Goal: Information Seeking & Learning: Learn about a topic

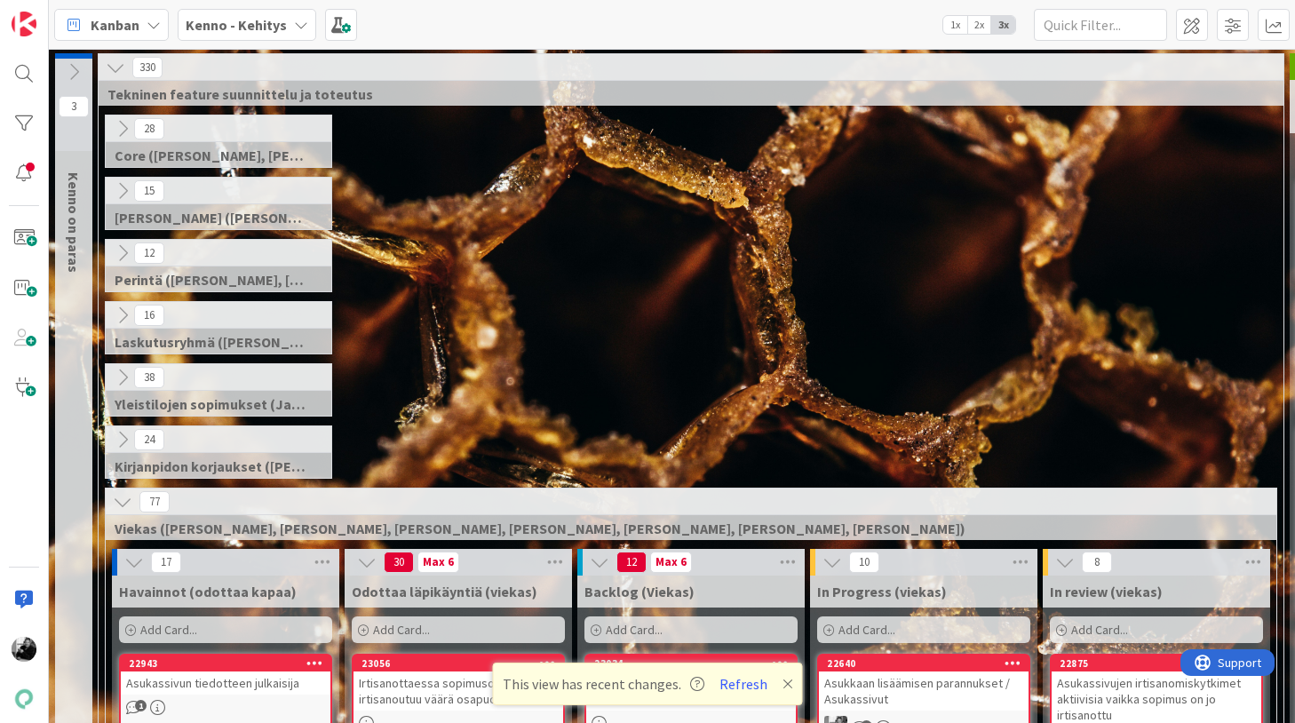
scroll to position [245, 322]
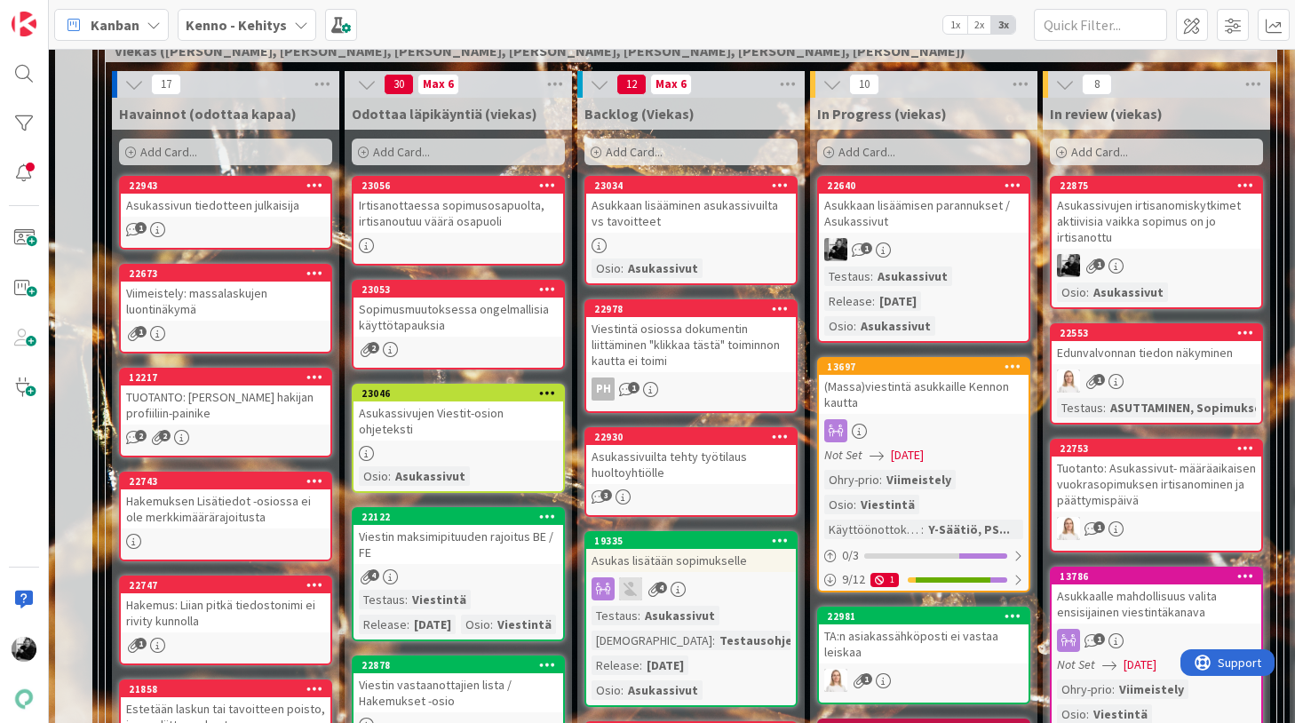
scroll to position [491, 0]
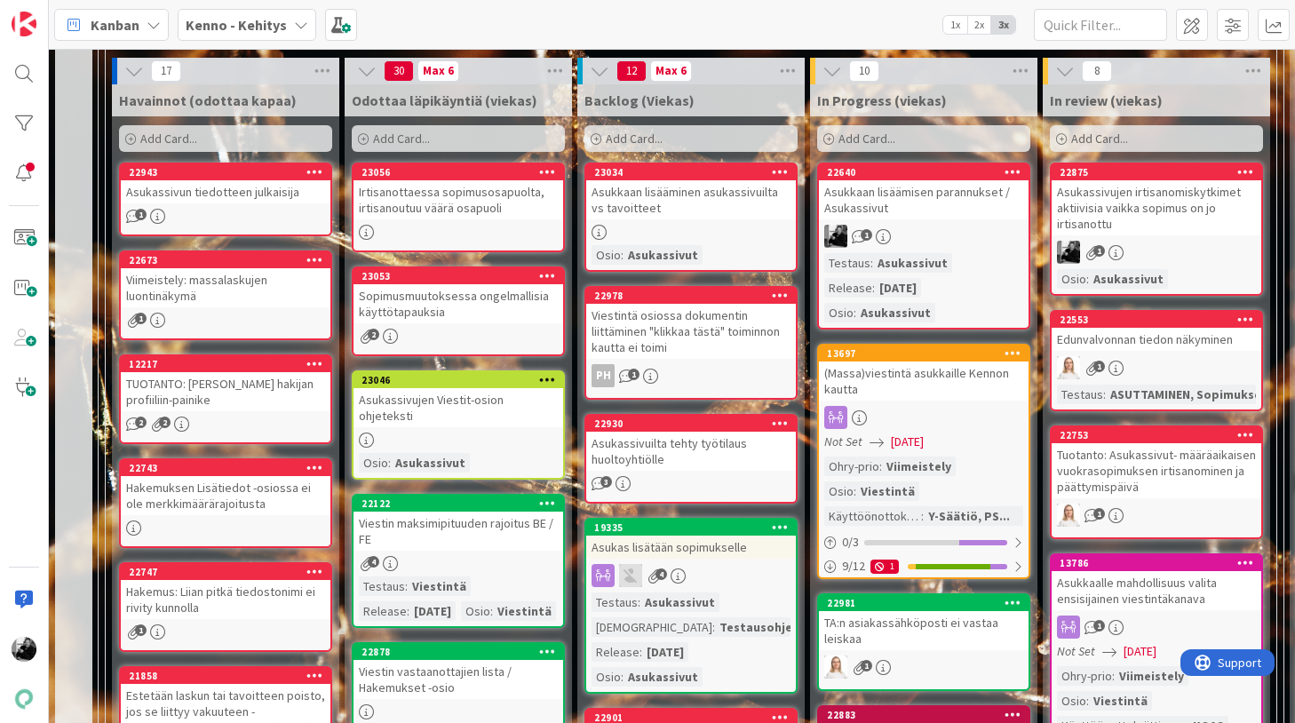
click at [921, 197] on div "Asukkaan lisäämisen parannukset / Asukassivut" at bounding box center [924, 199] width 210 height 39
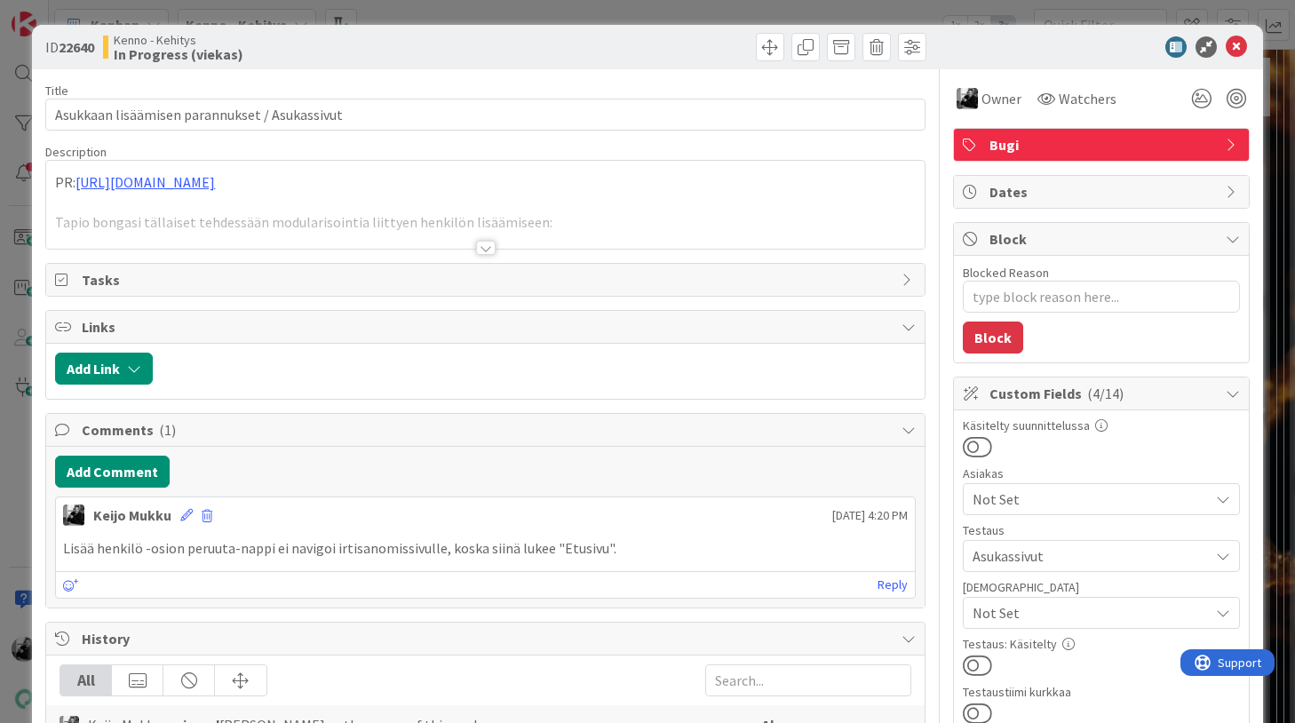
click at [498, 242] on div at bounding box center [484, 225] width 877 height 45
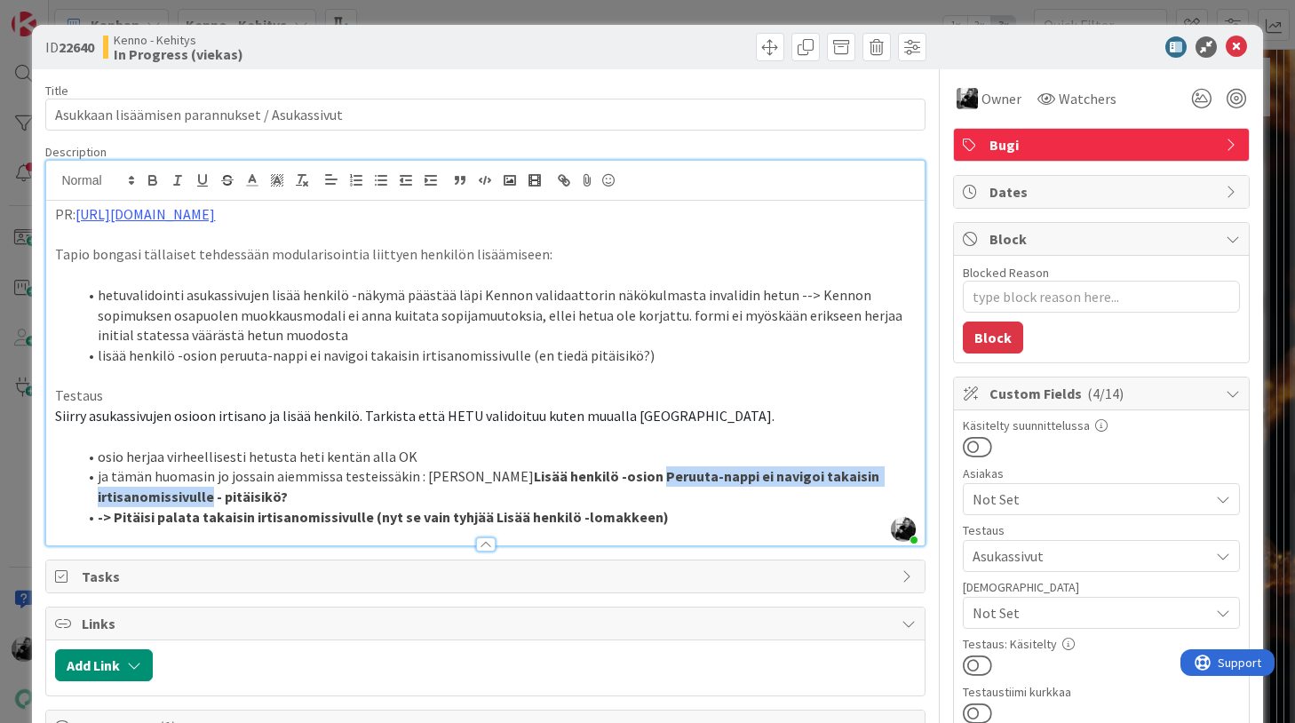
drag, startPoint x: 565, startPoint y: 475, endPoint x: 885, endPoint y: 474, distance: 320.6
click at [882, 474] on strong "Lisää henkilö -osion Peruuta-nappi ei navigoi takaisin irtisanomissivulle - pit…" at bounding box center [490, 486] width 784 height 38
drag, startPoint x: 433, startPoint y: 479, endPoint x: 884, endPoint y: 476, distance: 450.3
click at [884, 476] on li "ja tämän huomasin jo jossain aiemmissa testeissäkin : eli Lisää henkilö -osion …" at bounding box center [495, 486] width 838 height 40
copy li "Lisää henkilö -osion Peruuta-nappi ei navigoi takaisin irtisanomissivulle"
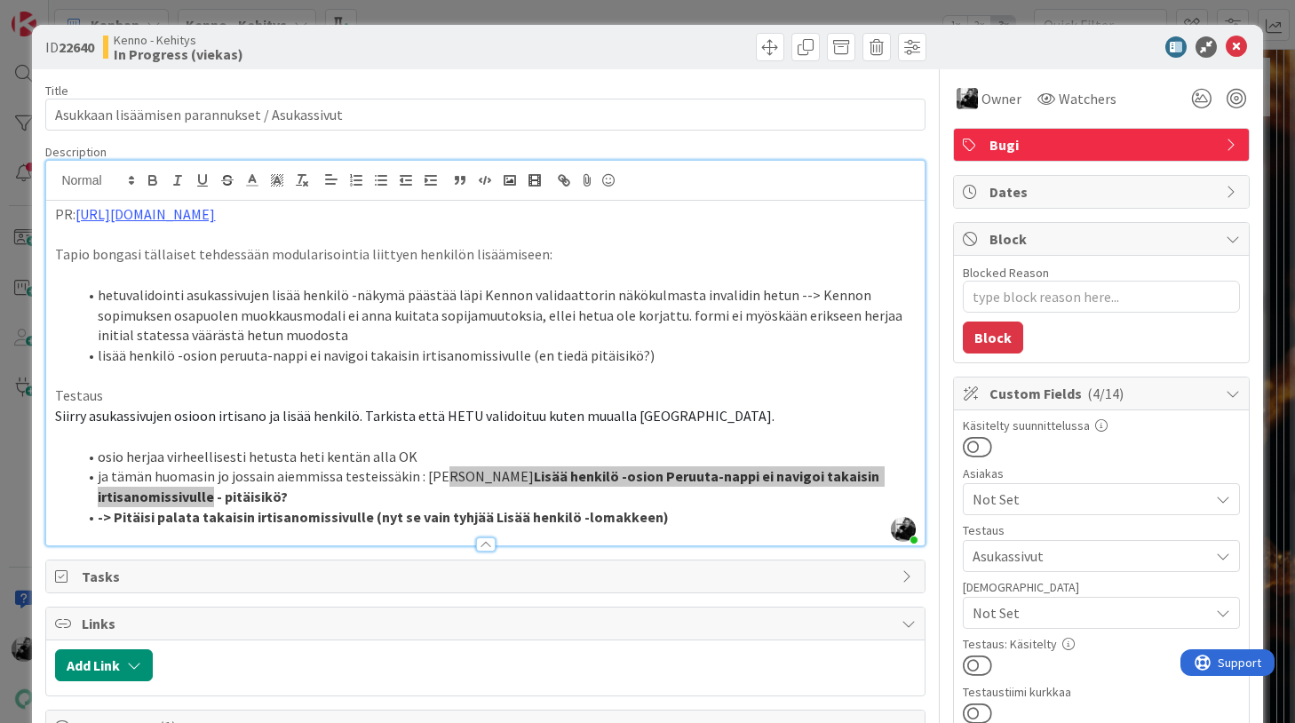
type textarea "x"
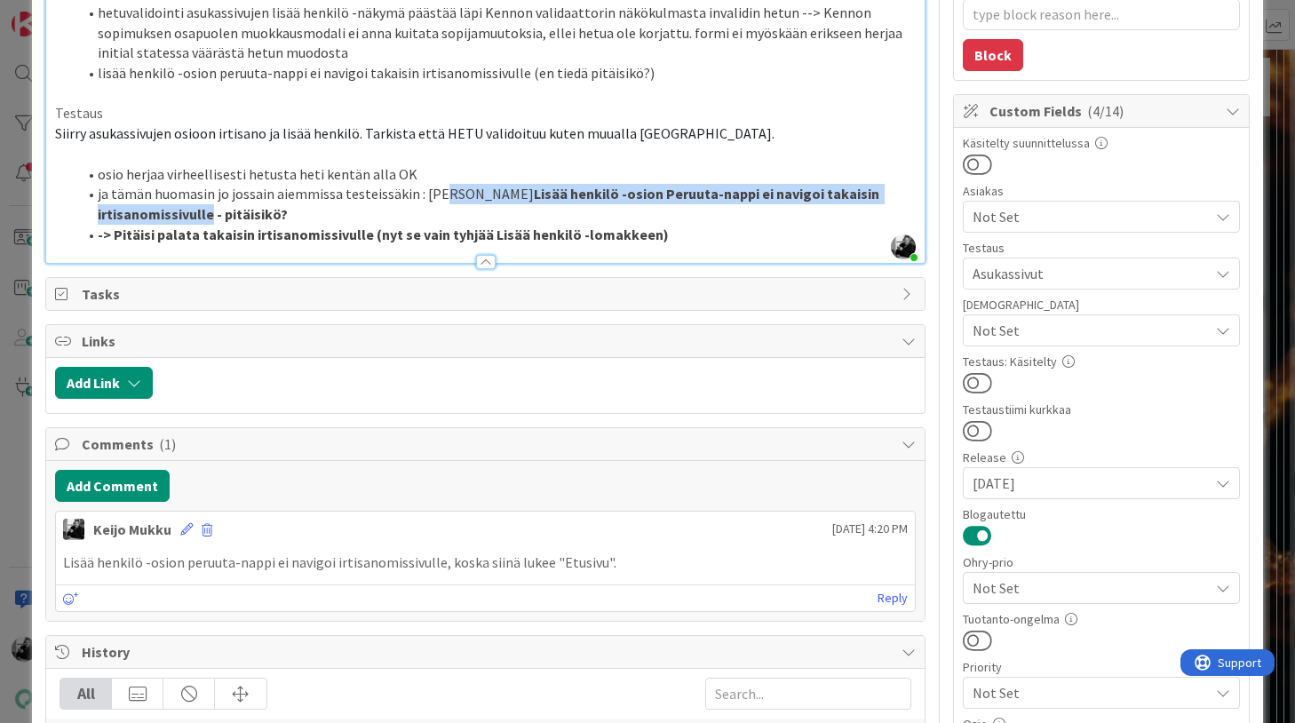
scroll to position [385, 0]
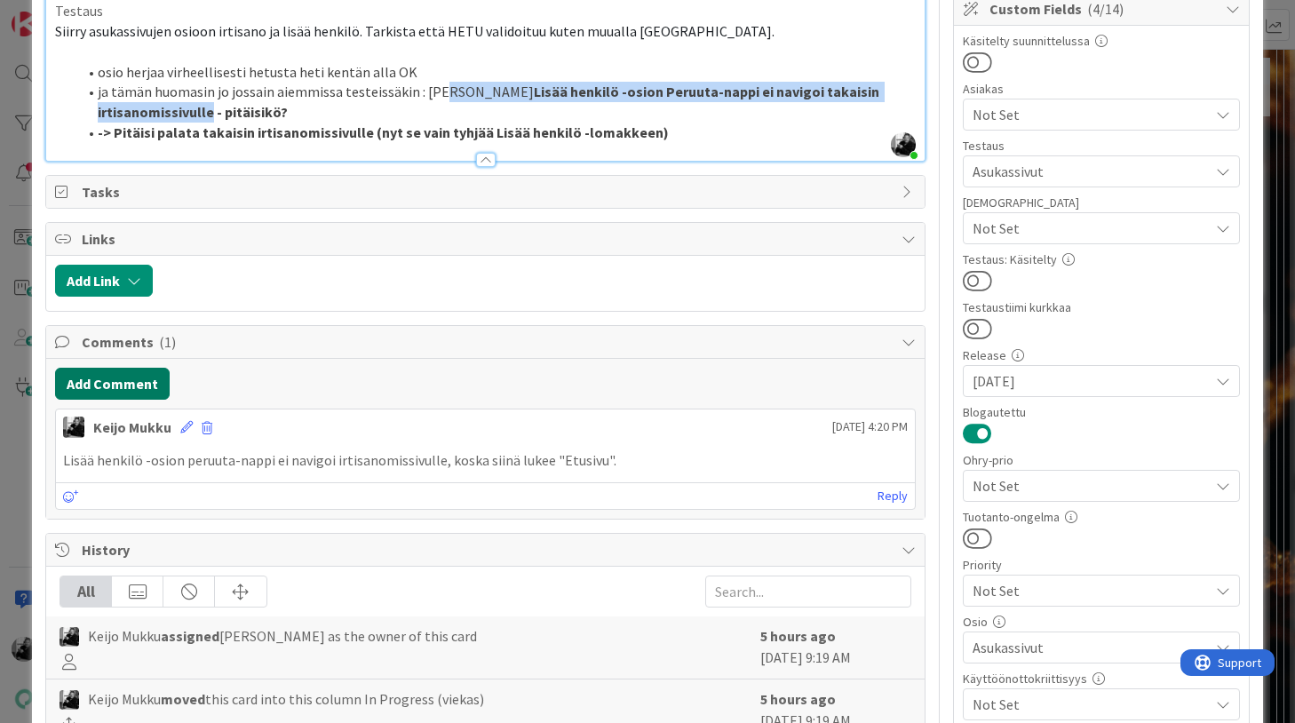
click at [108, 379] on button "Add Comment" at bounding box center [112, 384] width 115 height 32
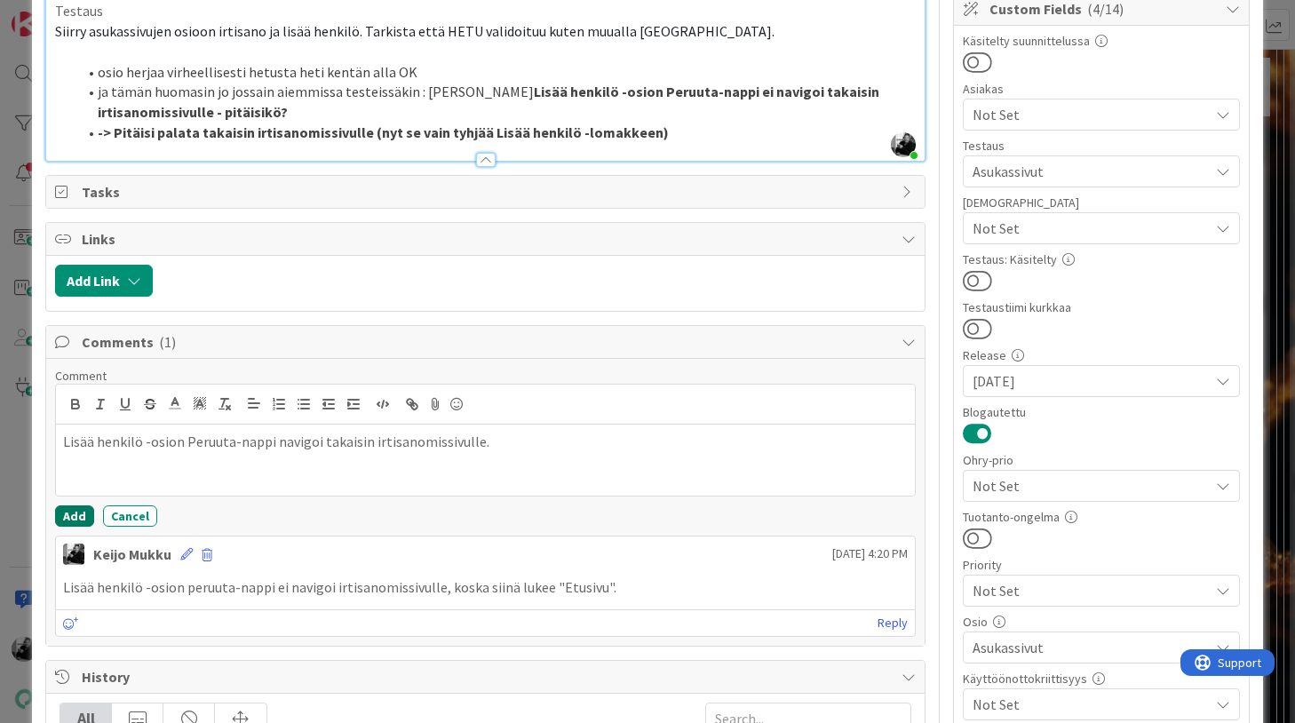
click at [87, 512] on button "Add" at bounding box center [74, 515] width 39 height 21
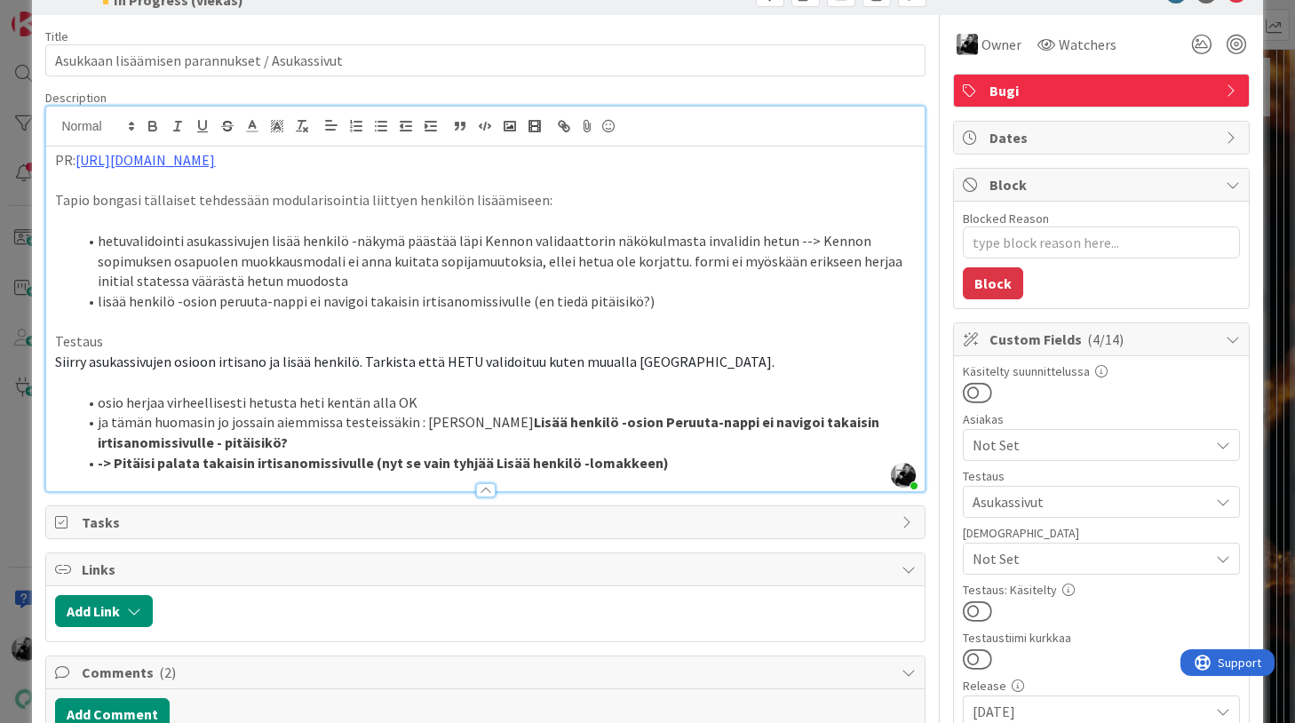
scroll to position [0, 0]
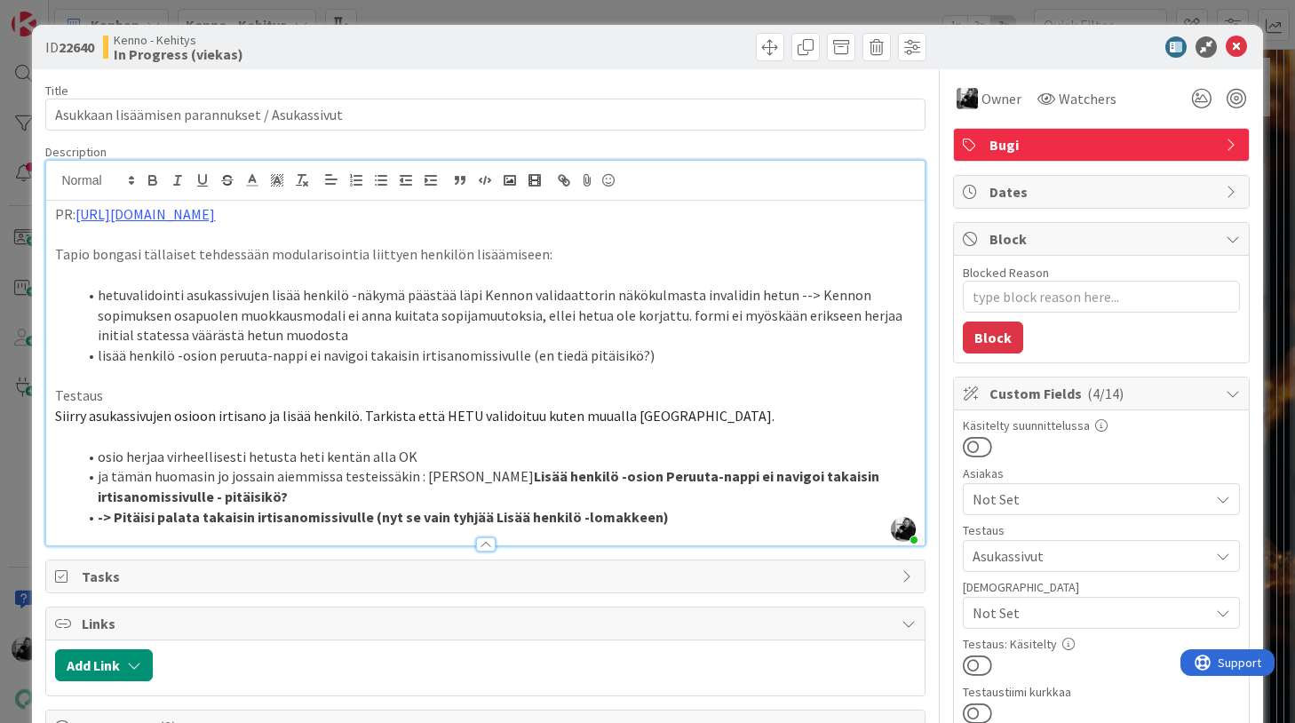
click at [52, 218] on div "PR: https://github.com/pandiafi/kenno/pull/8206 Tapio bongasi tällaiset tehdess…" at bounding box center [484, 373] width 877 height 345
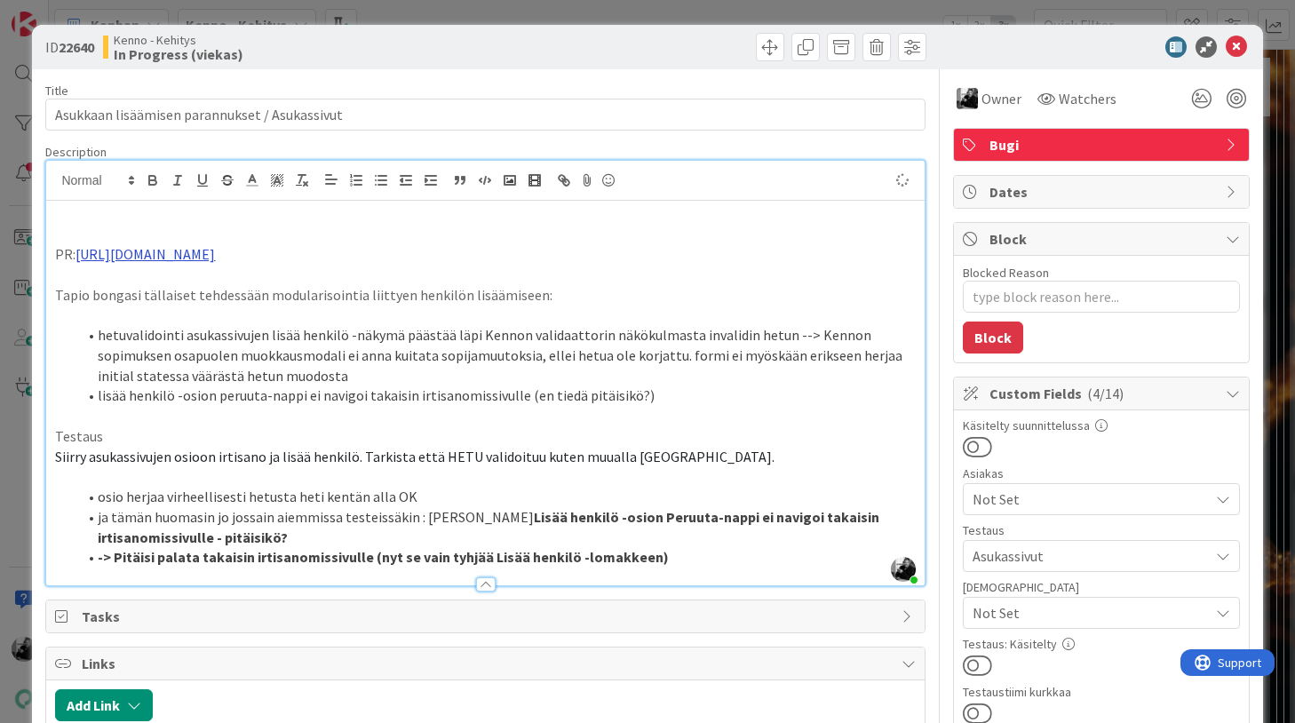
type textarea "x"
click at [273, 215] on p "PR 2:" at bounding box center [485, 214] width 860 height 20
click at [1233, 45] on icon at bounding box center [1236, 46] width 21 height 21
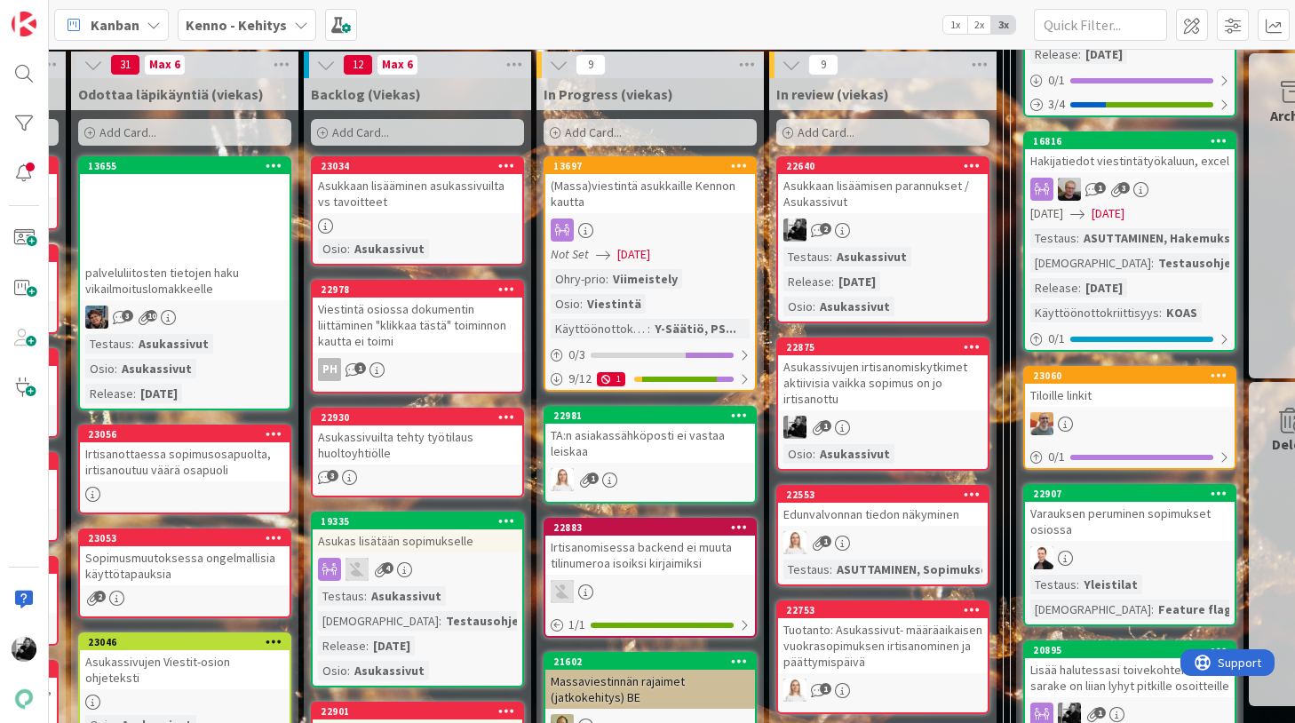
scroll to position [498, 274]
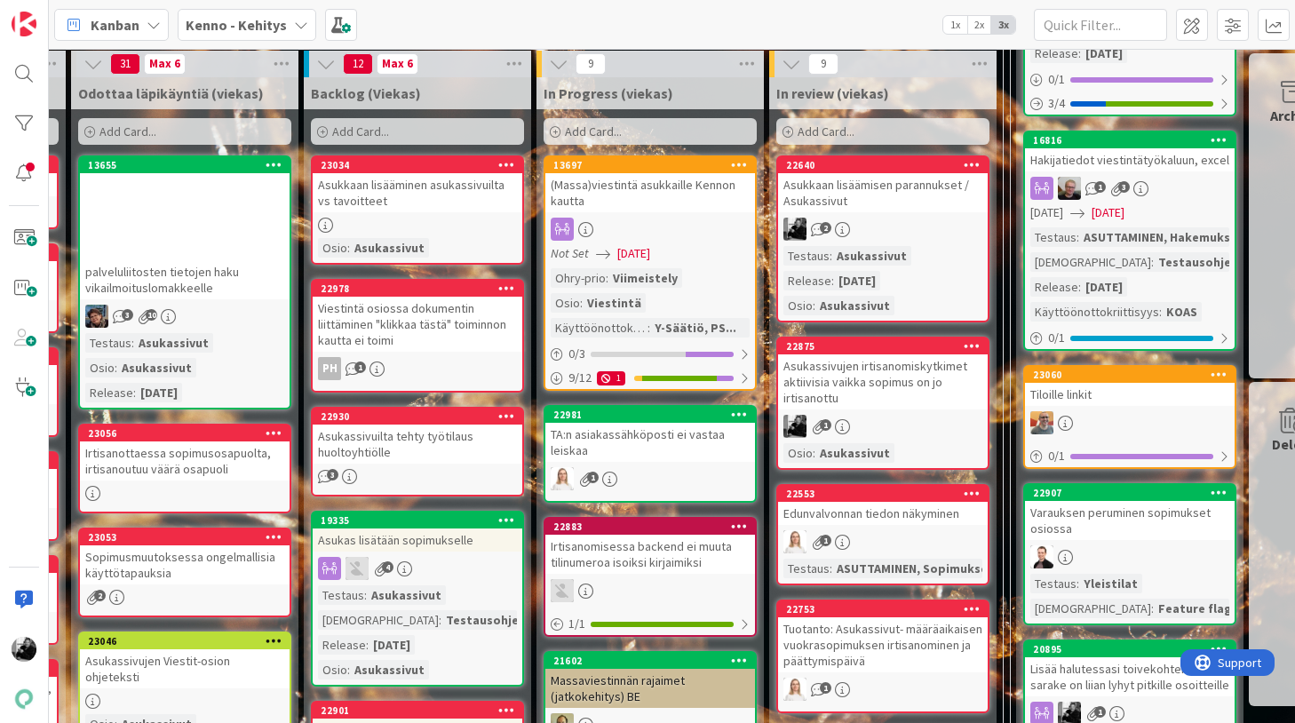
click at [410, 201] on div "Asukkaan lisääminen asukassivuilta vs tavoitteet" at bounding box center [418, 192] width 210 height 39
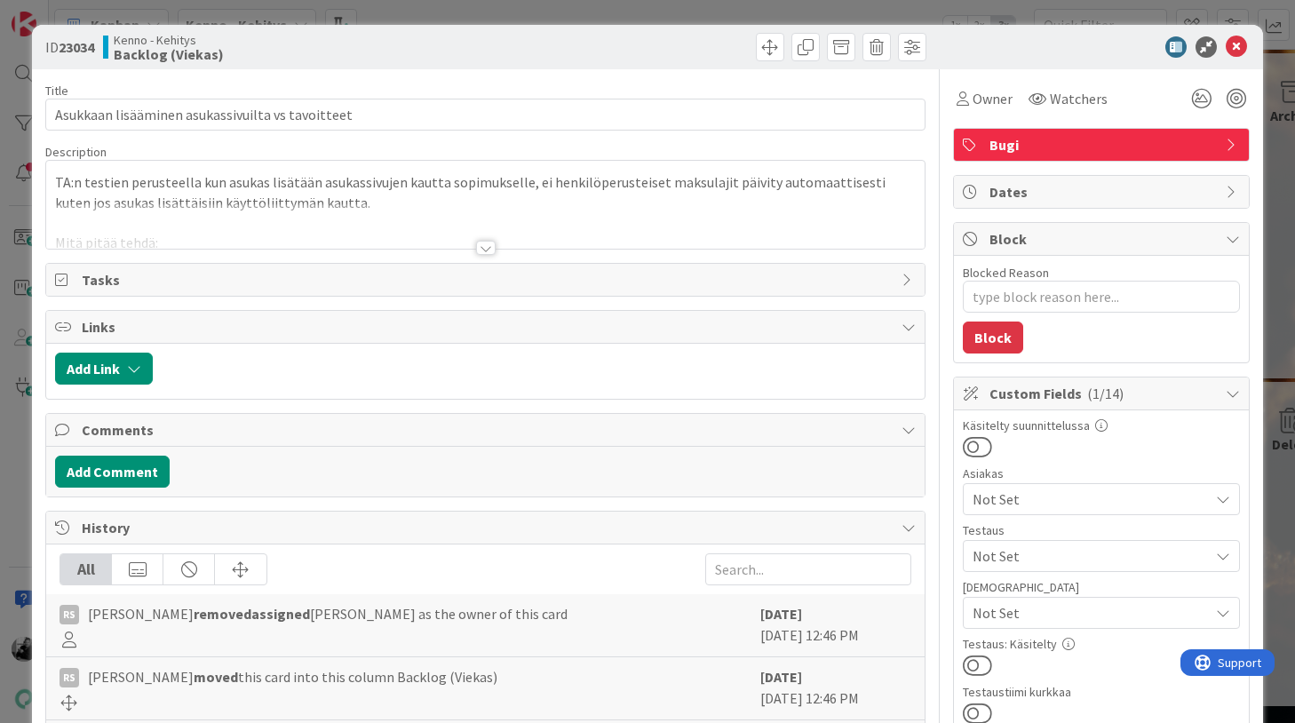
click at [481, 249] on div at bounding box center [486, 248] width 20 height 14
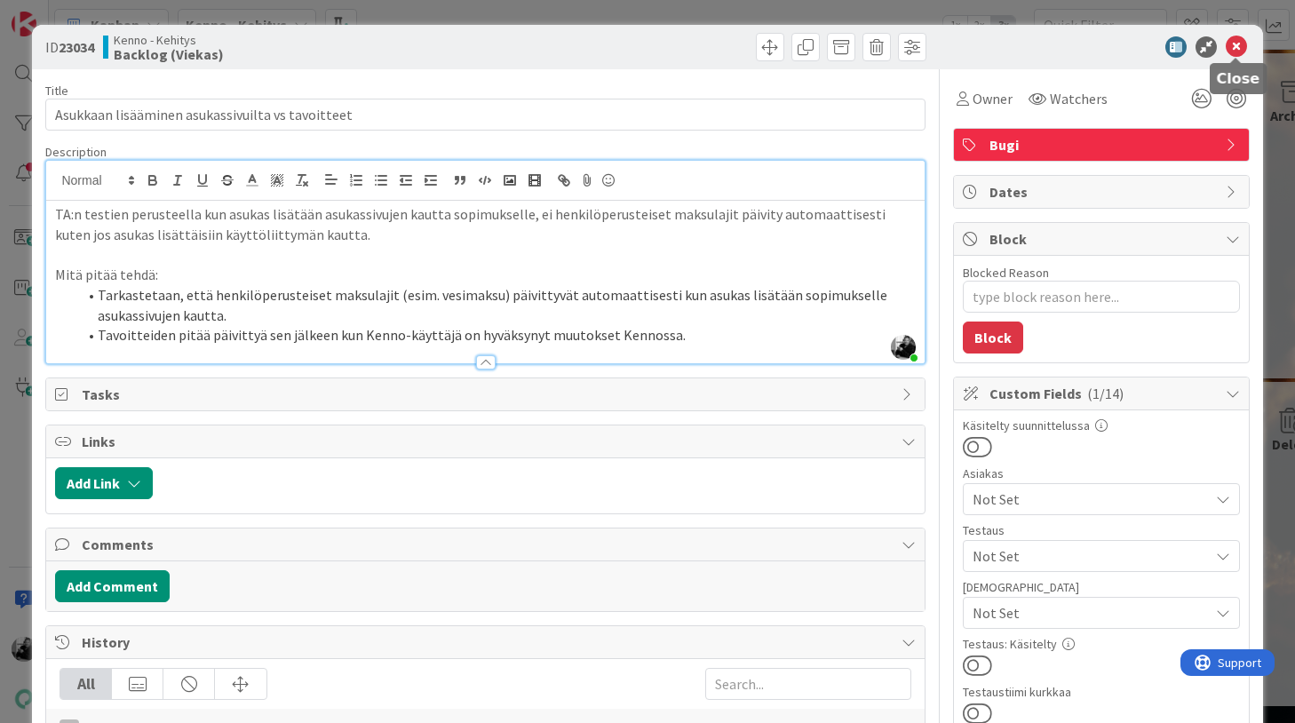
click at [1237, 44] on icon at bounding box center [1236, 46] width 21 height 21
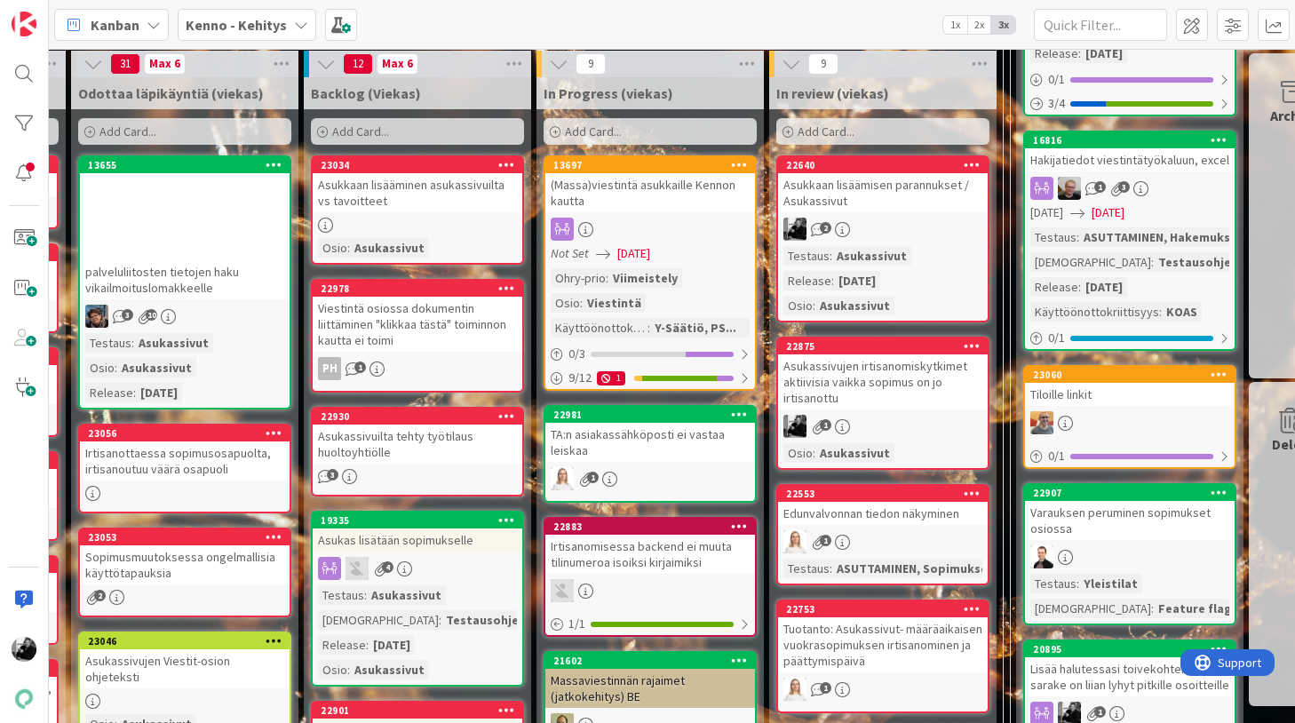
click at [454, 202] on div "Asukkaan lisääminen asukassivuilta vs tavoitteet" at bounding box center [418, 192] width 210 height 39
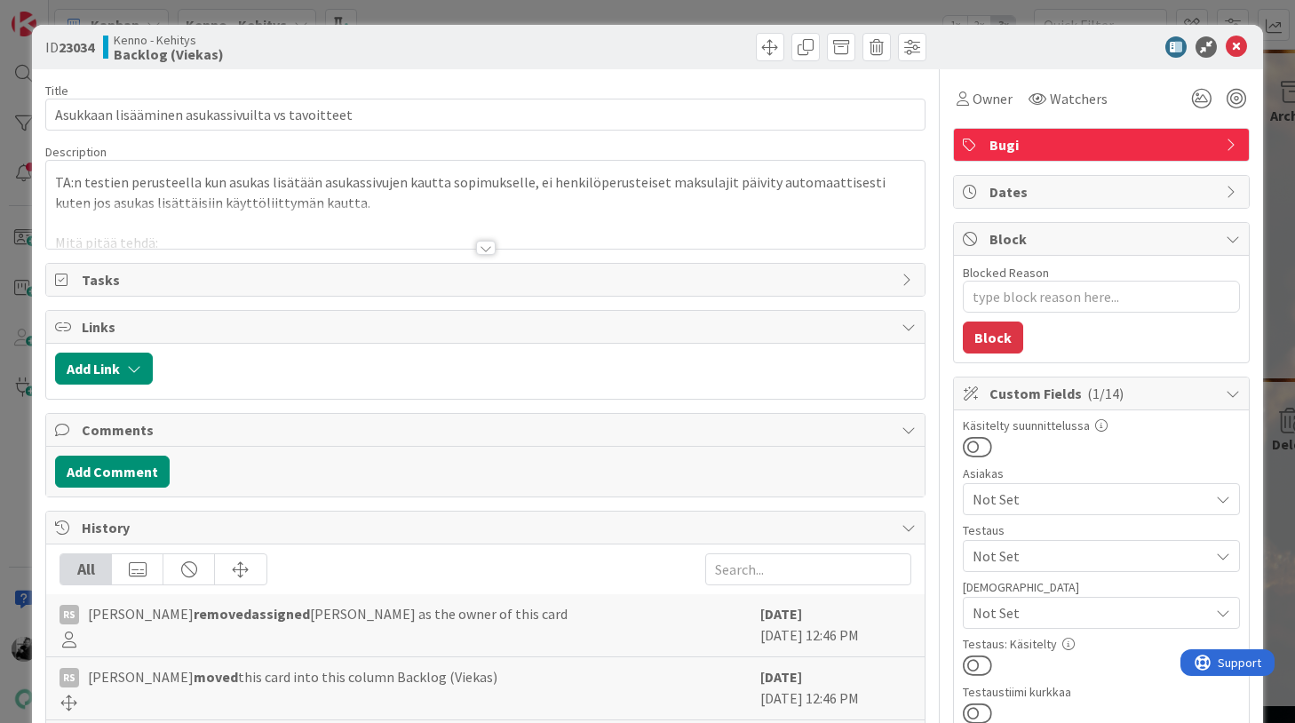
click at [487, 245] on div at bounding box center [486, 248] width 20 height 14
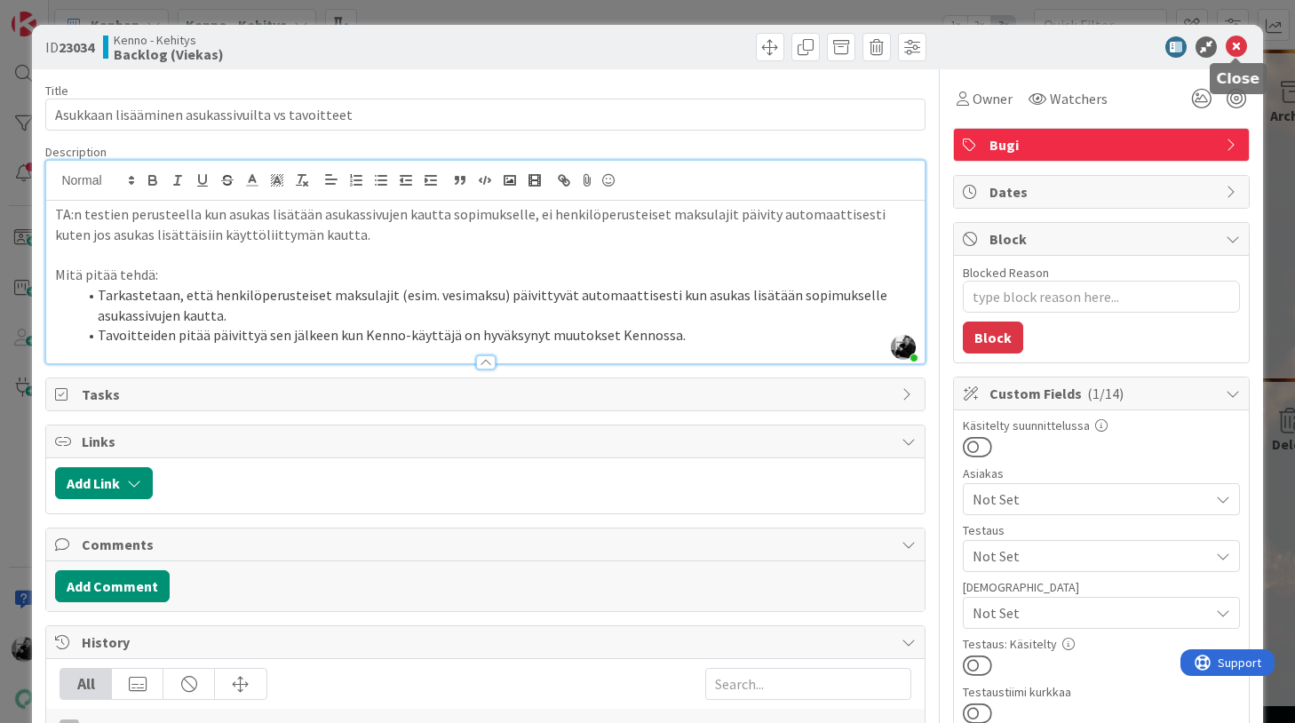
click at [1240, 52] on icon at bounding box center [1236, 46] width 21 height 21
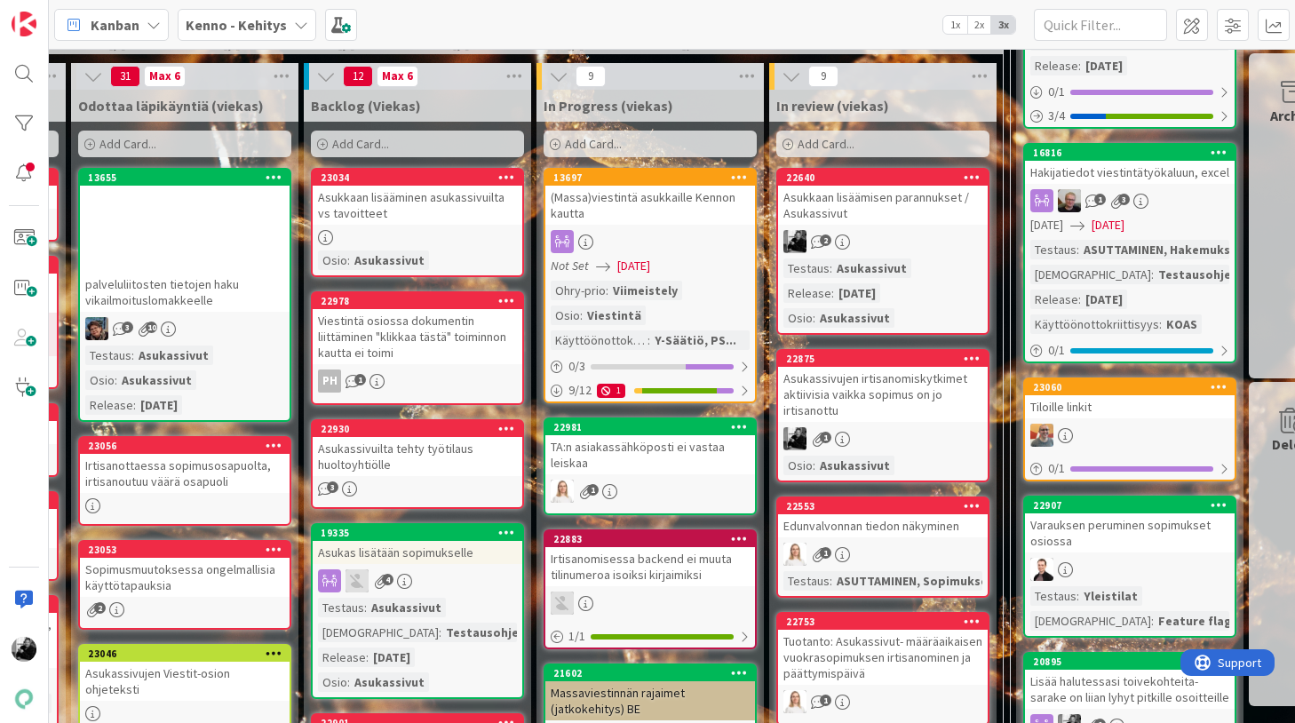
scroll to position [492, 274]
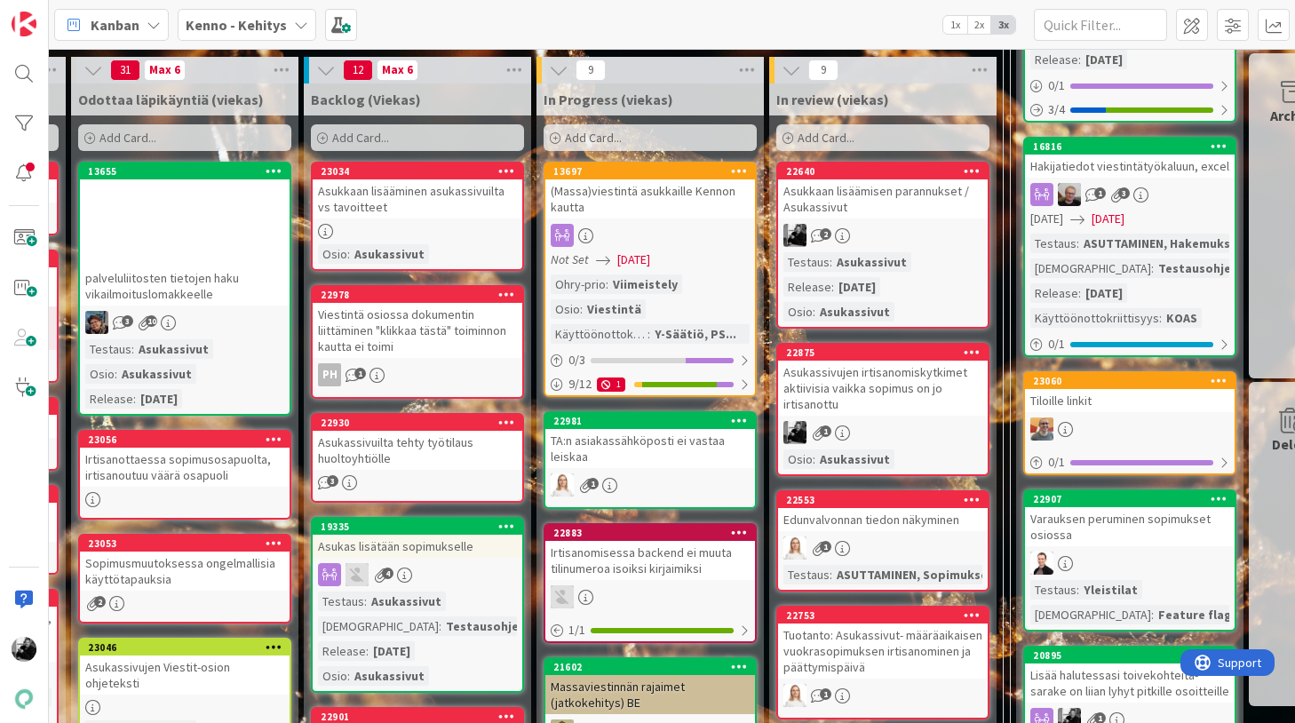
click at [448, 345] on div "Viestintä osiossa dokumentin liittäminen "klikkaa tästä" toiminnon kautta ei to…" at bounding box center [418, 330] width 210 height 55
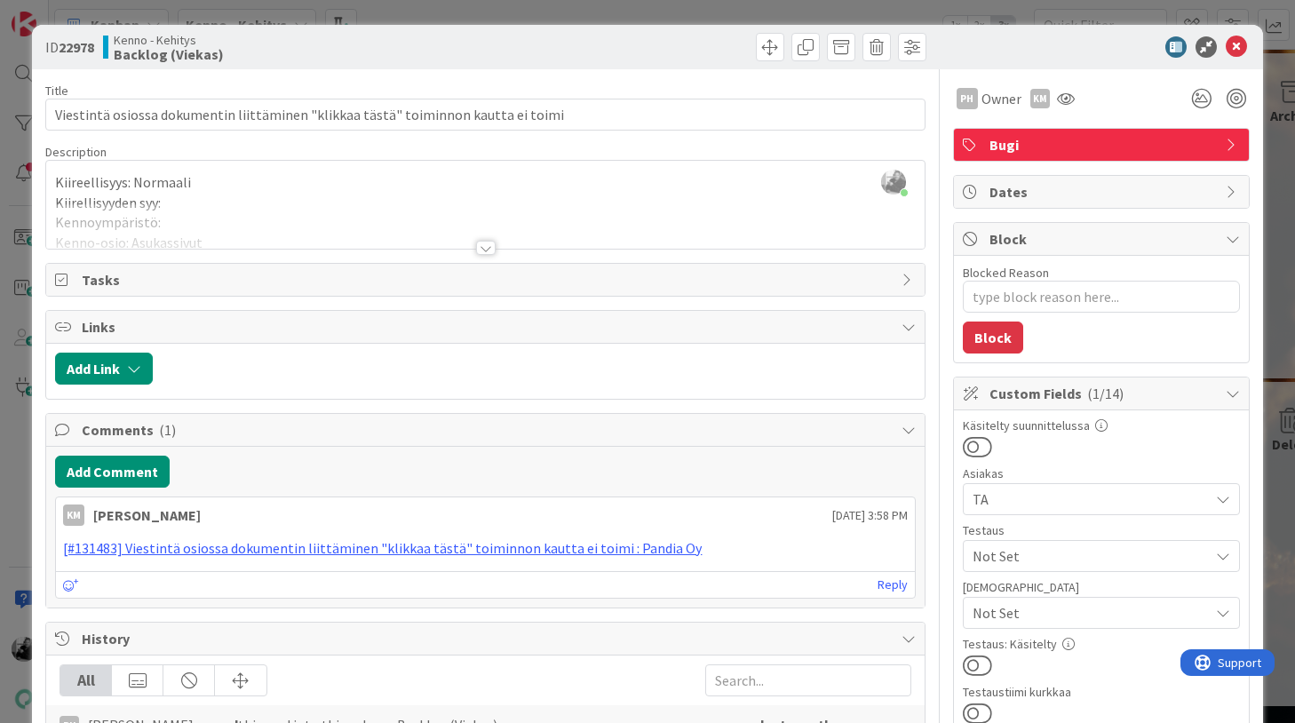
click at [489, 249] on div at bounding box center [486, 248] width 20 height 14
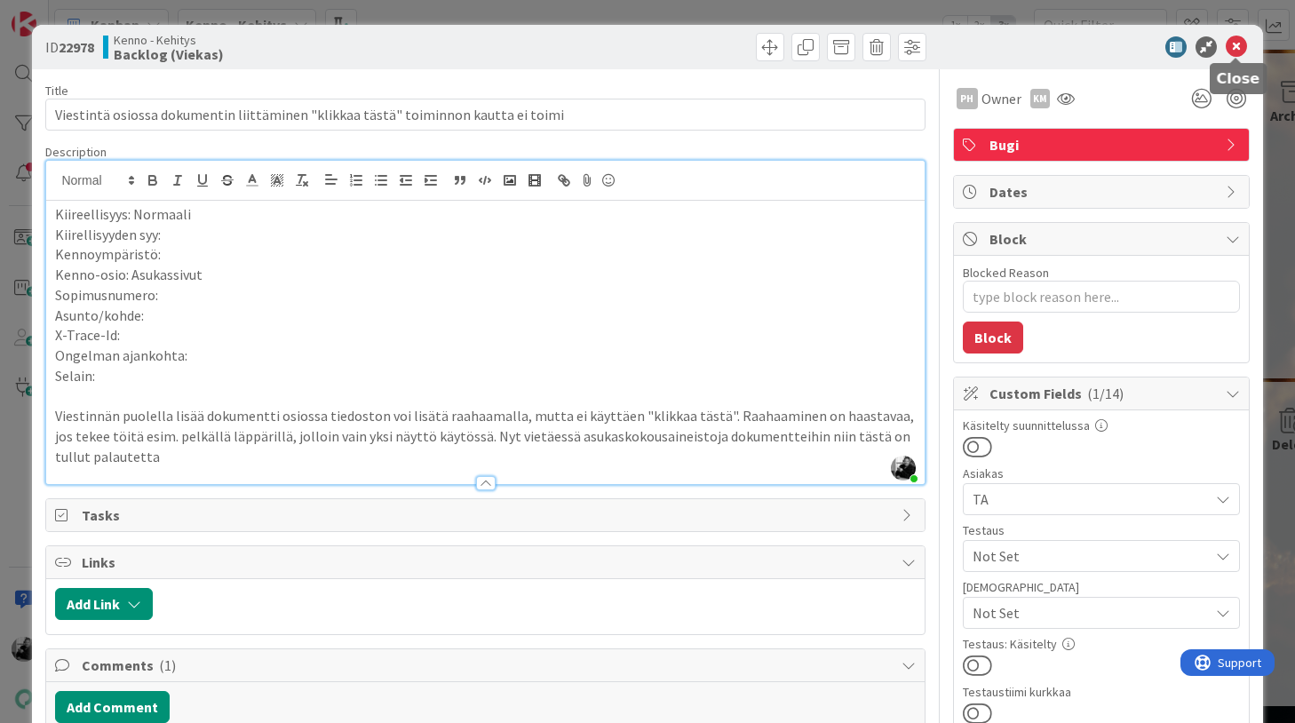
click at [1236, 48] on icon at bounding box center [1236, 46] width 21 height 21
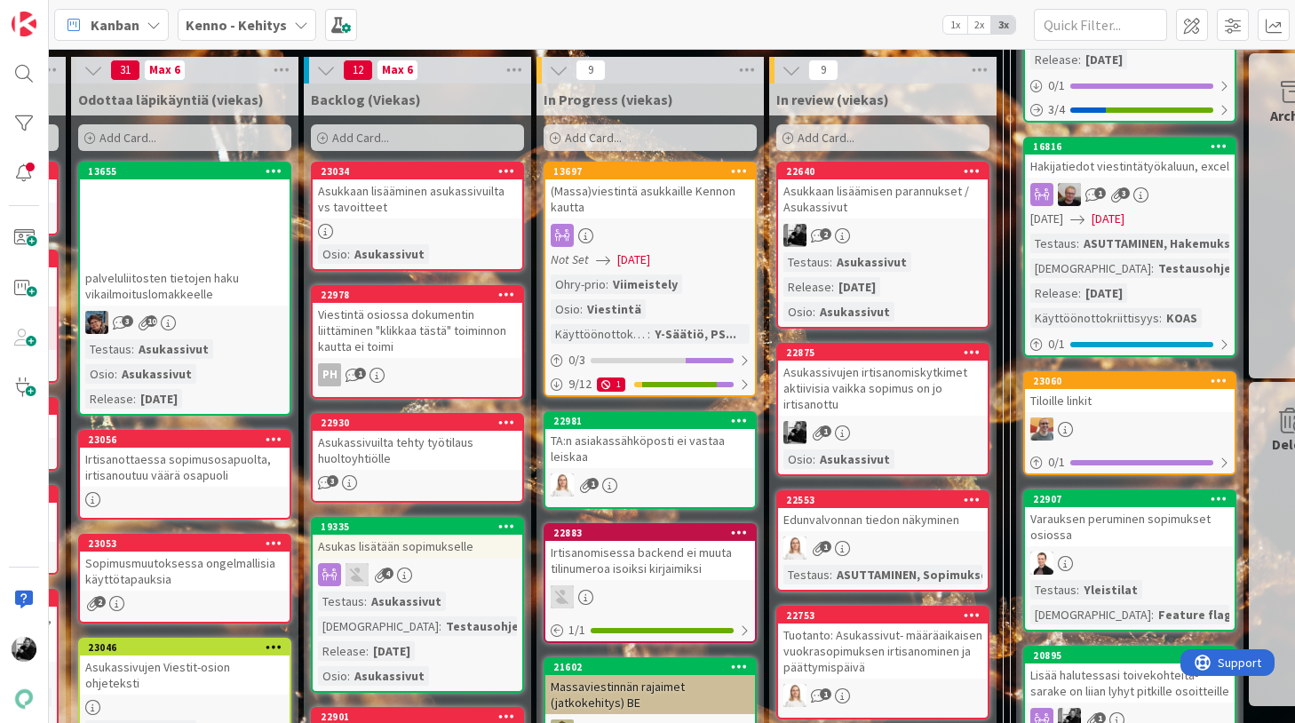
click at [426, 317] on div "Viestintä osiossa dokumentin liittäminen "klikkaa tästä" toiminnon kautta ei to…" at bounding box center [418, 330] width 210 height 55
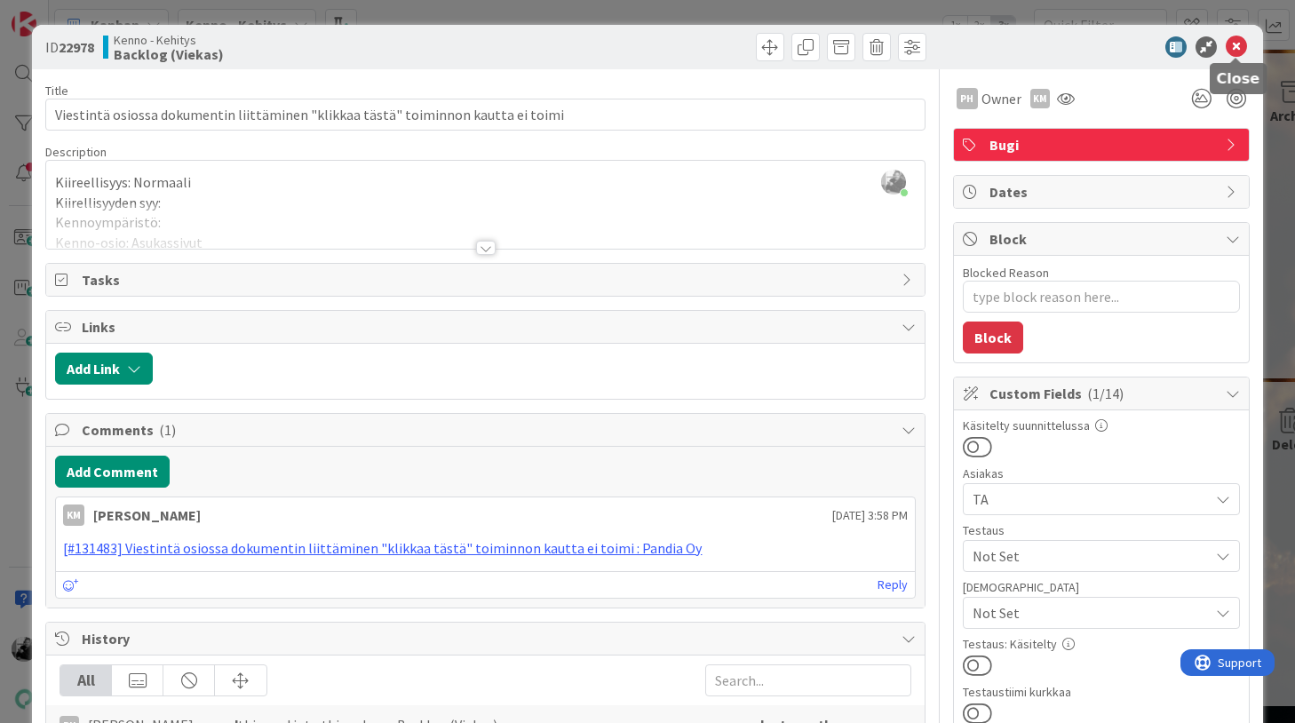
click at [1238, 46] on icon at bounding box center [1236, 46] width 21 height 21
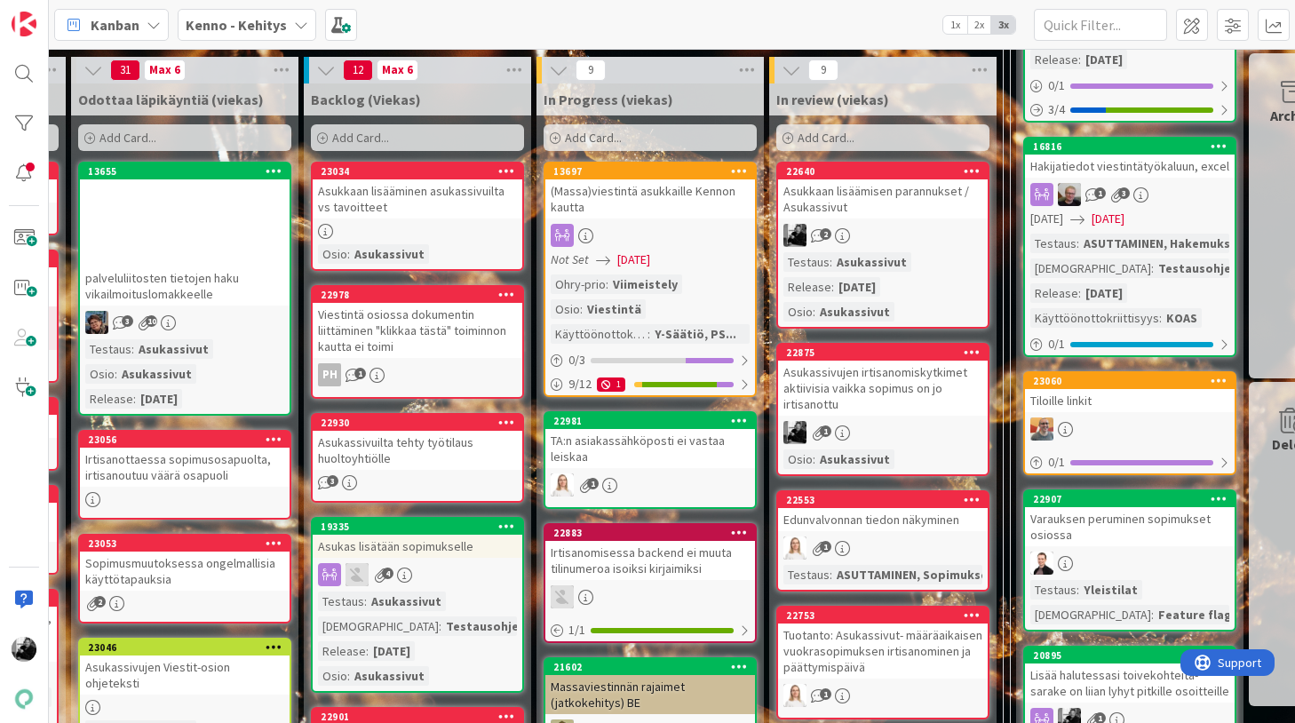
click at [356, 328] on div "Viestintä osiossa dokumentin liittäminen "klikkaa tästä" toiminnon kautta ei to…" at bounding box center [418, 330] width 210 height 55
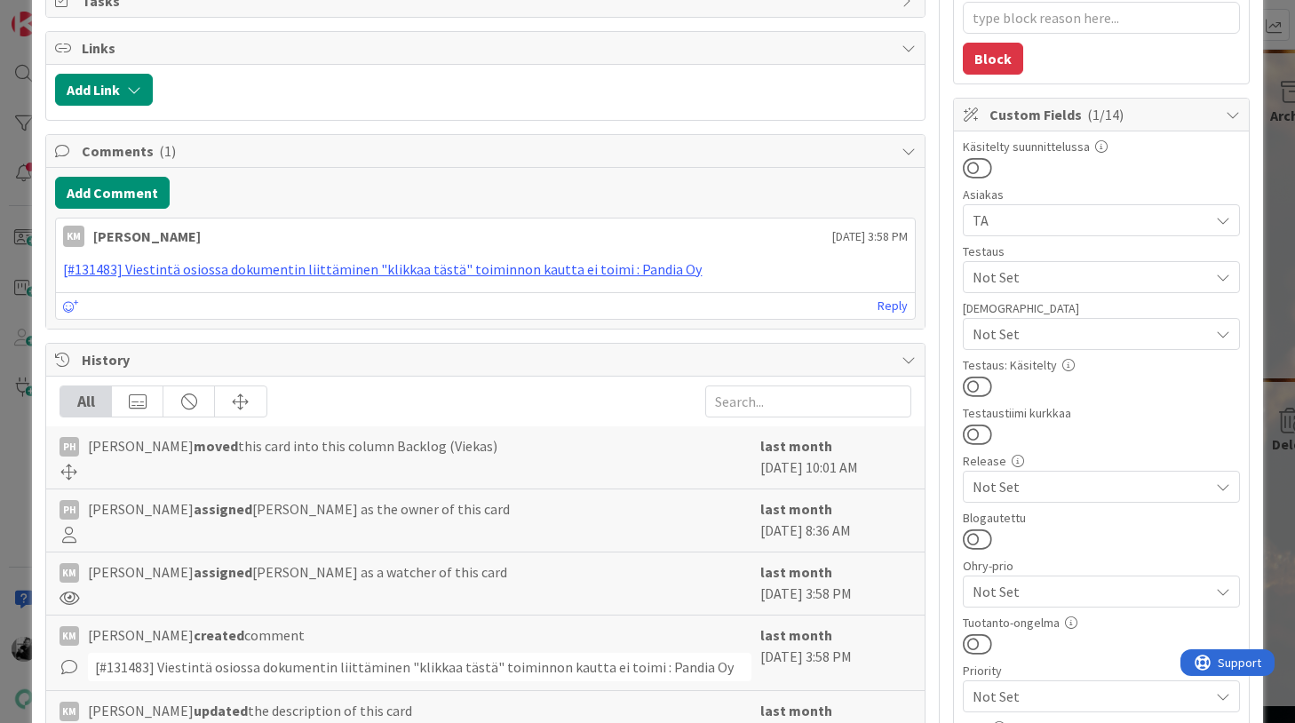
scroll to position [34, 0]
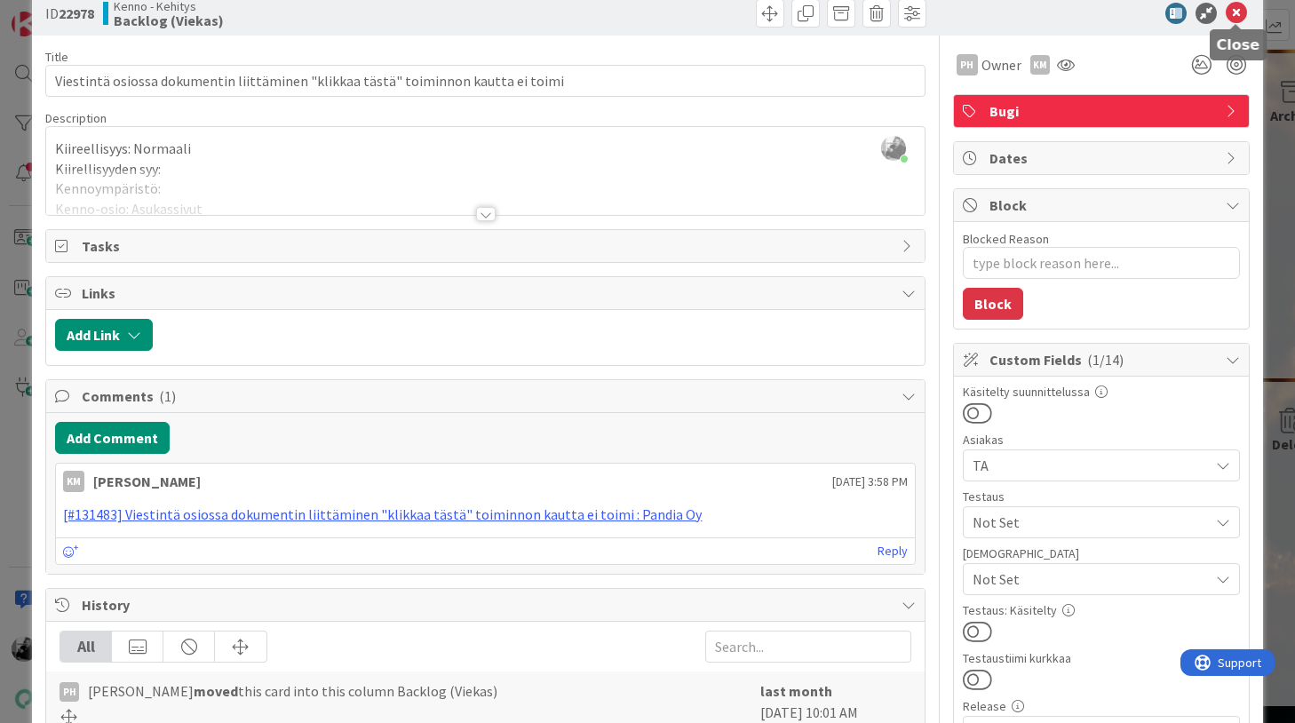
click at [1233, 9] on icon at bounding box center [1236, 13] width 21 height 21
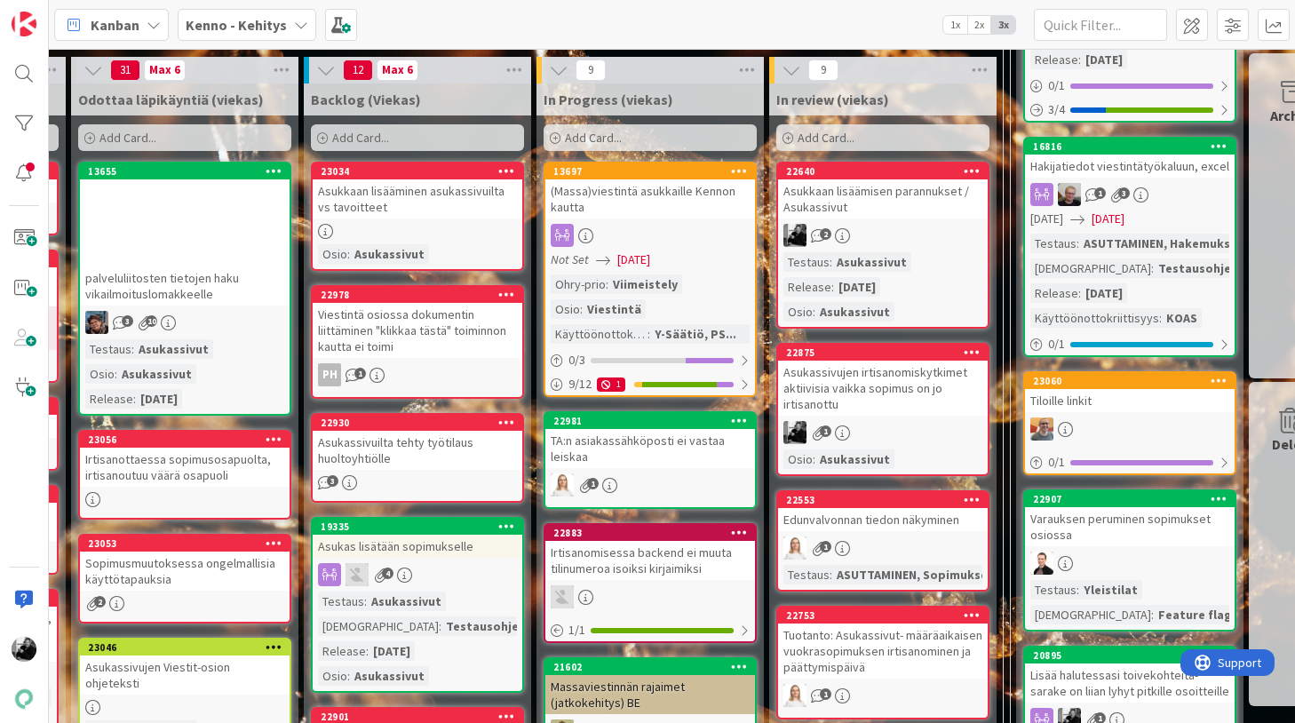
click at [445, 337] on div "Viestintä osiossa dokumentin liittäminen "klikkaa tästä" toiminnon kautta ei to…" at bounding box center [418, 330] width 210 height 55
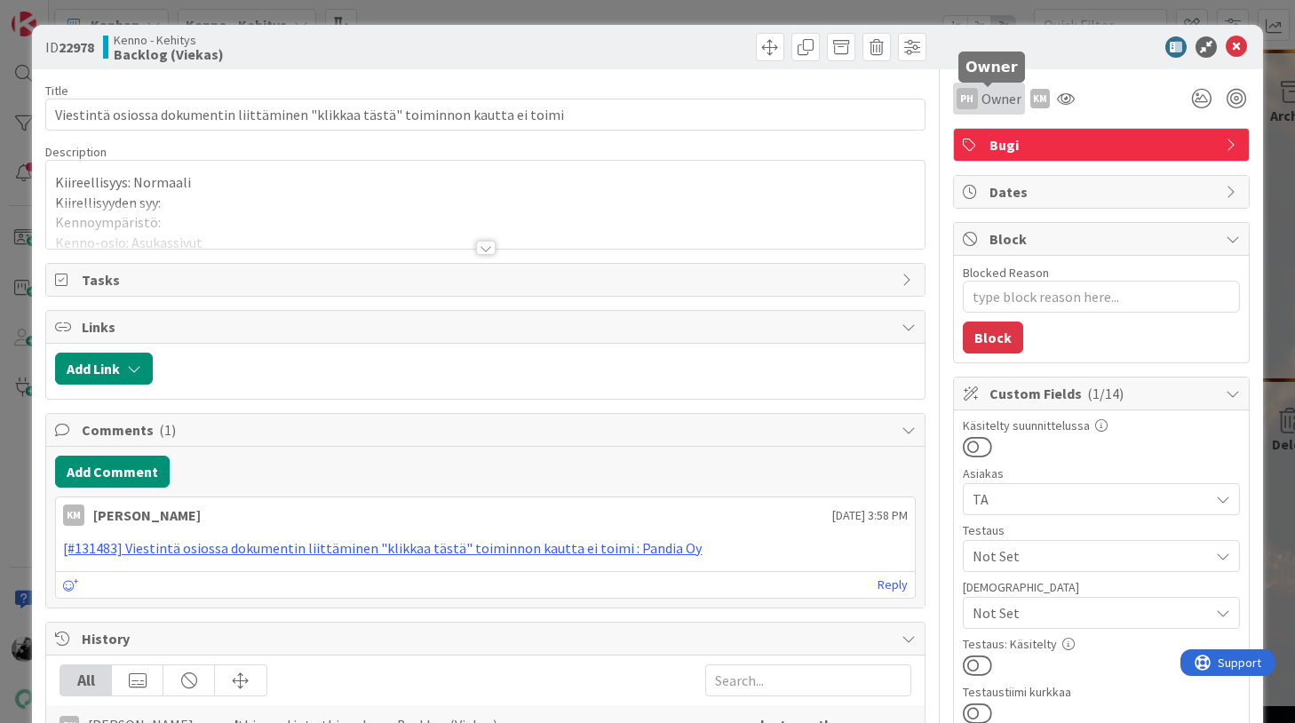
click at [995, 102] on span "Owner" at bounding box center [1001, 98] width 40 height 21
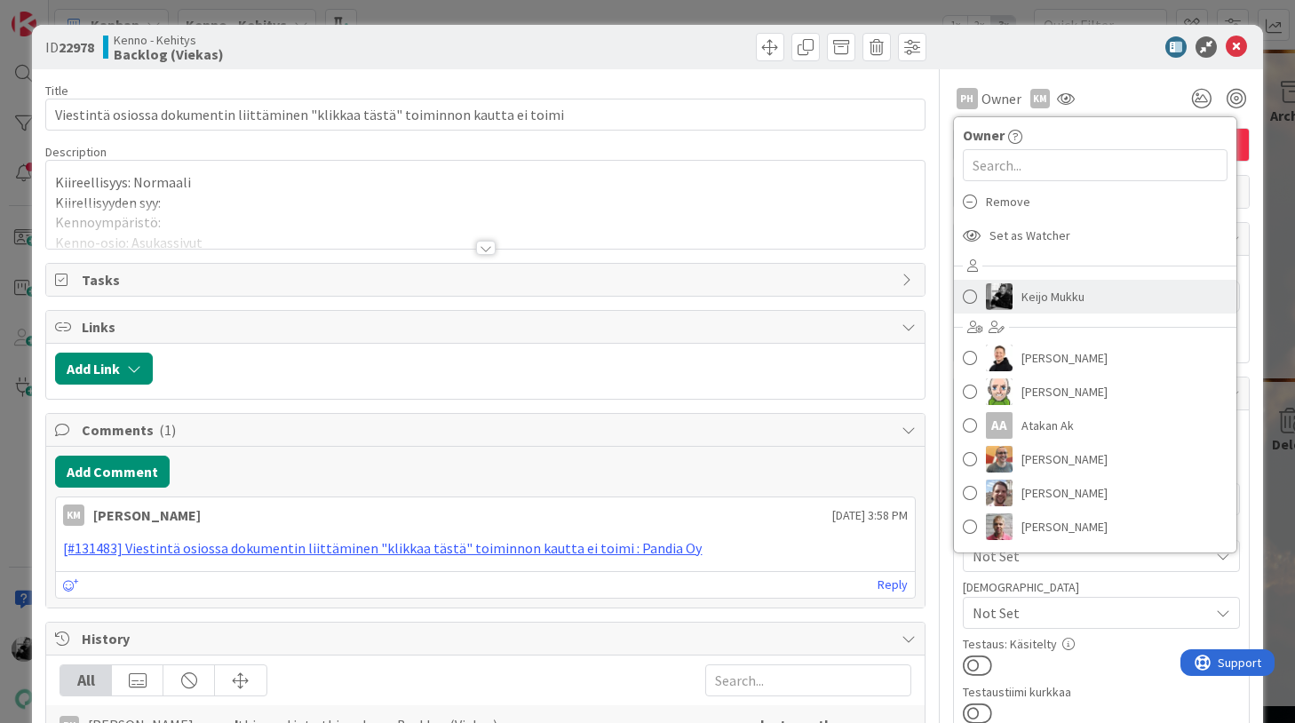
click at [1030, 303] on span "Keijo Mukku" at bounding box center [1052, 296] width 63 height 27
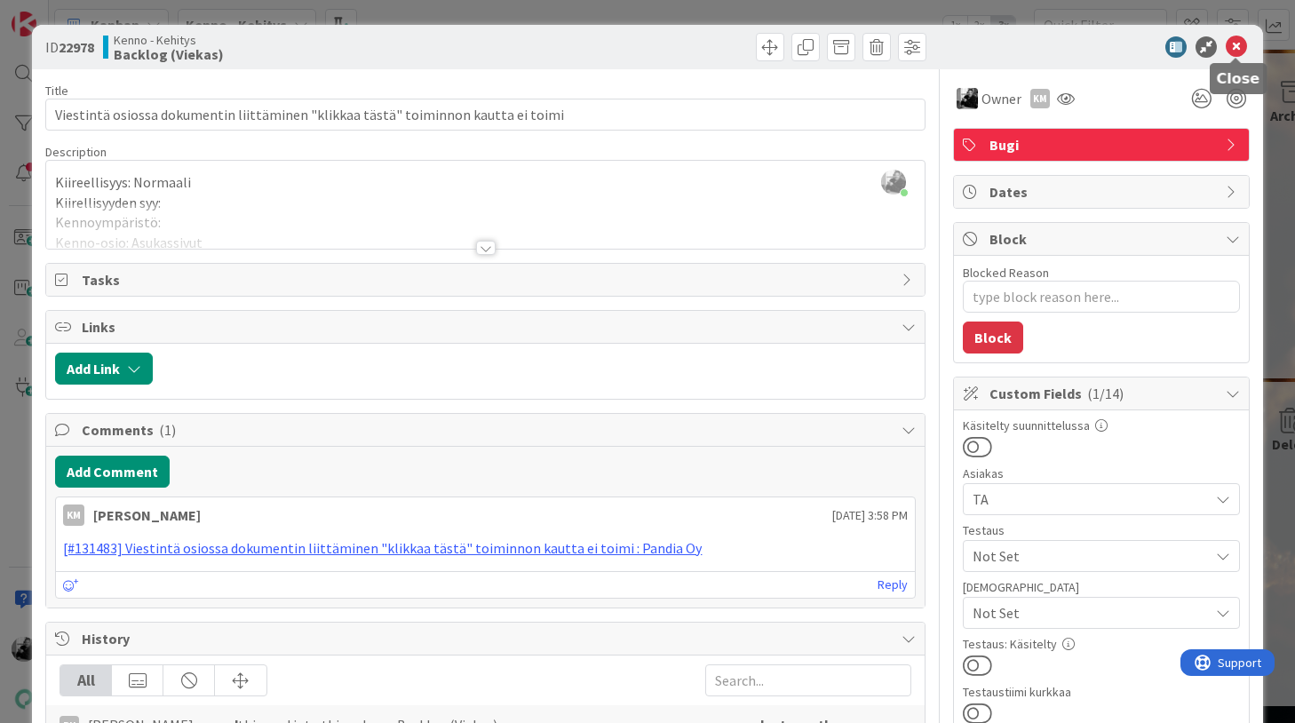
click at [1236, 43] on icon at bounding box center [1236, 46] width 21 height 21
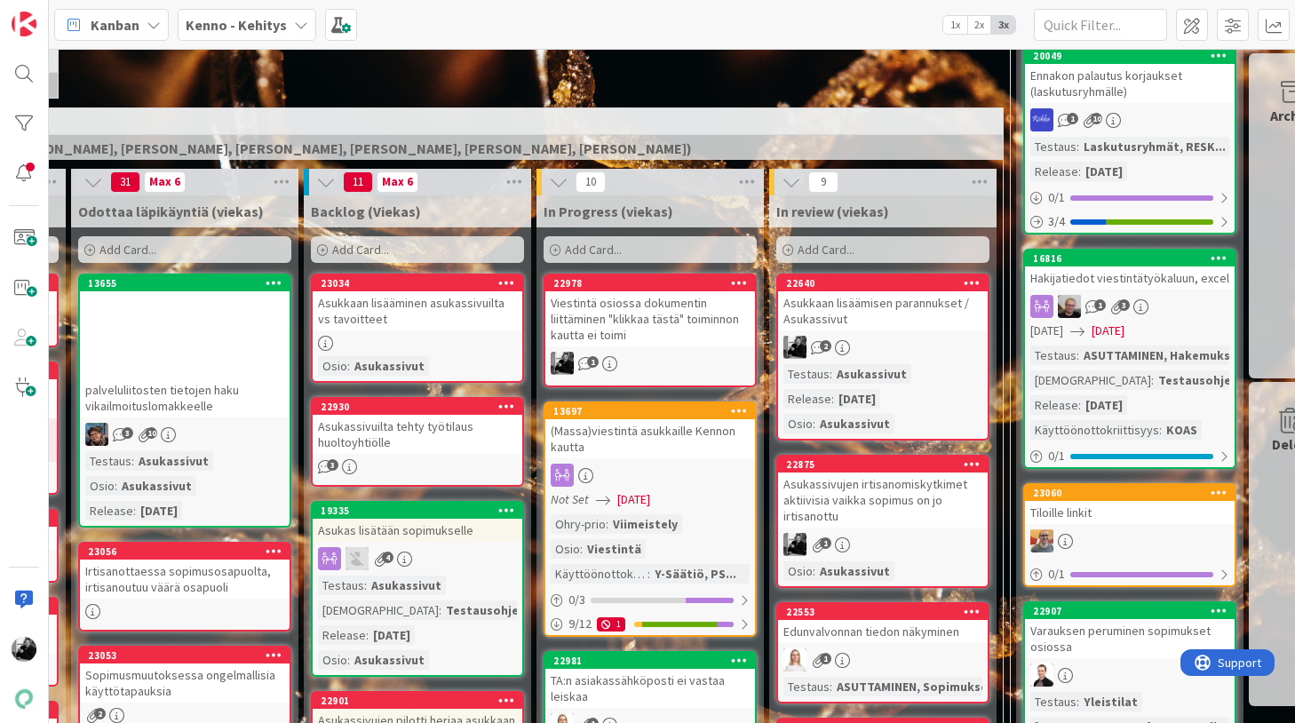
scroll to position [375, 274]
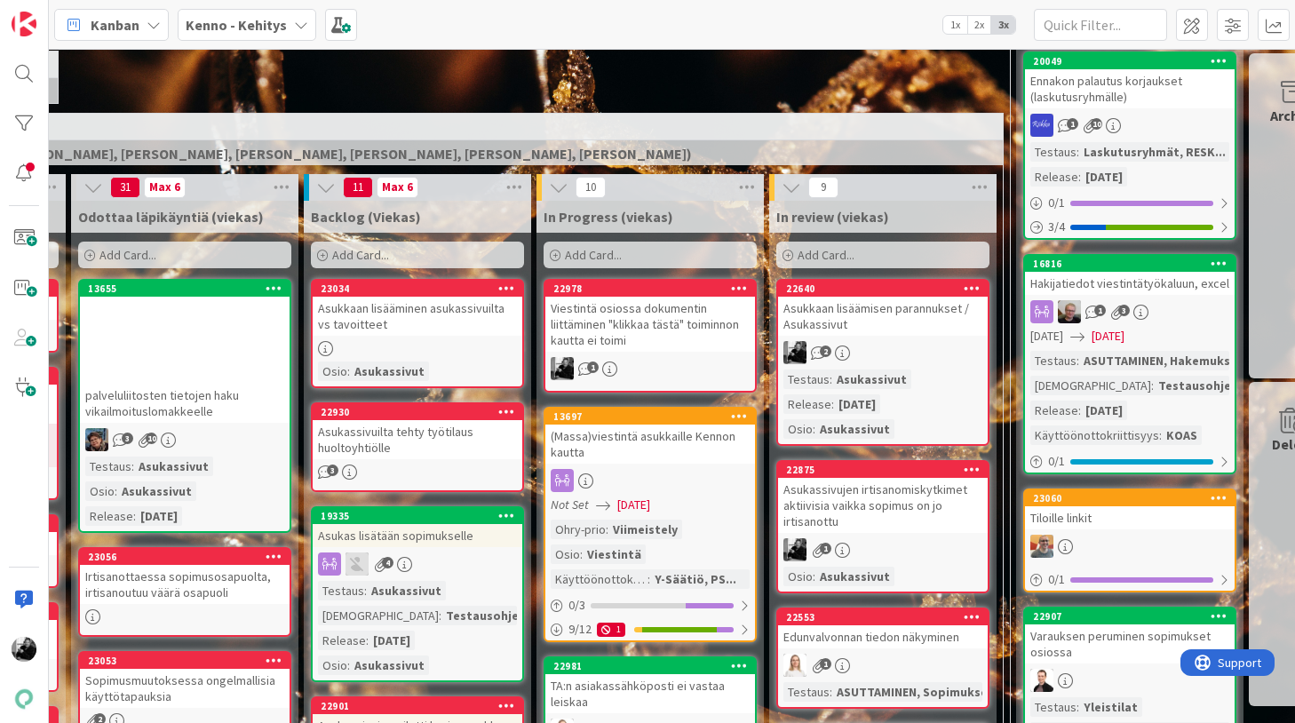
click at [631, 311] on div "Viestintä osiossa dokumentin liittäminen "klikkaa tästä" toiminnon kautta ei to…" at bounding box center [650, 324] width 210 height 55
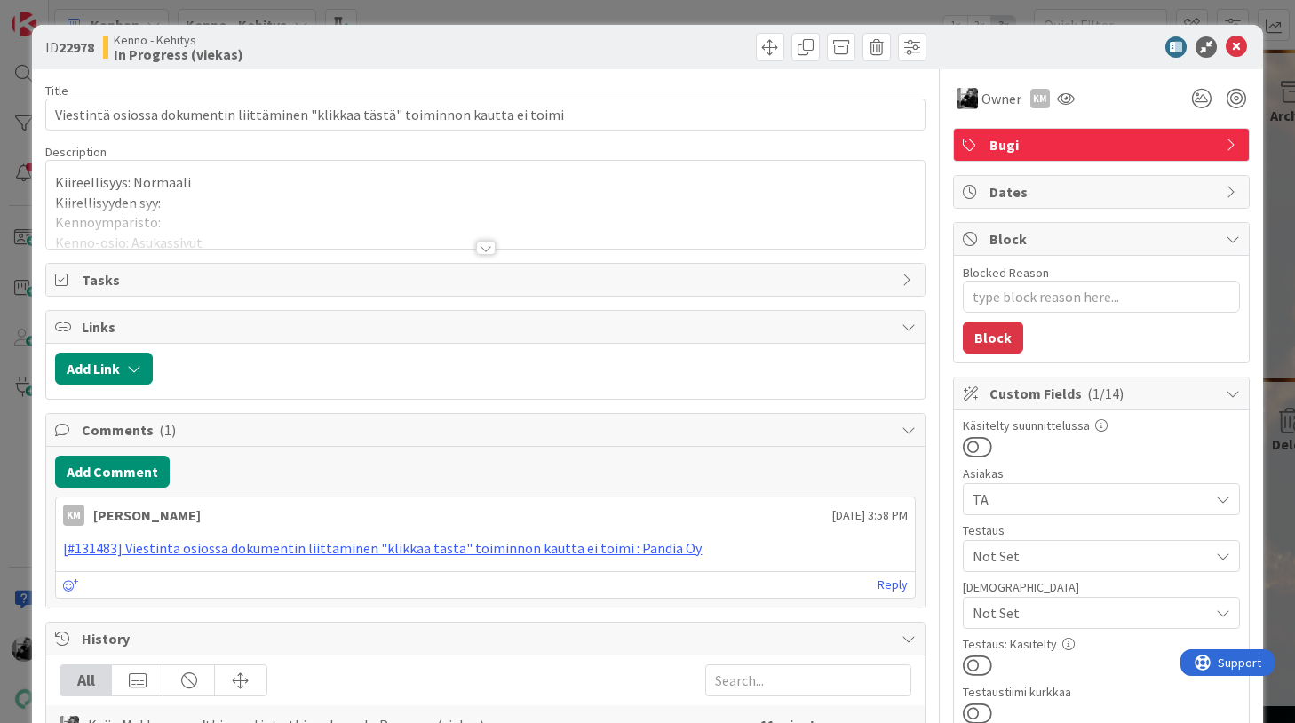
click at [486, 248] on div at bounding box center [486, 248] width 20 height 14
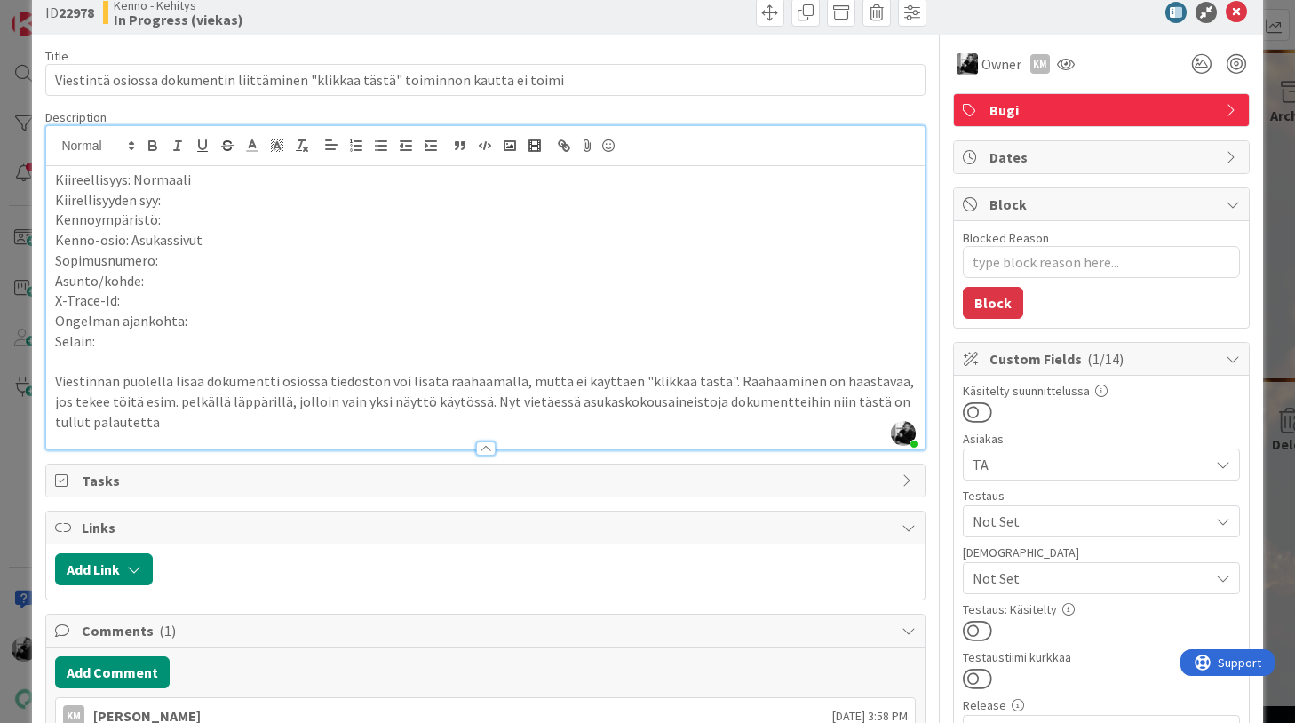
scroll to position [36, 0]
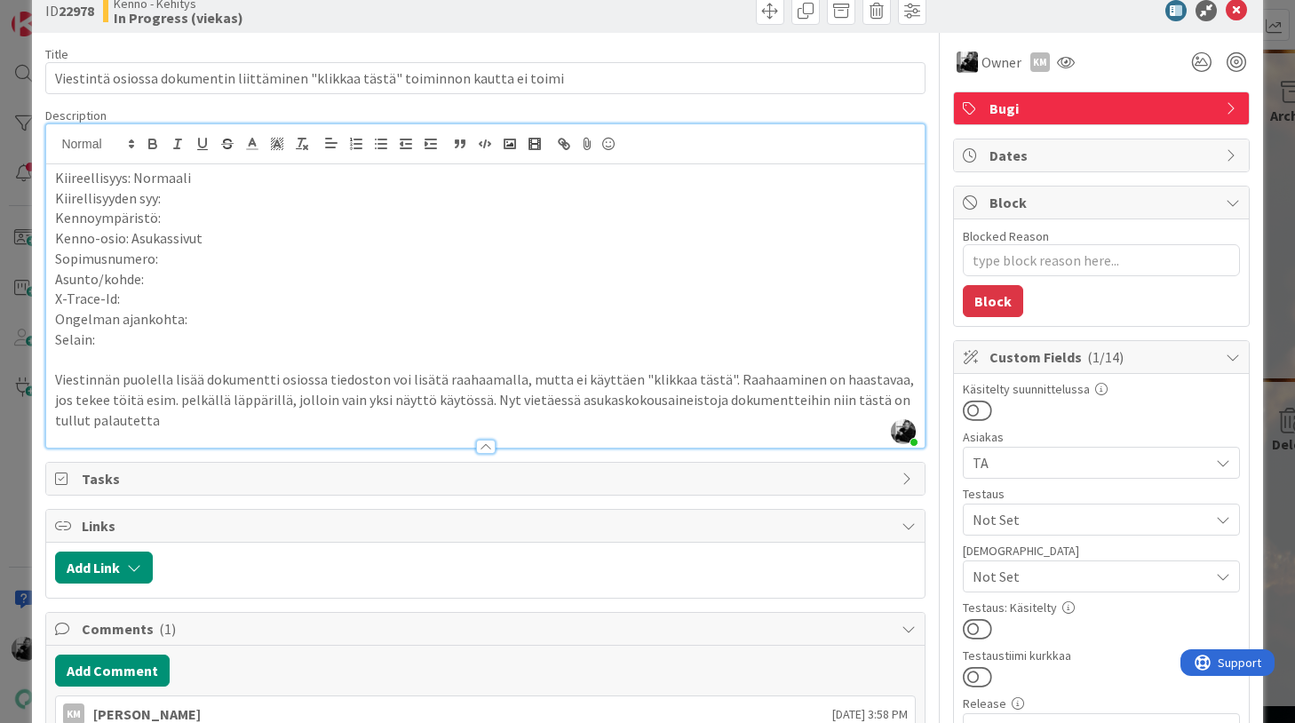
type textarea "x"
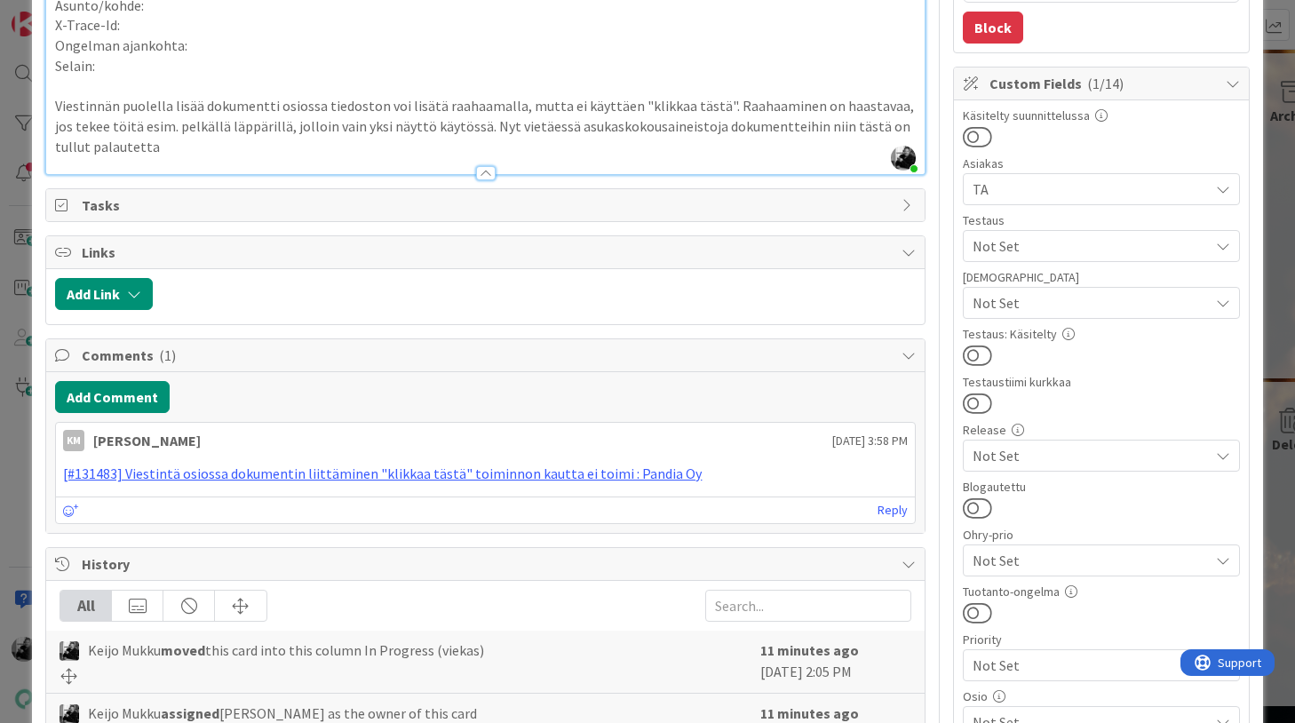
scroll to position [361, 0]
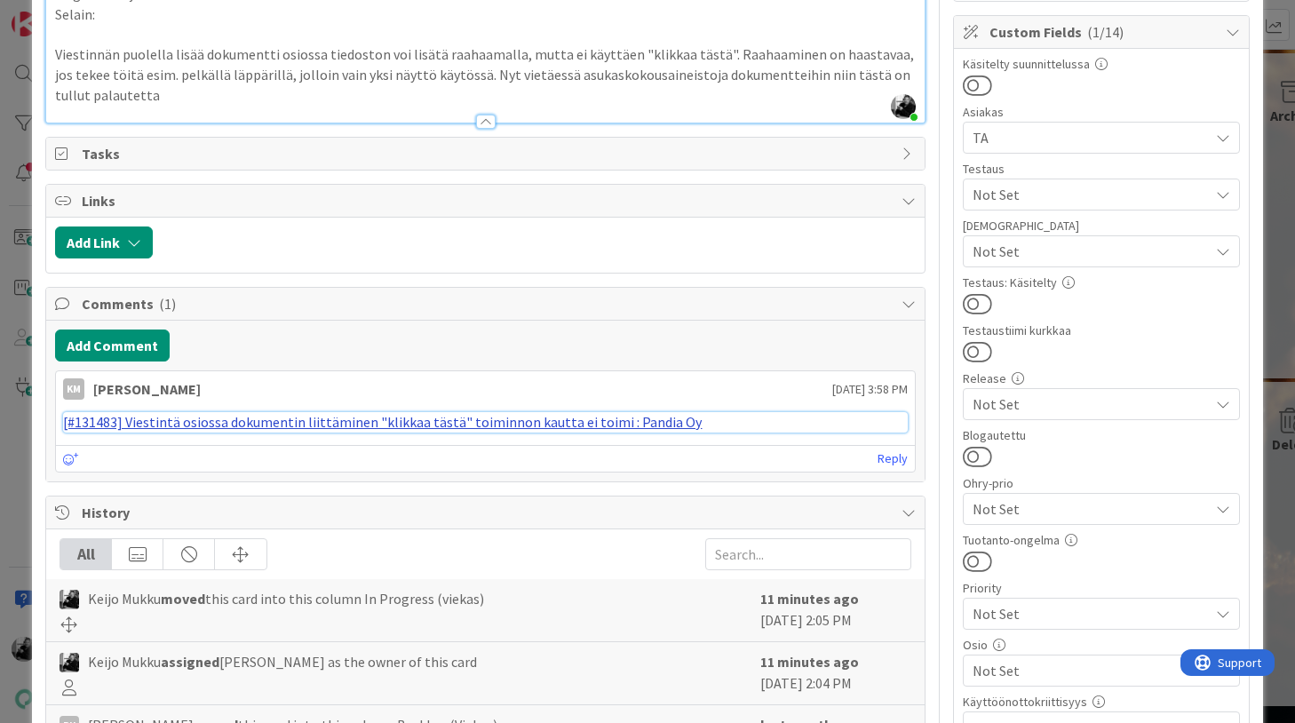
click at [366, 424] on link "[#131483] Viestintä osiossa dokumentin liittäminen "klikkaa tästä" toiminnon ka…" at bounding box center [382, 422] width 639 height 18
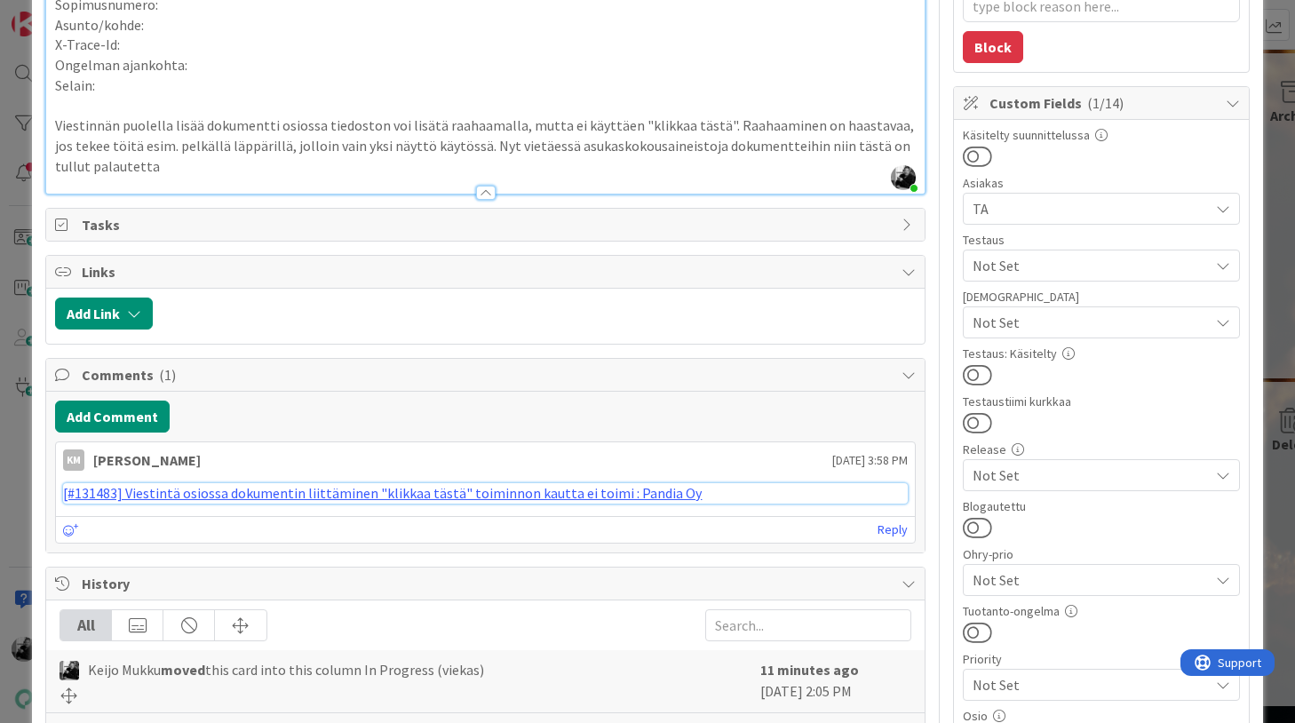
scroll to position [393, 0]
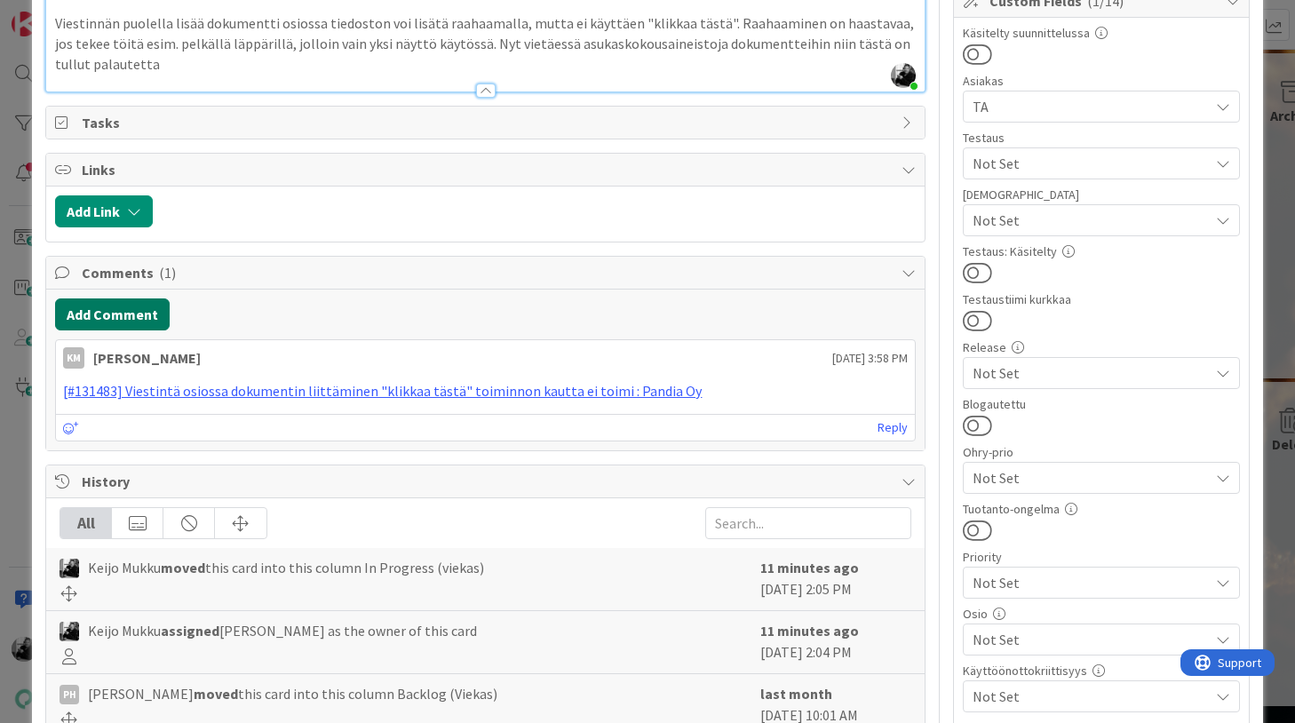
click at [143, 315] on button "Add Comment" at bounding box center [112, 314] width 115 height 32
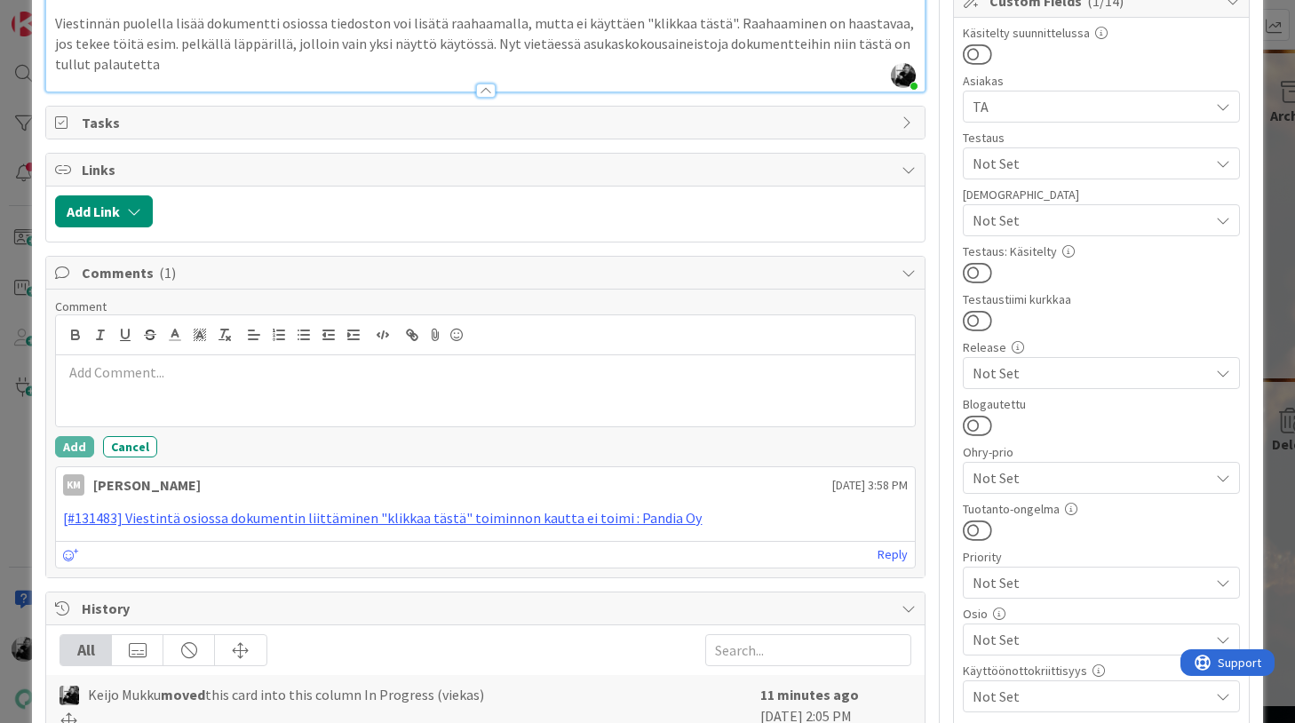
click at [229, 382] on p at bounding box center [485, 372] width 844 height 20
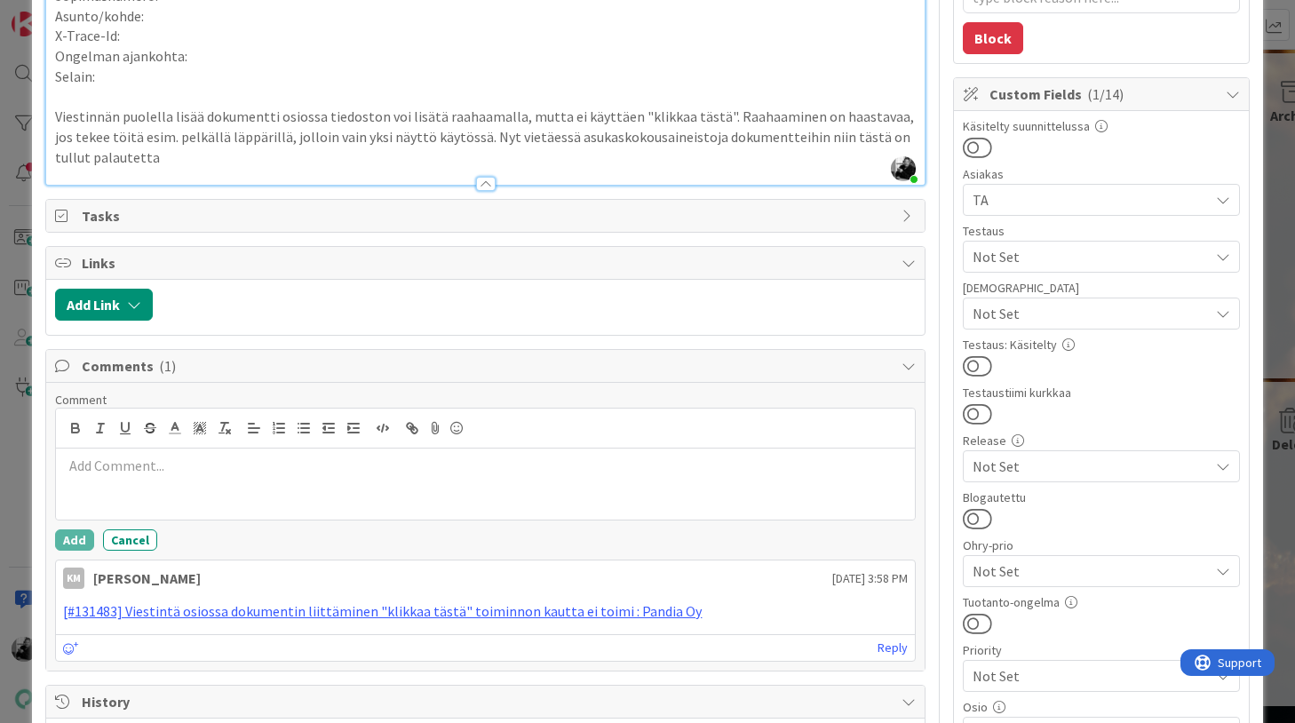
scroll to position [381, 0]
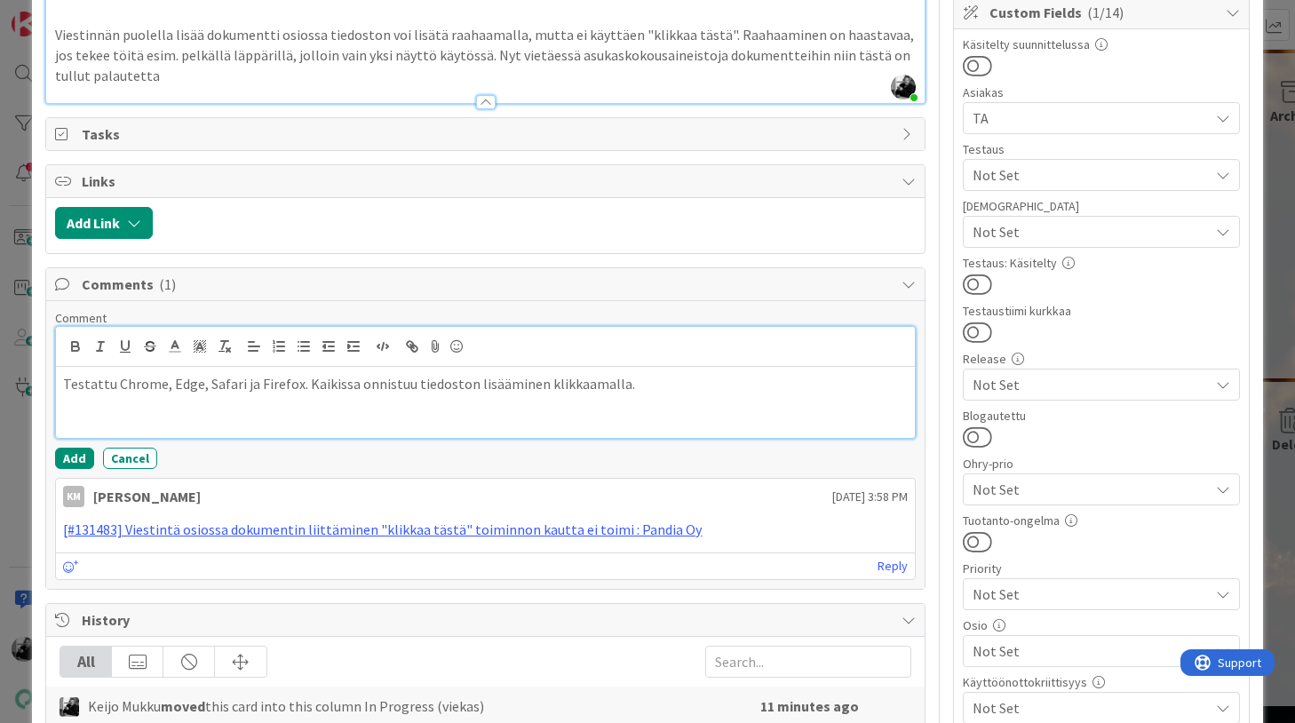
click at [63, 382] on p "Testattu Chrome, Edge, Safari ja Firefox. Kaikissa onnistuu tiedoston lisäämine…" at bounding box center [485, 384] width 844 height 20
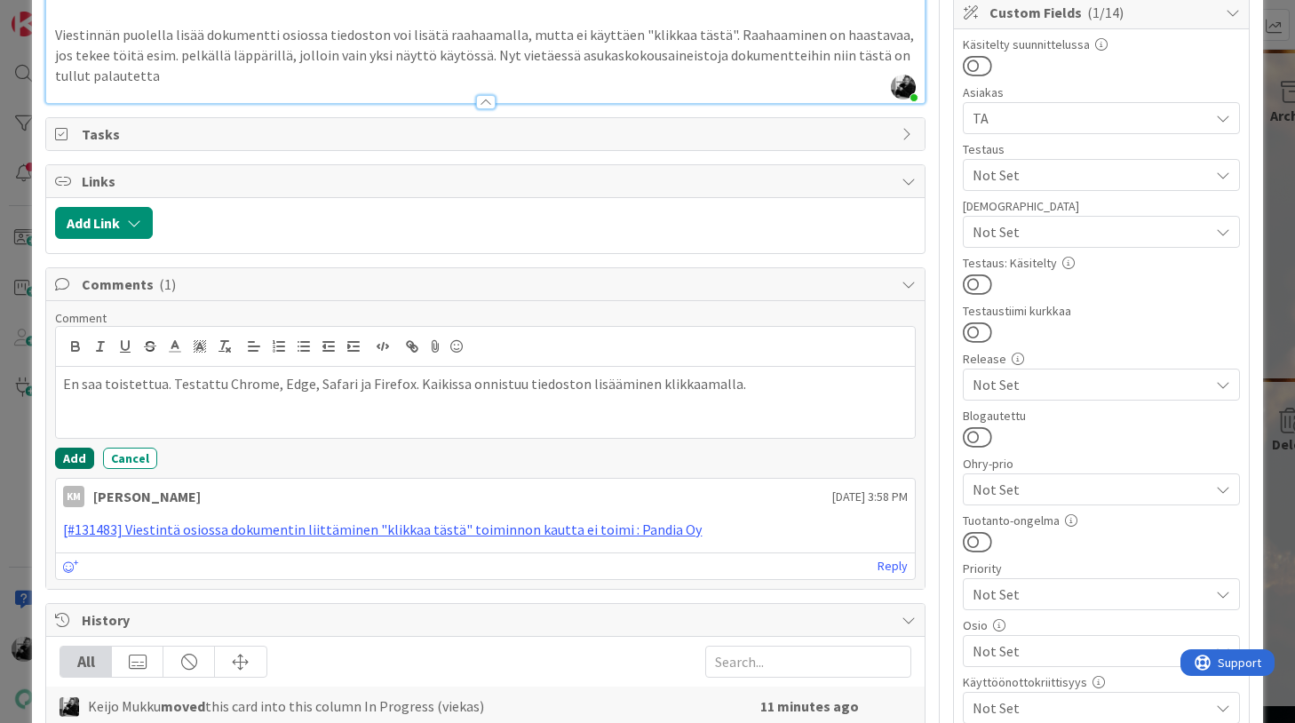
click at [73, 454] on button "Add" at bounding box center [74, 458] width 39 height 21
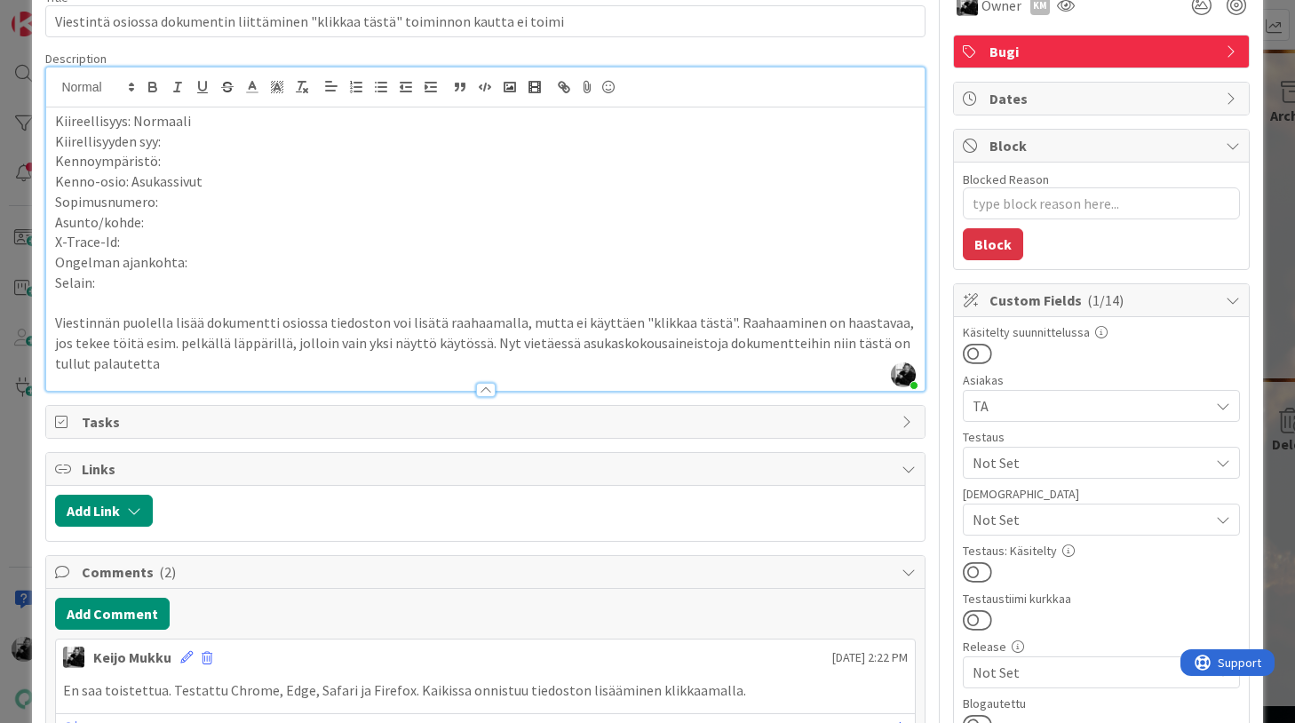
scroll to position [0, 0]
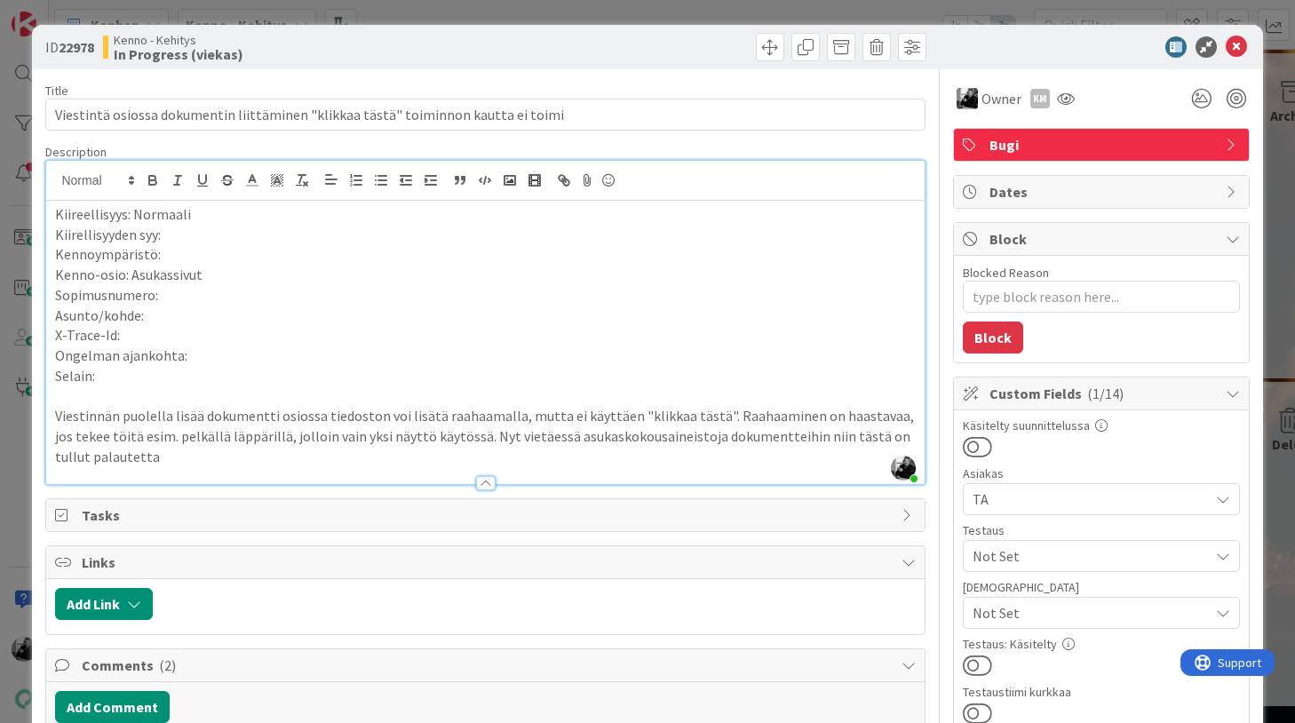
click at [58, 210] on p "Kiireellisyys: Normaali" at bounding box center [485, 214] width 860 height 20
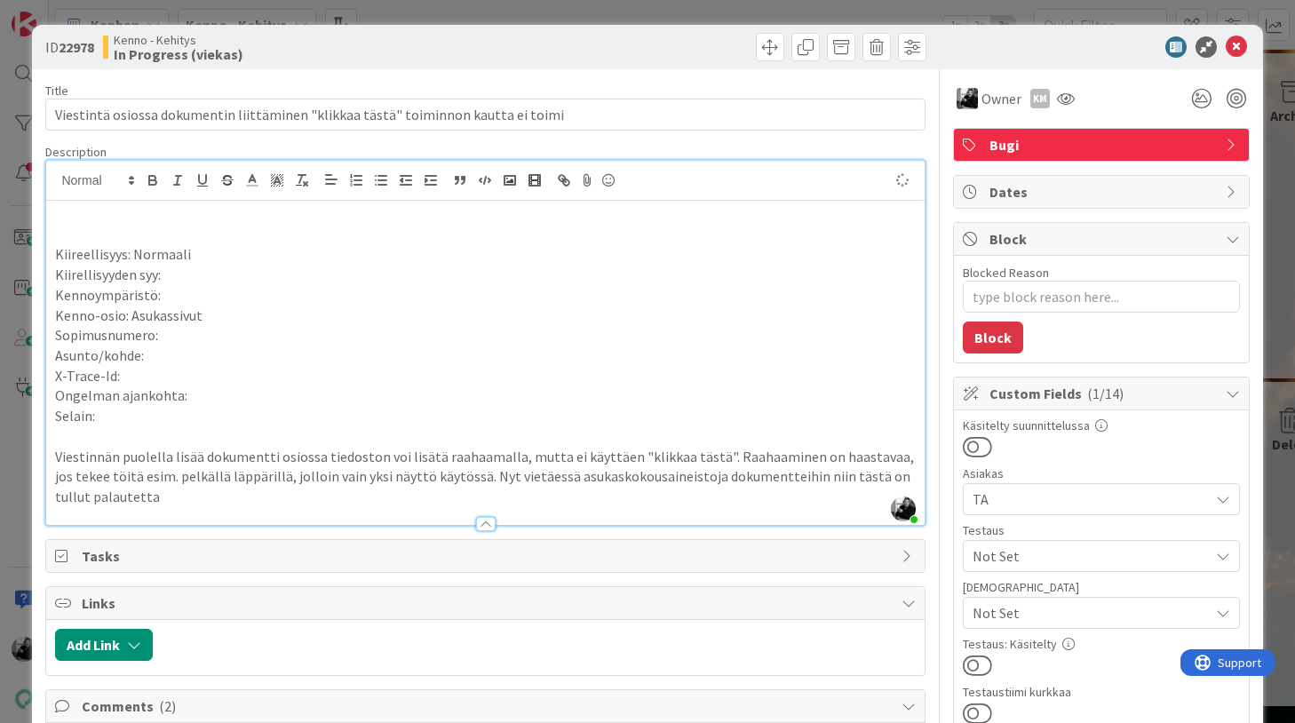
type textarea "x"
drag, startPoint x: 579, startPoint y: 219, endPoint x: 43, endPoint y: 202, distance: 536.7
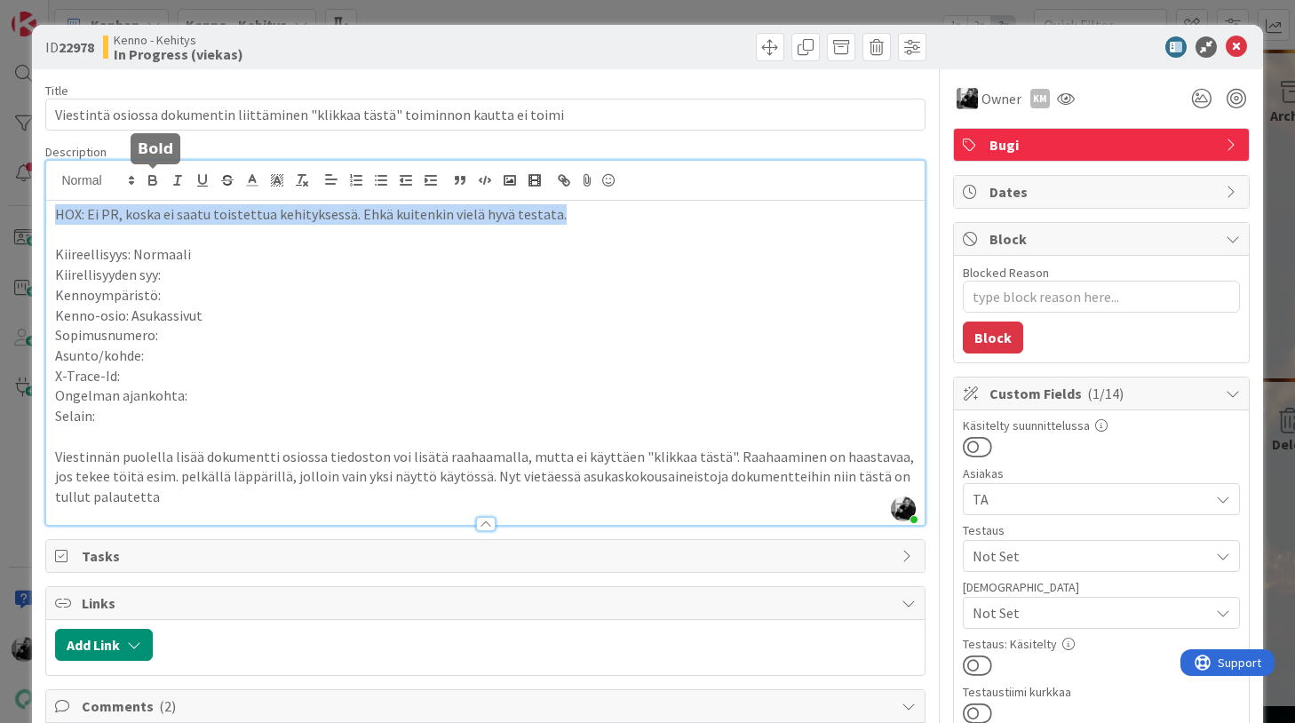
click at [155, 173] on icon "button" at bounding box center [153, 180] width 16 height 16
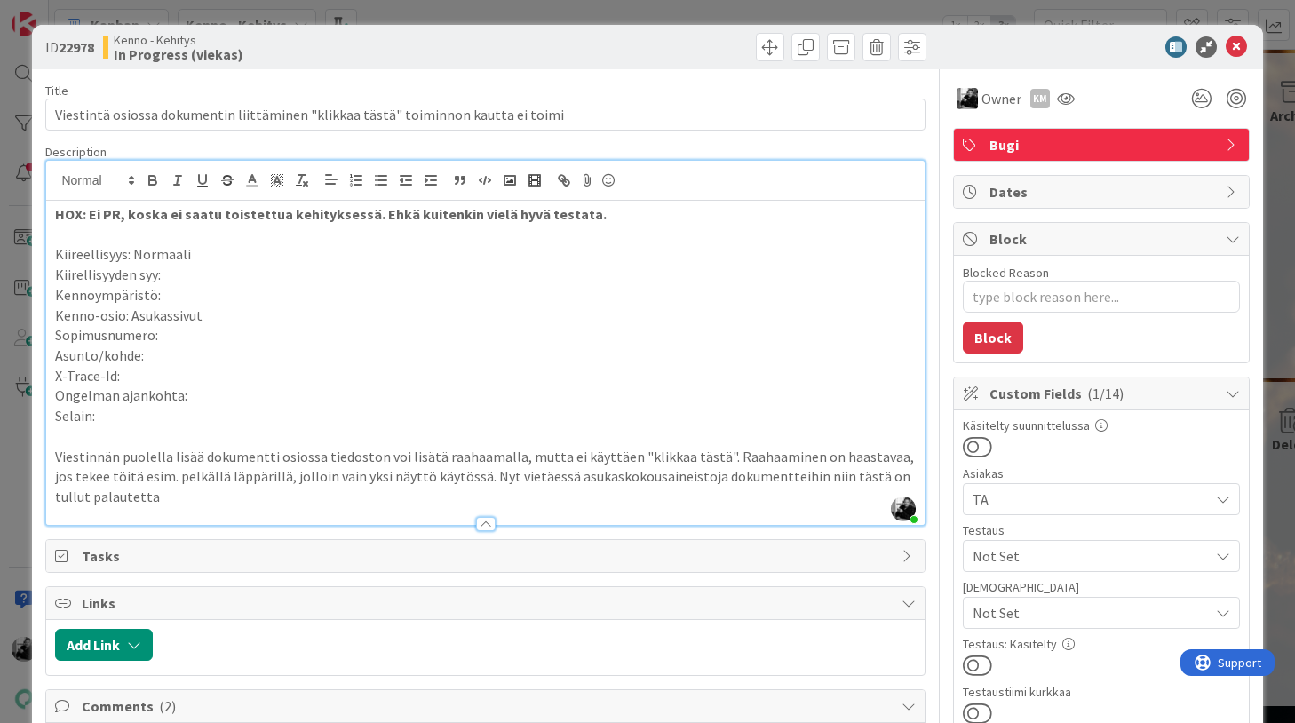
click at [612, 219] on p "HOX: Ei PR, koska ei saatu toistettua kehityksessä. Ehkä kuitenkin vielä hyvä t…" at bounding box center [485, 214] width 860 height 20
click at [517, 232] on p at bounding box center [485, 235] width 860 height 20
click at [1242, 52] on icon at bounding box center [1236, 46] width 21 height 21
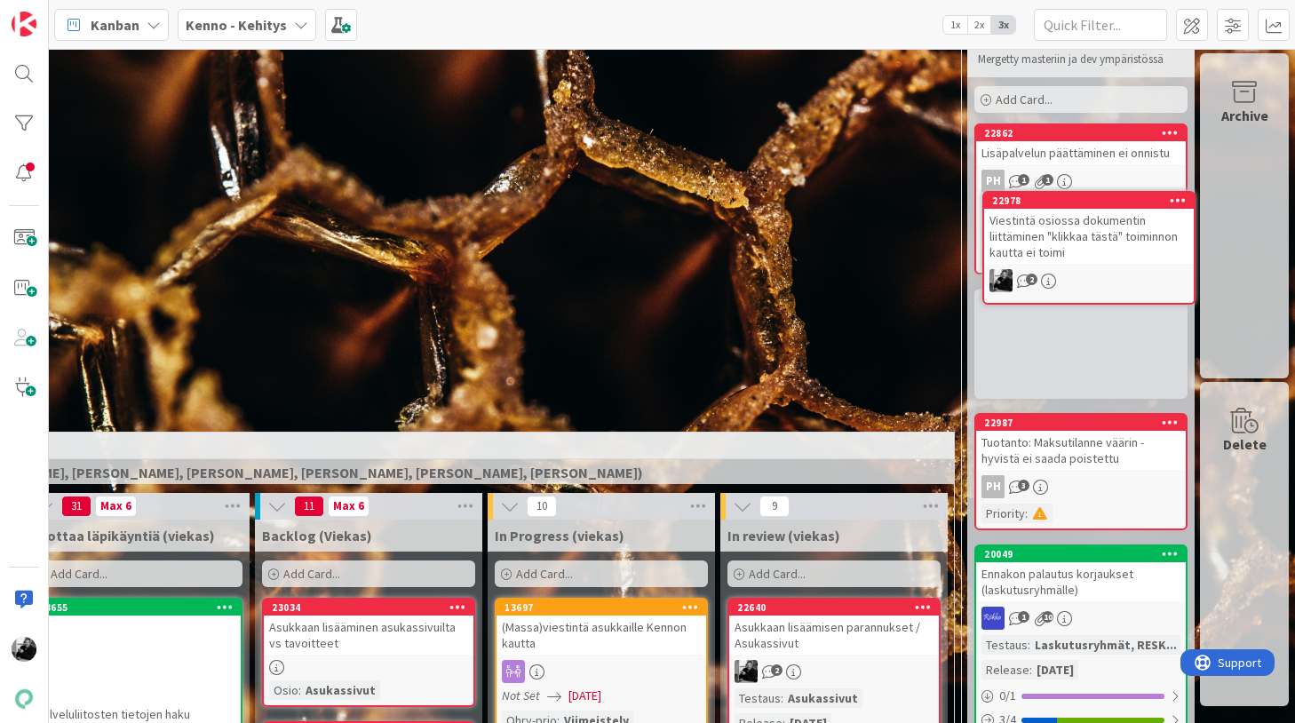
scroll to position [0, 322]
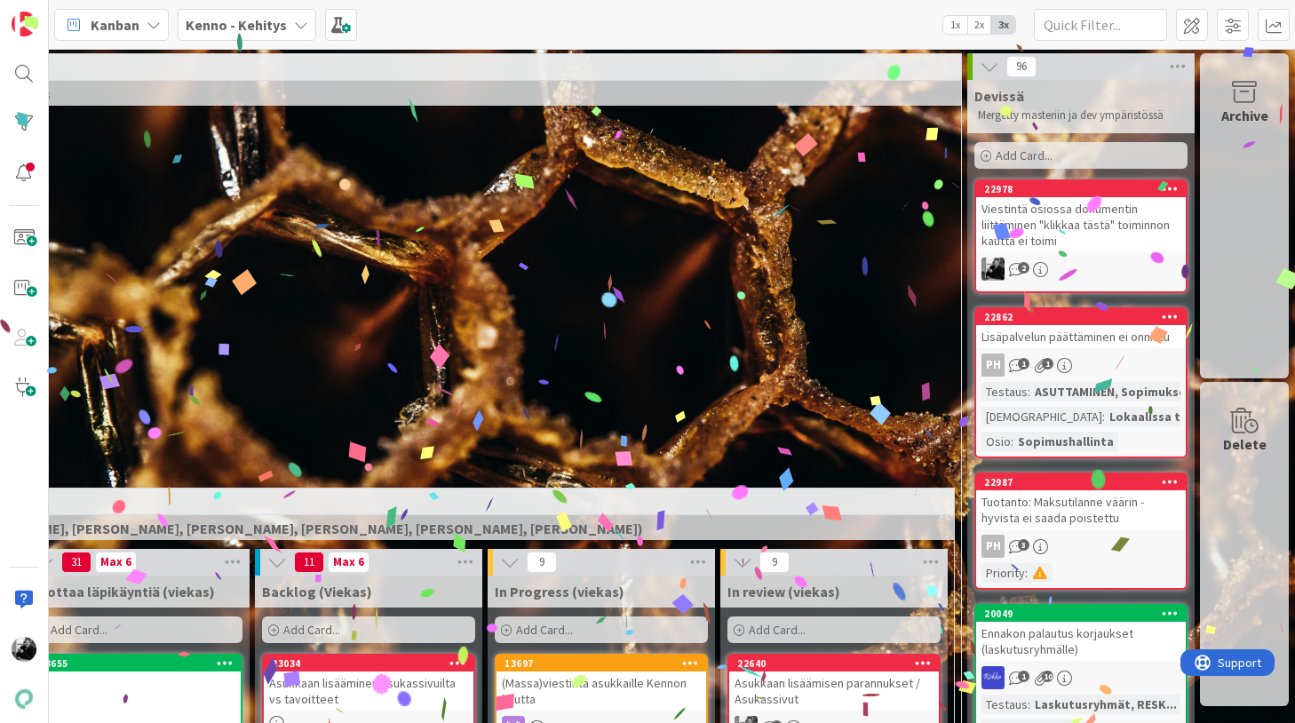
click at [1120, 231] on div "Viestintä osiossa dokumentin liittäminen "klikkaa tästä" toiminnon kautta ei to…" at bounding box center [1081, 224] width 210 height 55
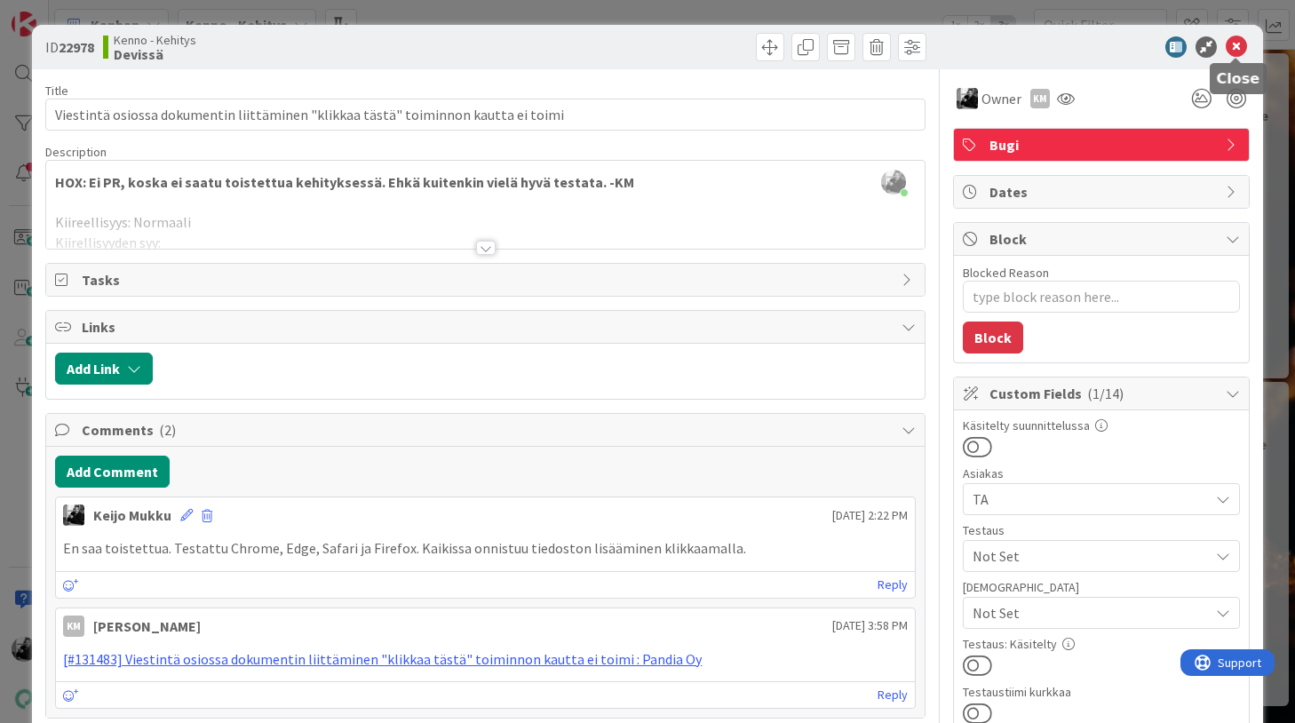
click at [1231, 50] on icon at bounding box center [1236, 46] width 21 height 21
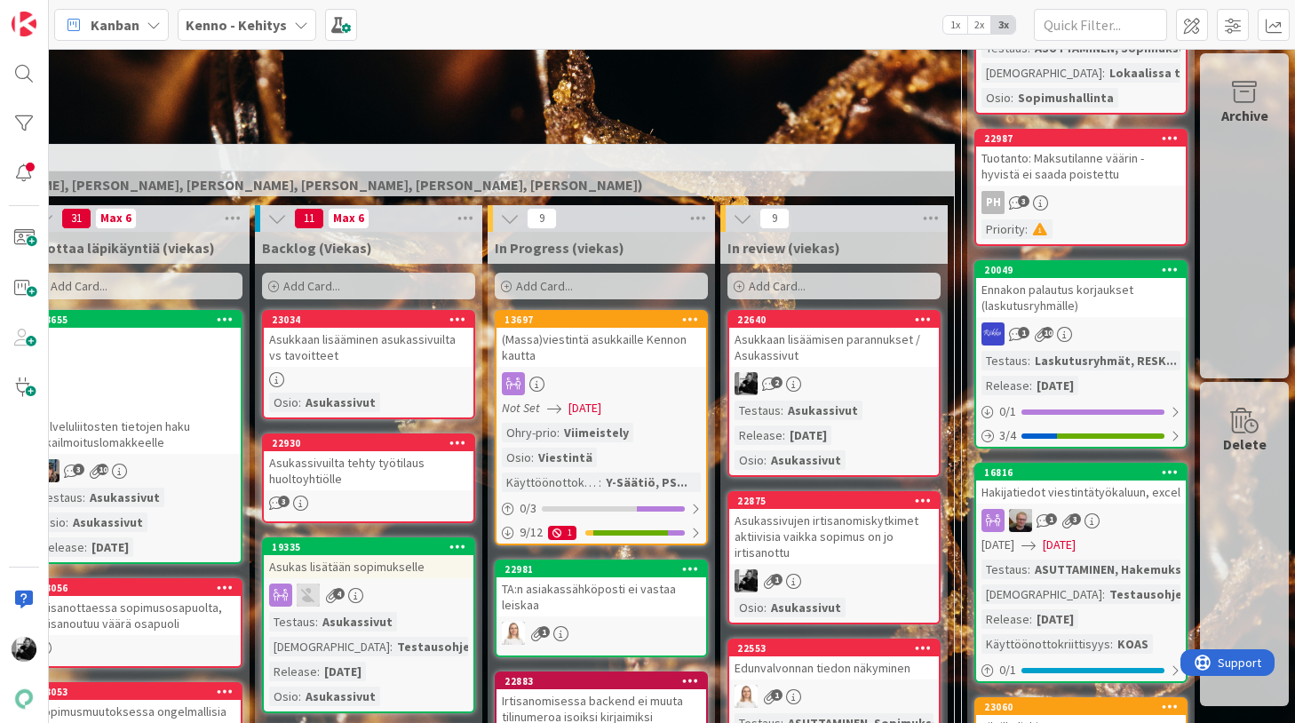
scroll to position [348, 322]
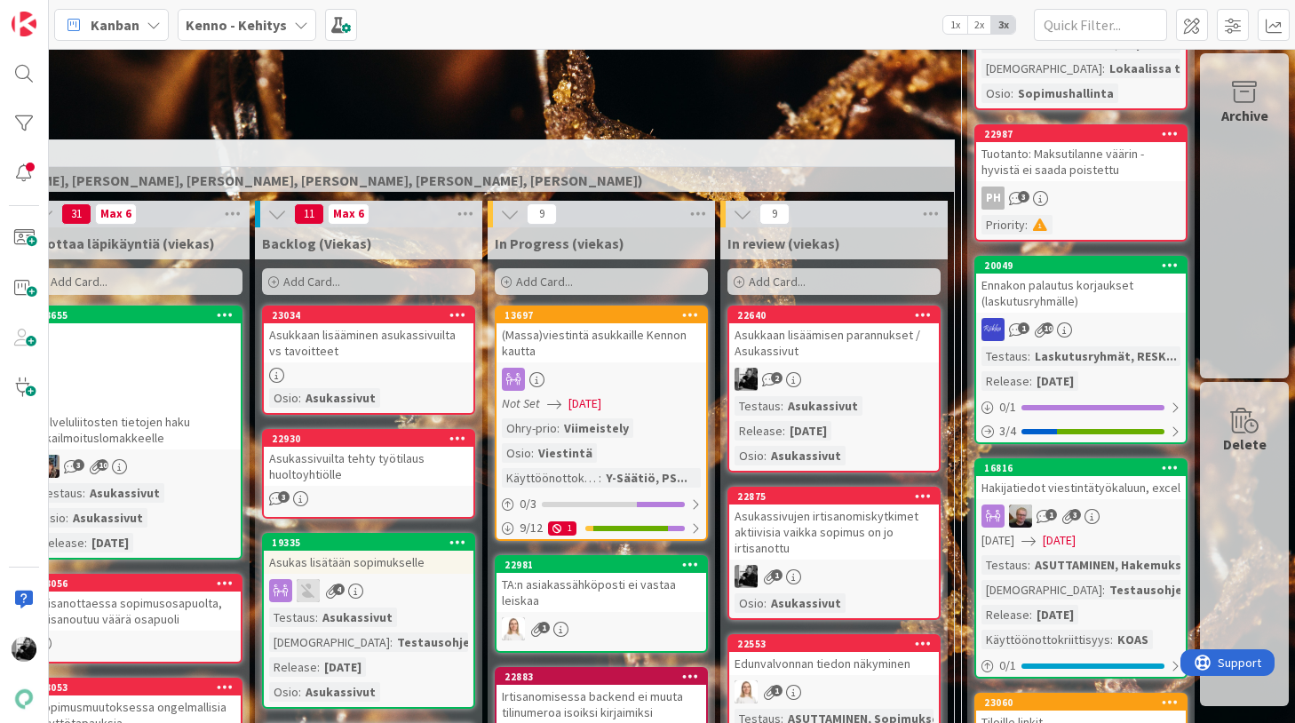
click at [798, 345] on div "Asukkaan lisäämisen parannukset / Asukassivut" at bounding box center [834, 342] width 210 height 39
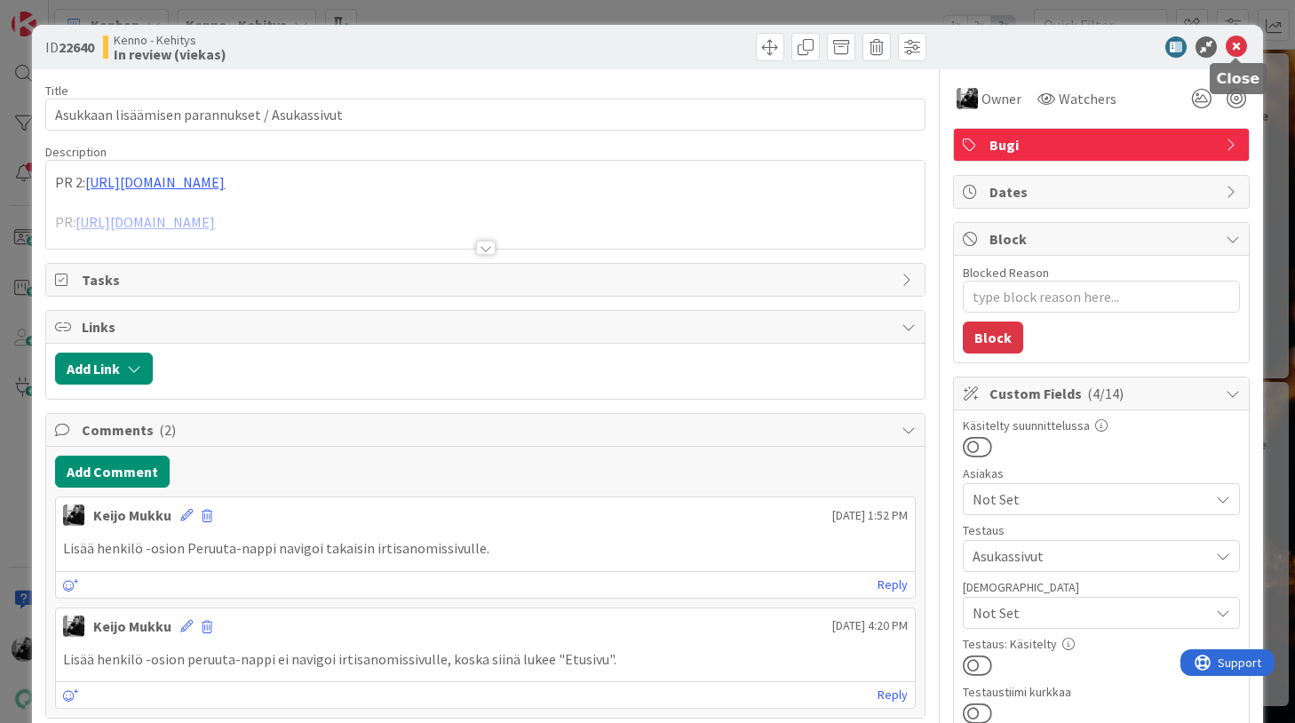
click at [1238, 52] on icon at bounding box center [1236, 46] width 21 height 21
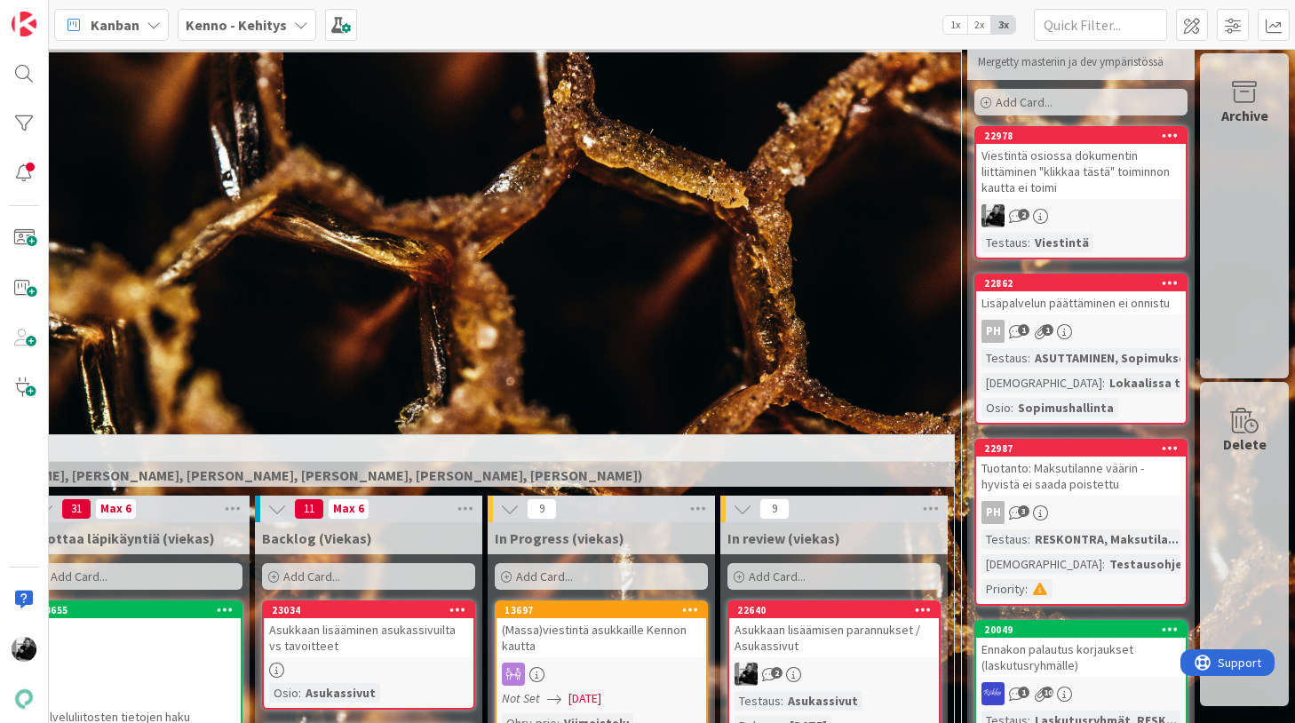
scroll to position [0, 322]
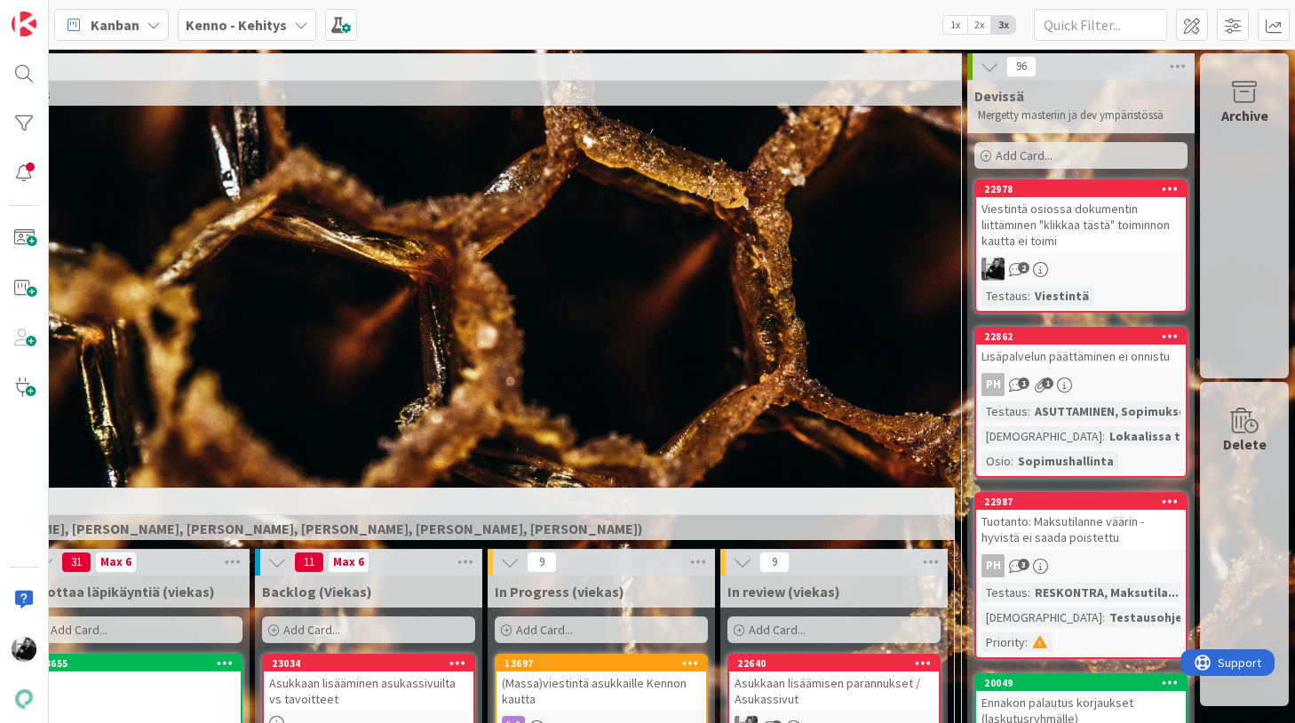
click at [1112, 232] on div "Viestintä osiossa dokumentin liittäminen "klikkaa tästä" toiminnon kautta ei to…" at bounding box center [1081, 224] width 210 height 55
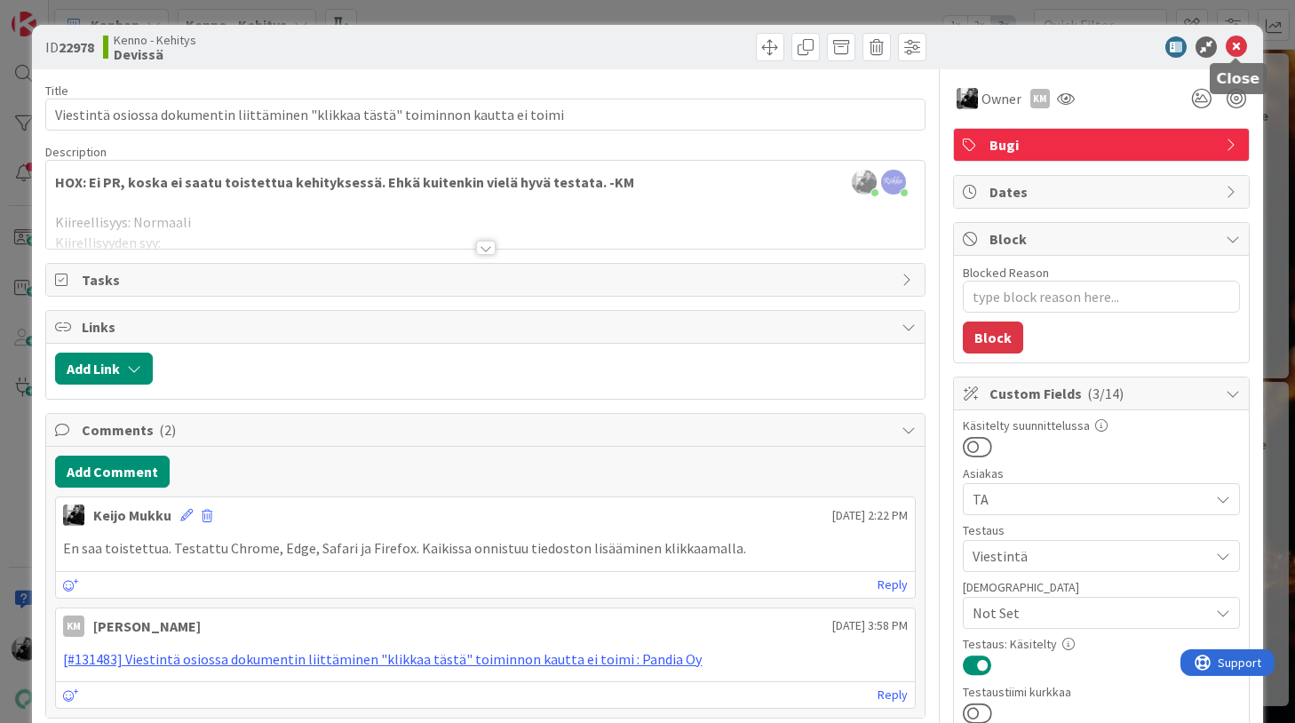
click at [1232, 40] on icon at bounding box center [1236, 46] width 21 height 21
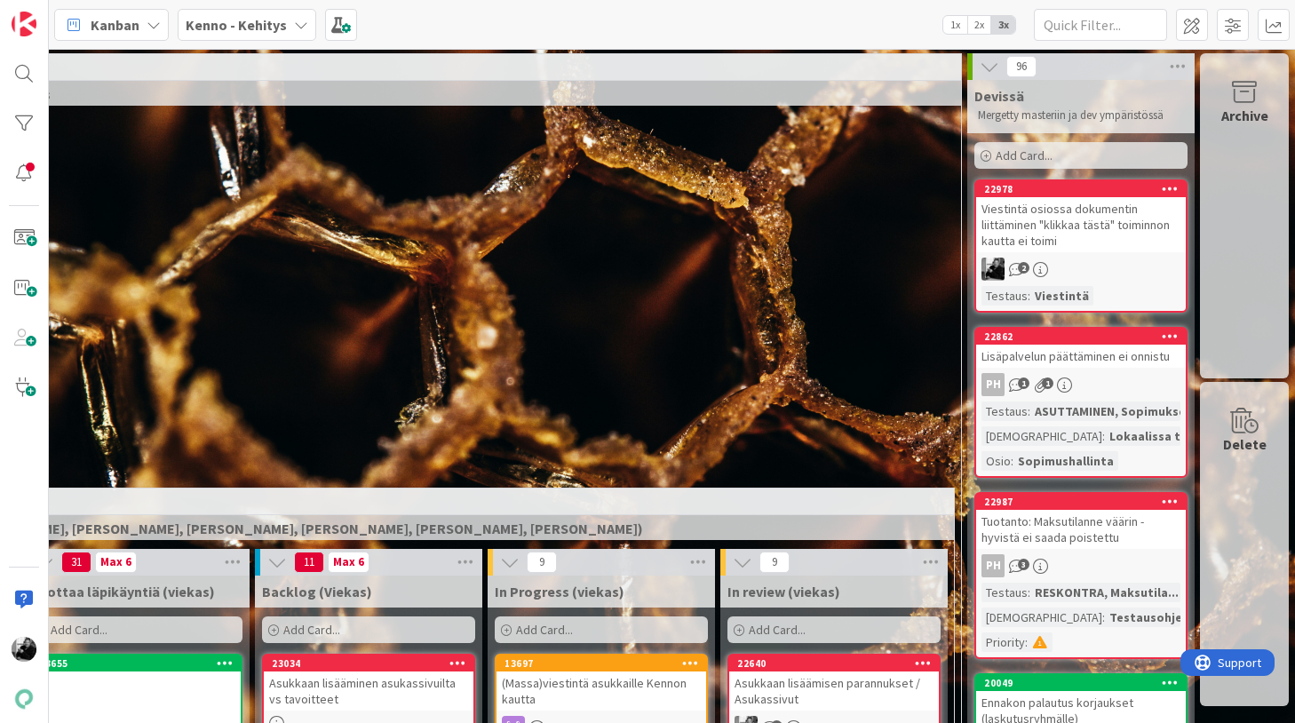
click at [522, 415] on div "39 Yleistilojen sopimukset (Jaakko, VilleP, TommiL, Simo)" at bounding box center [369, 394] width 1178 height 62
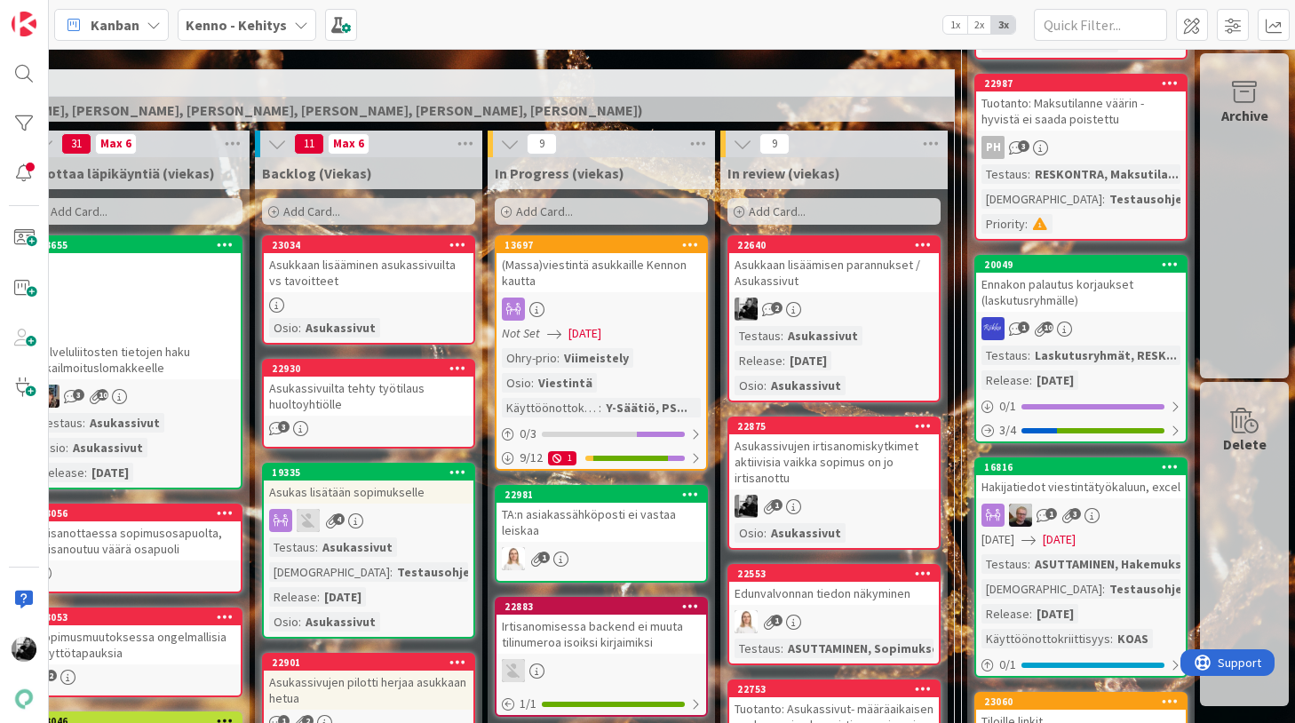
scroll to position [401, 322]
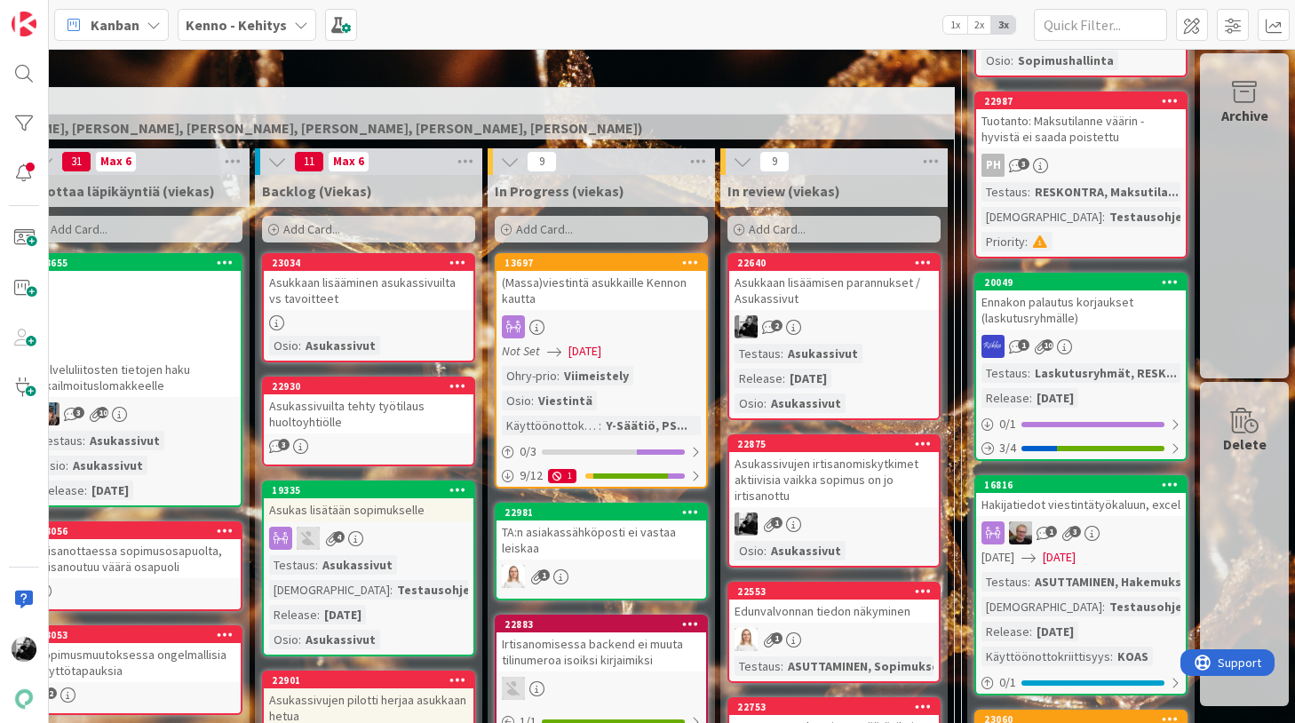
click at [365, 417] on div "Asukassivuilta tehty työtilaus huoltoyhtiölle" at bounding box center [369, 413] width 210 height 39
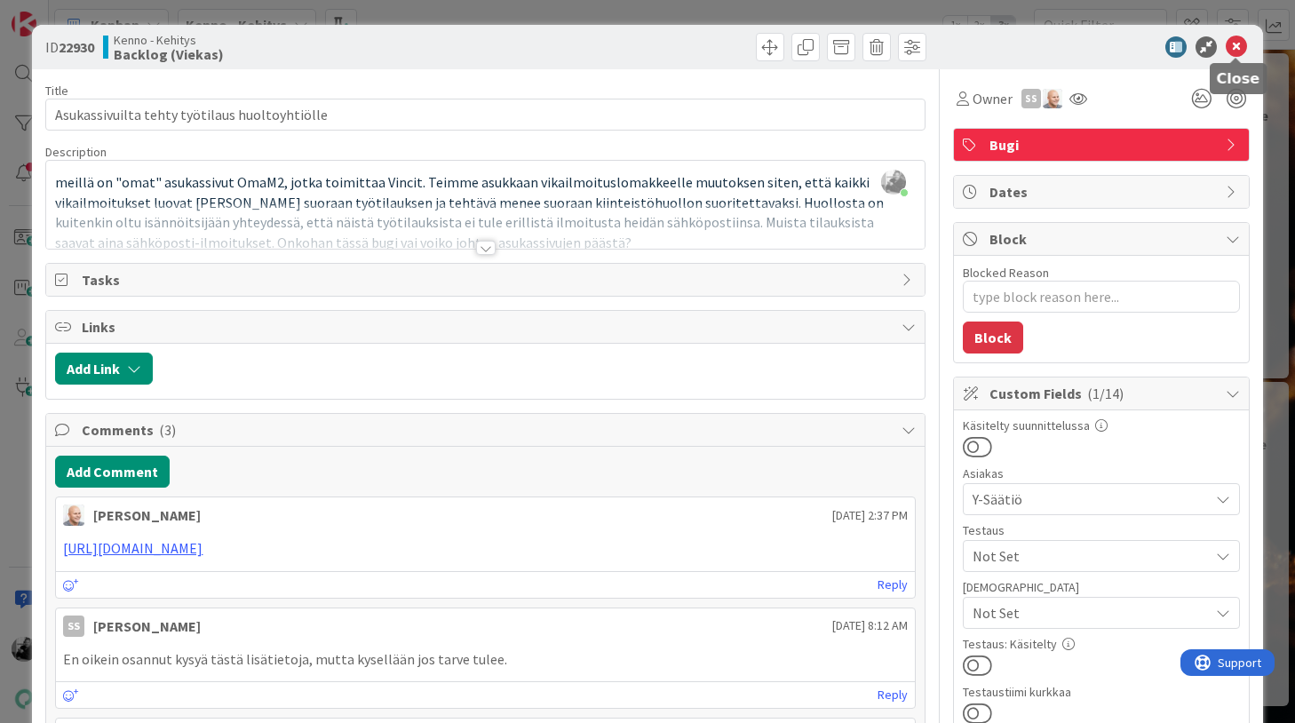
click at [1238, 49] on icon at bounding box center [1236, 46] width 21 height 21
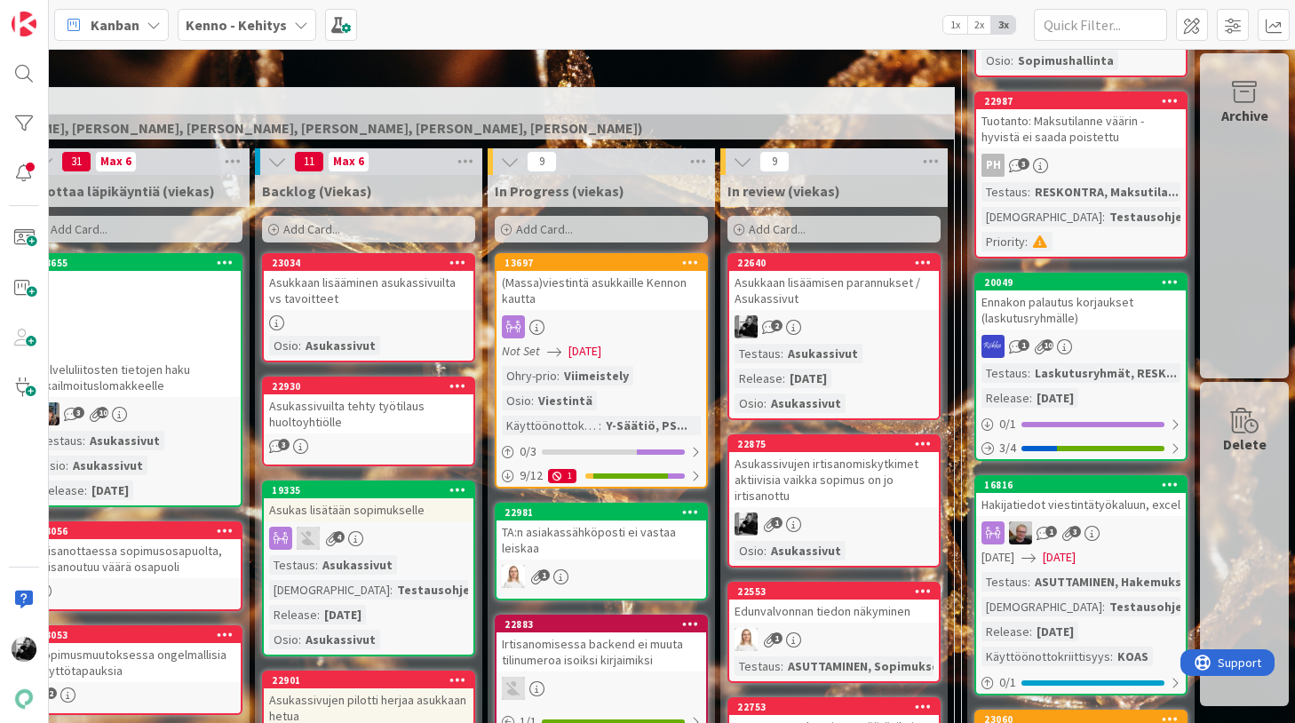
click at [333, 305] on div "Asukkaan lisääminen asukassivuilta vs tavoitteet" at bounding box center [369, 290] width 210 height 39
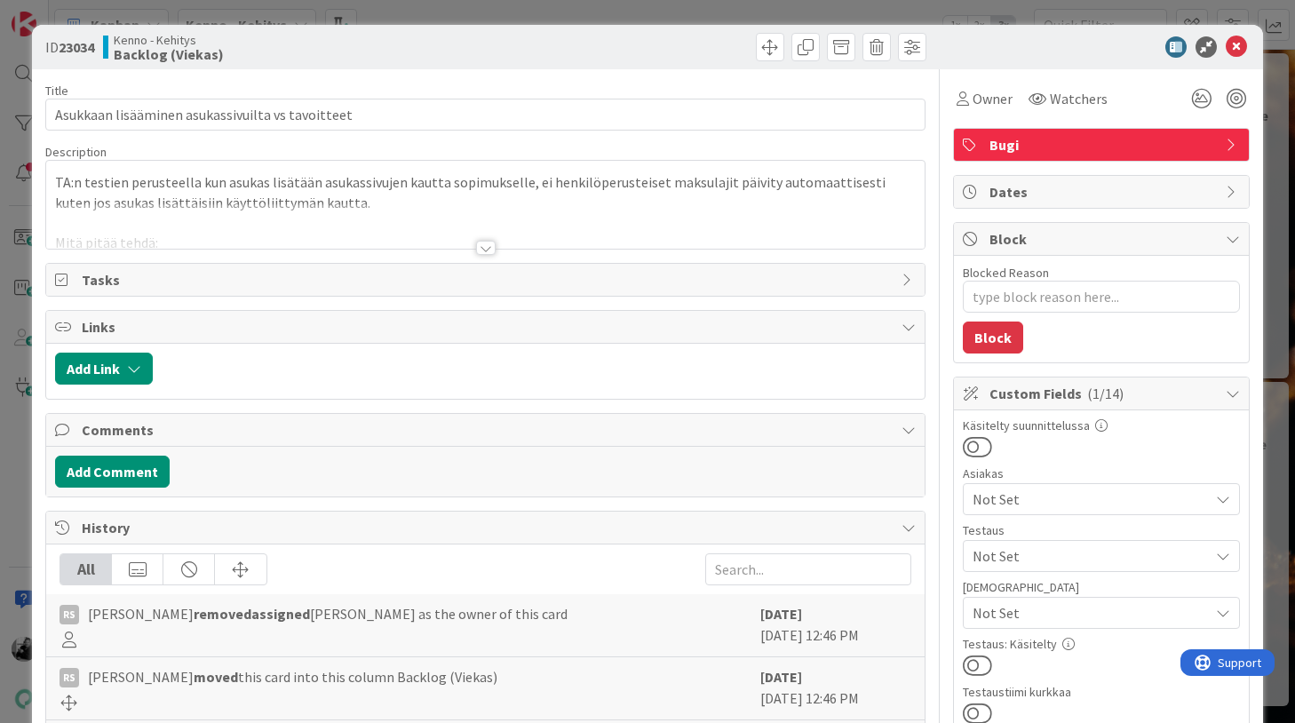
click at [483, 246] on div at bounding box center [486, 248] width 20 height 14
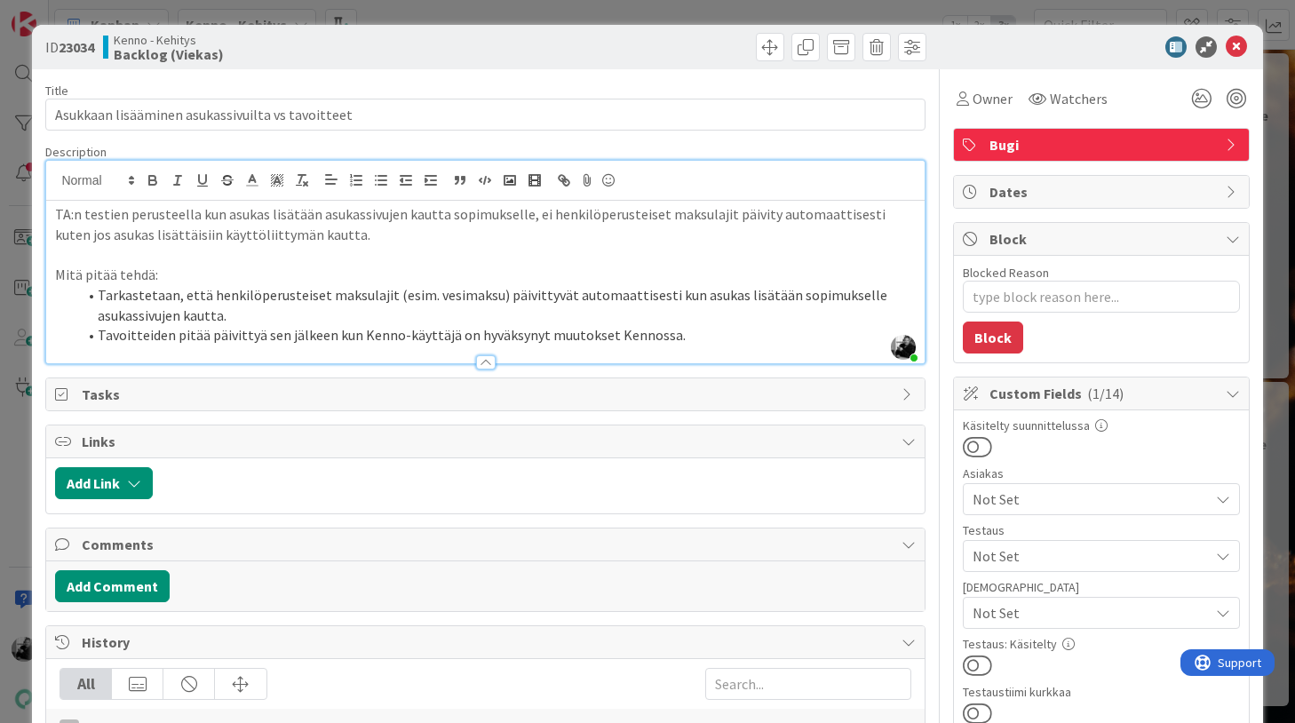
click at [672, 36] on div at bounding box center [708, 47] width 436 height 28
click at [1235, 43] on icon at bounding box center [1236, 46] width 21 height 21
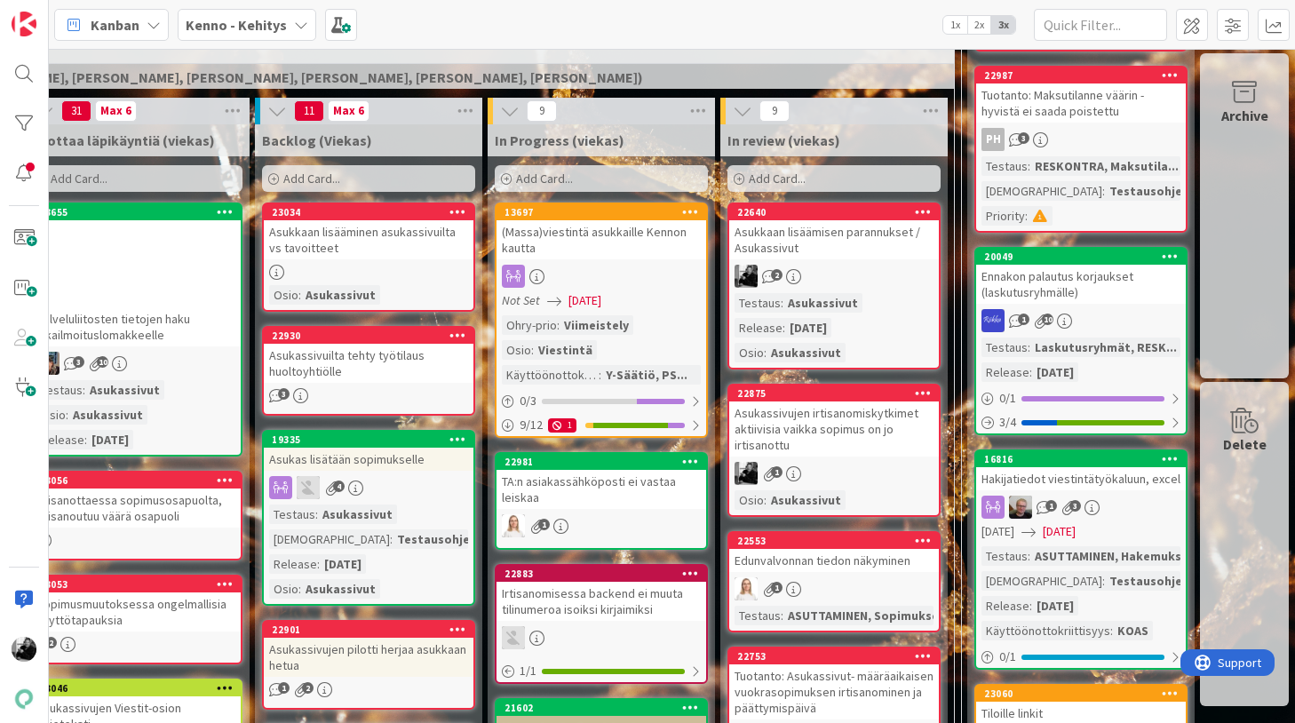
scroll to position [455, 322]
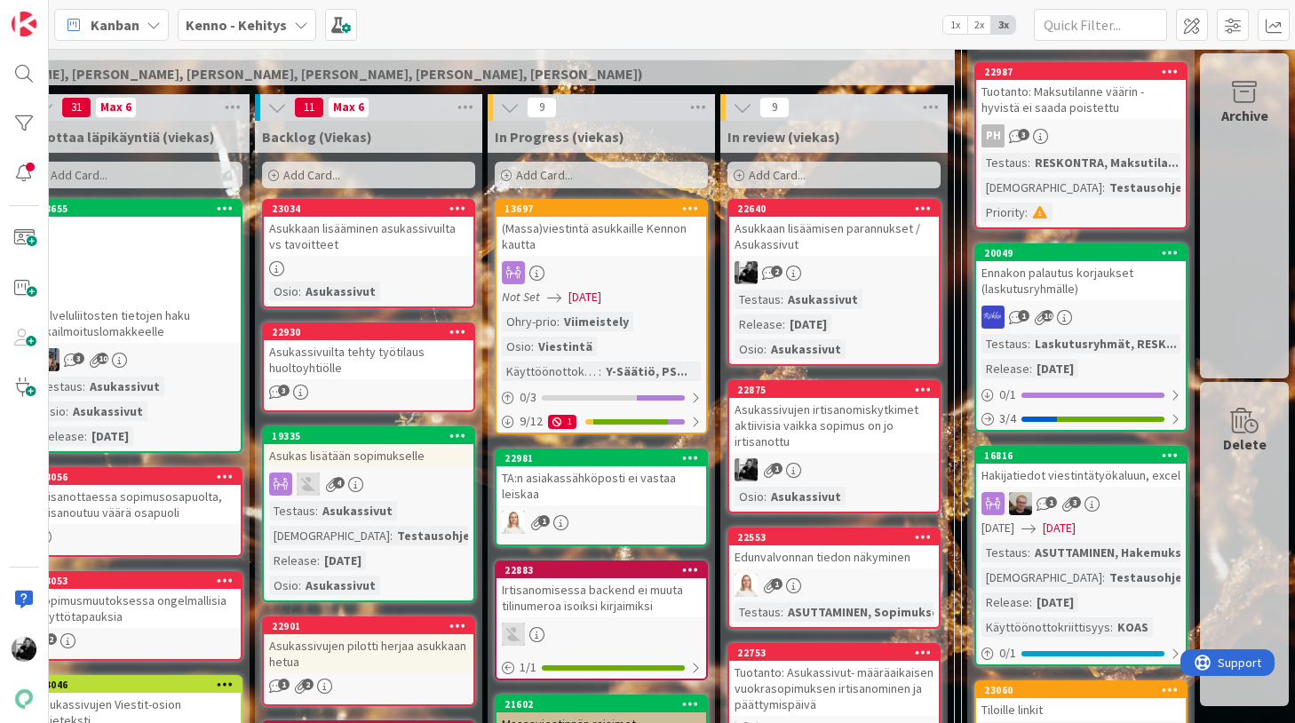
click at [378, 352] on div "Asukassivuilta tehty työtilaus huoltoyhtiölle" at bounding box center [369, 359] width 210 height 39
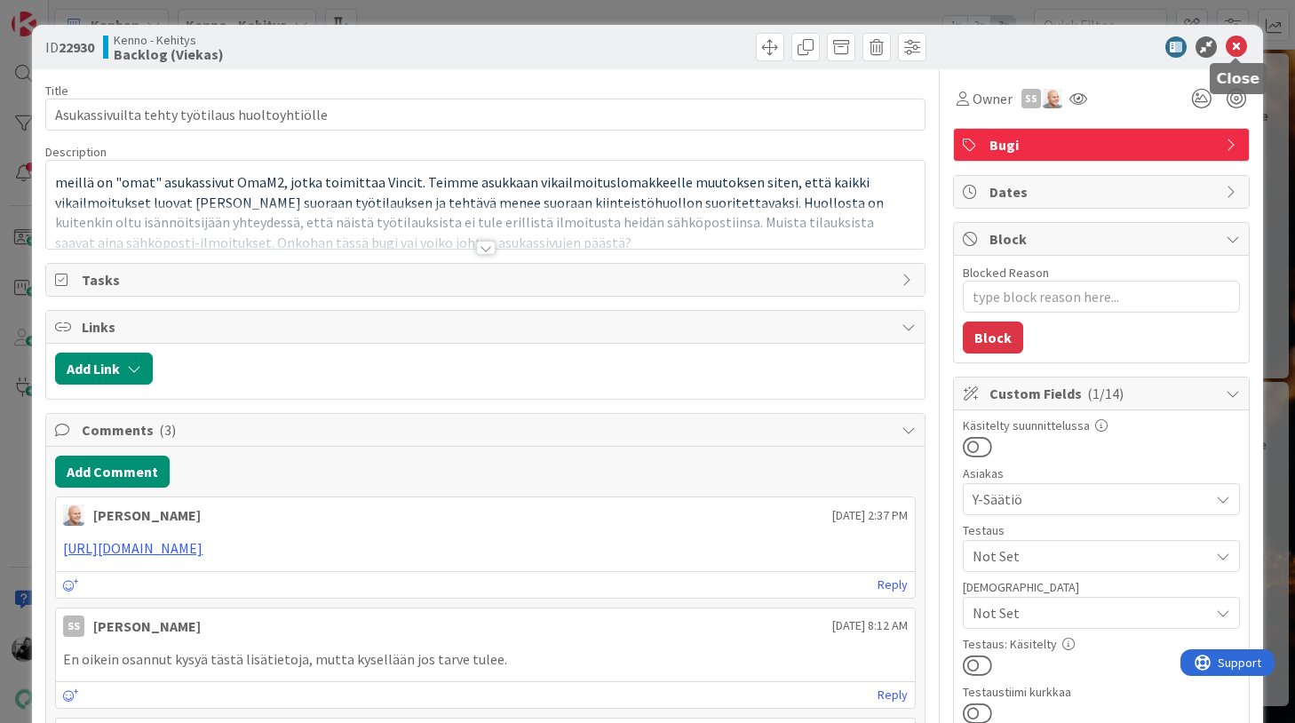
click at [1234, 52] on icon at bounding box center [1236, 46] width 21 height 21
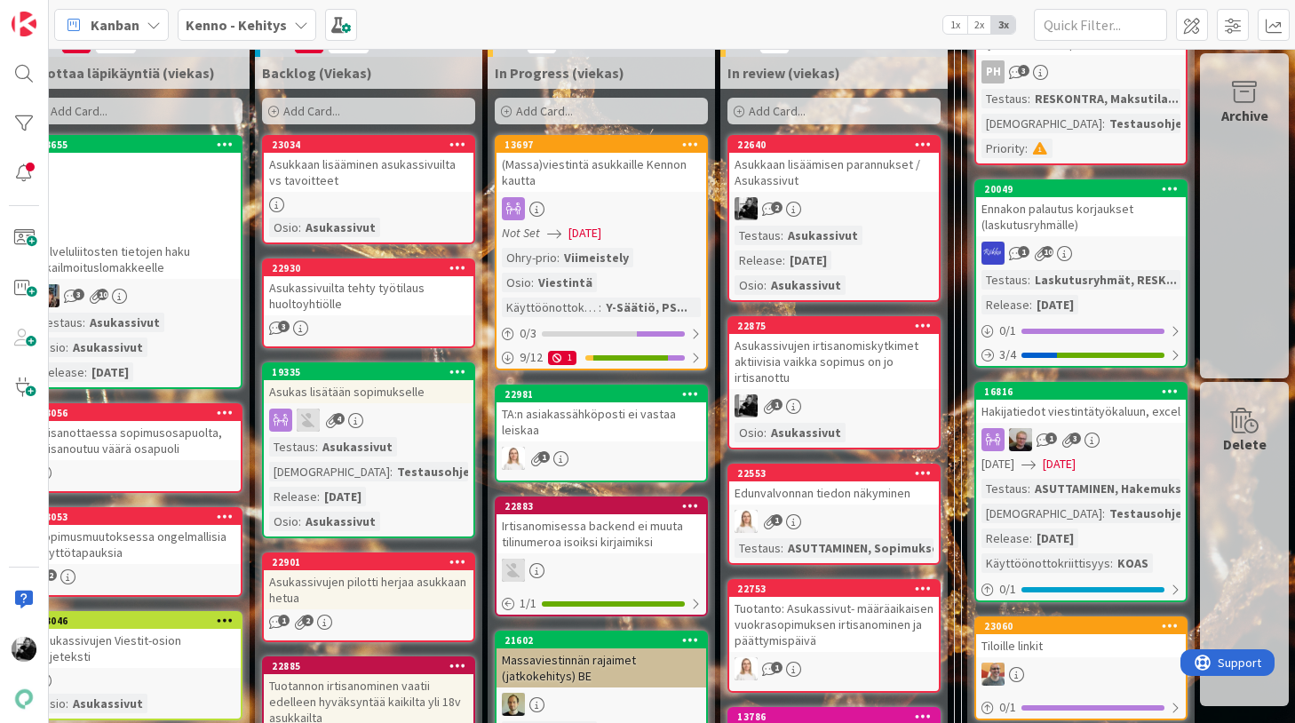
click at [425, 400] on div "Asukas lisätään sopimukselle" at bounding box center [369, 391] width 210 height 23
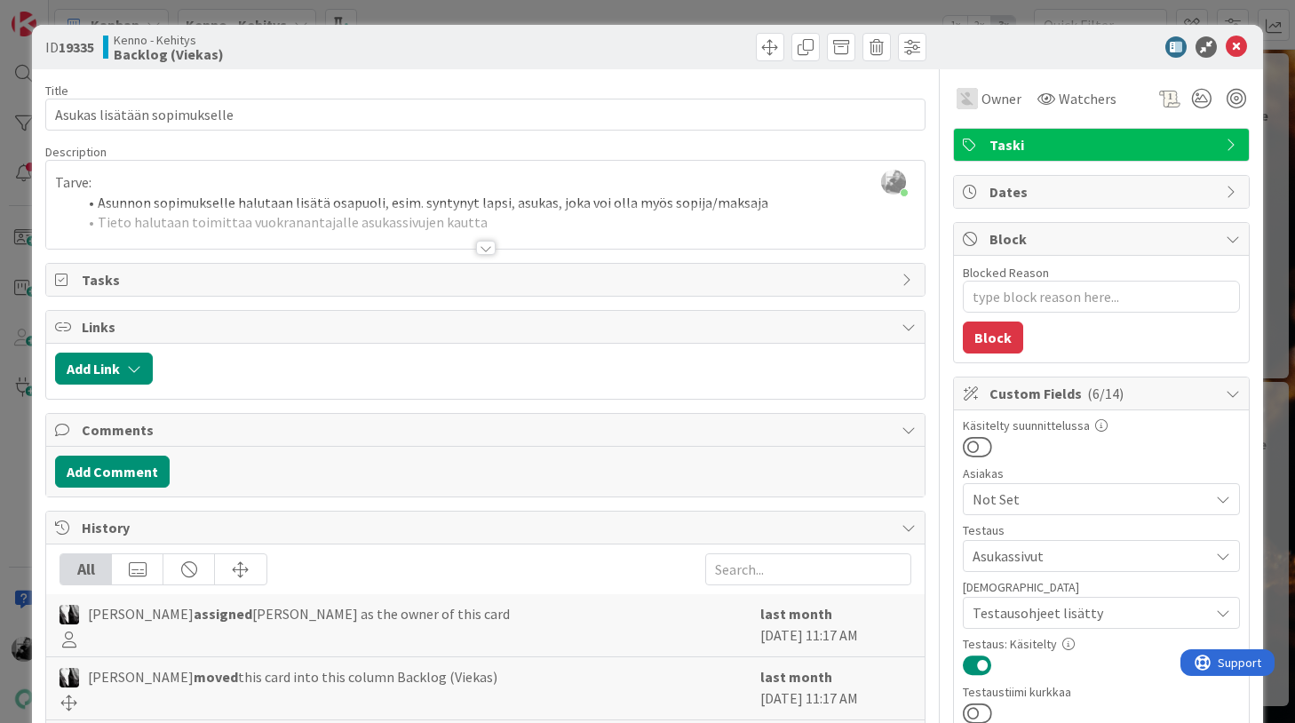
click at [486, 243] on div at bounding box center [486, 248] width 20 height 14
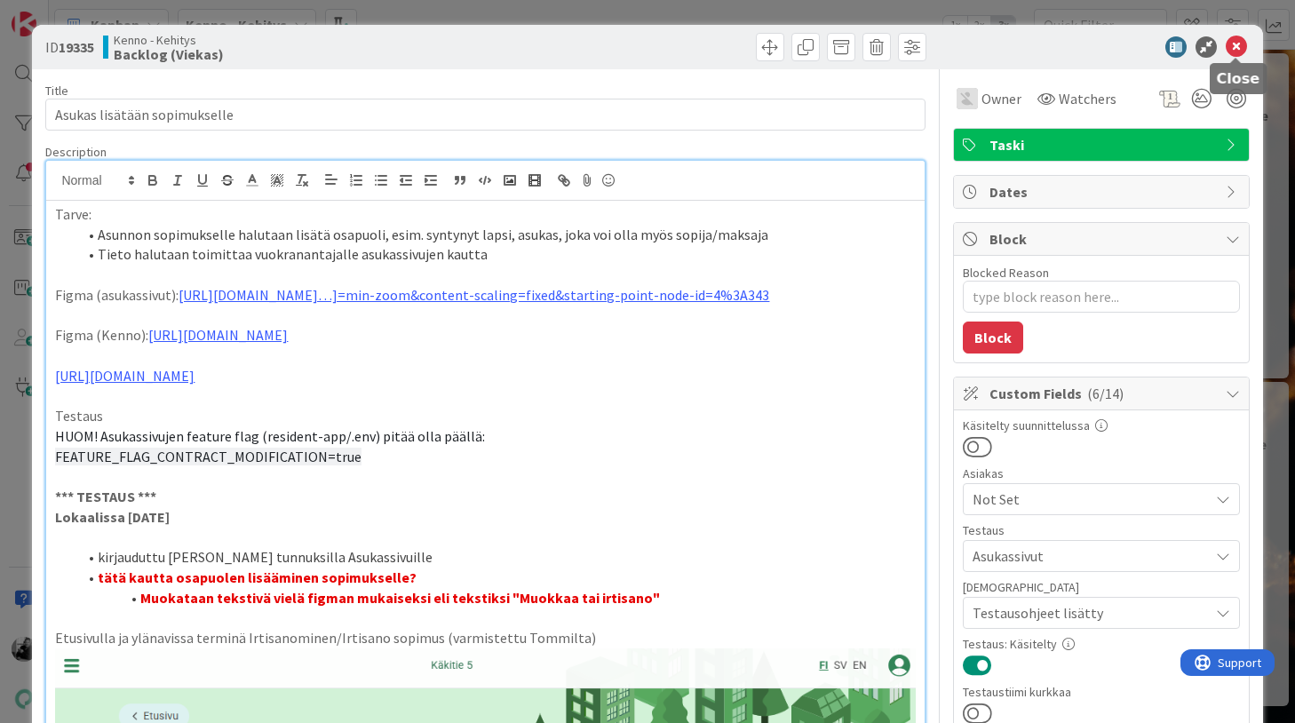
click at [1238, 45] on icon at bounding box center [1236, 46] width 21 height 21
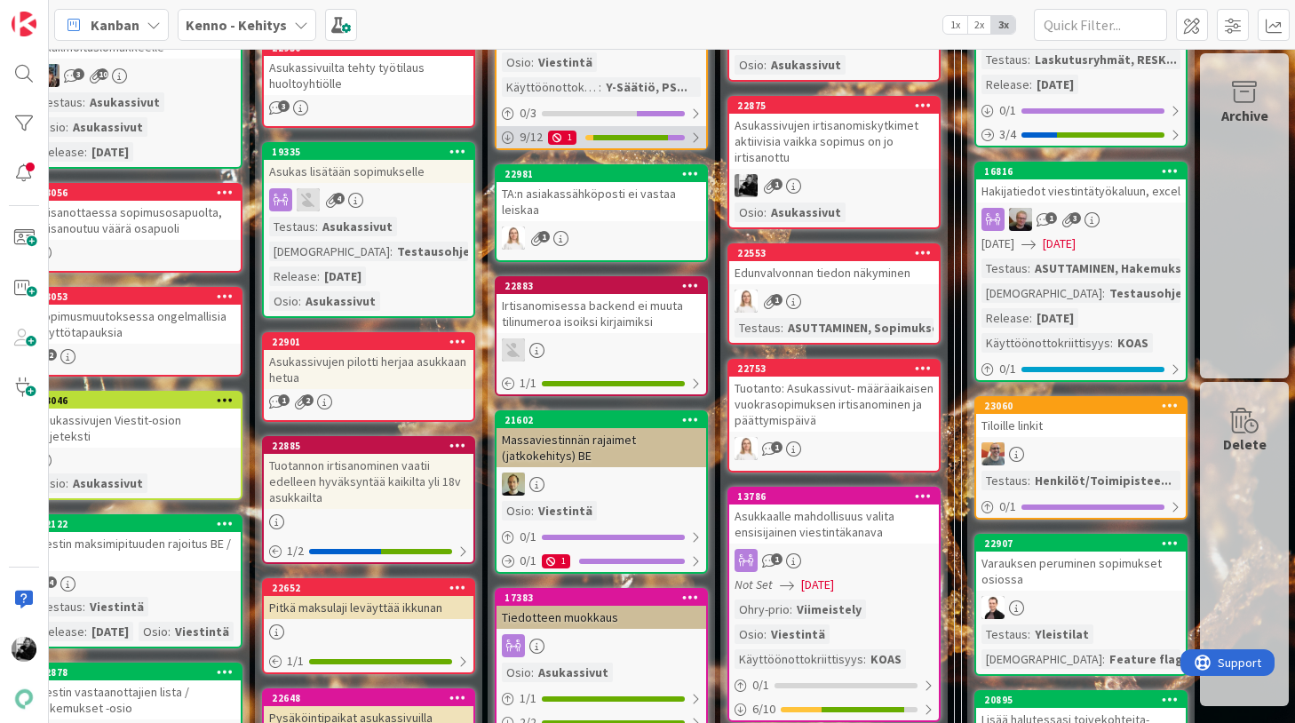
scroll to position [740, 322]
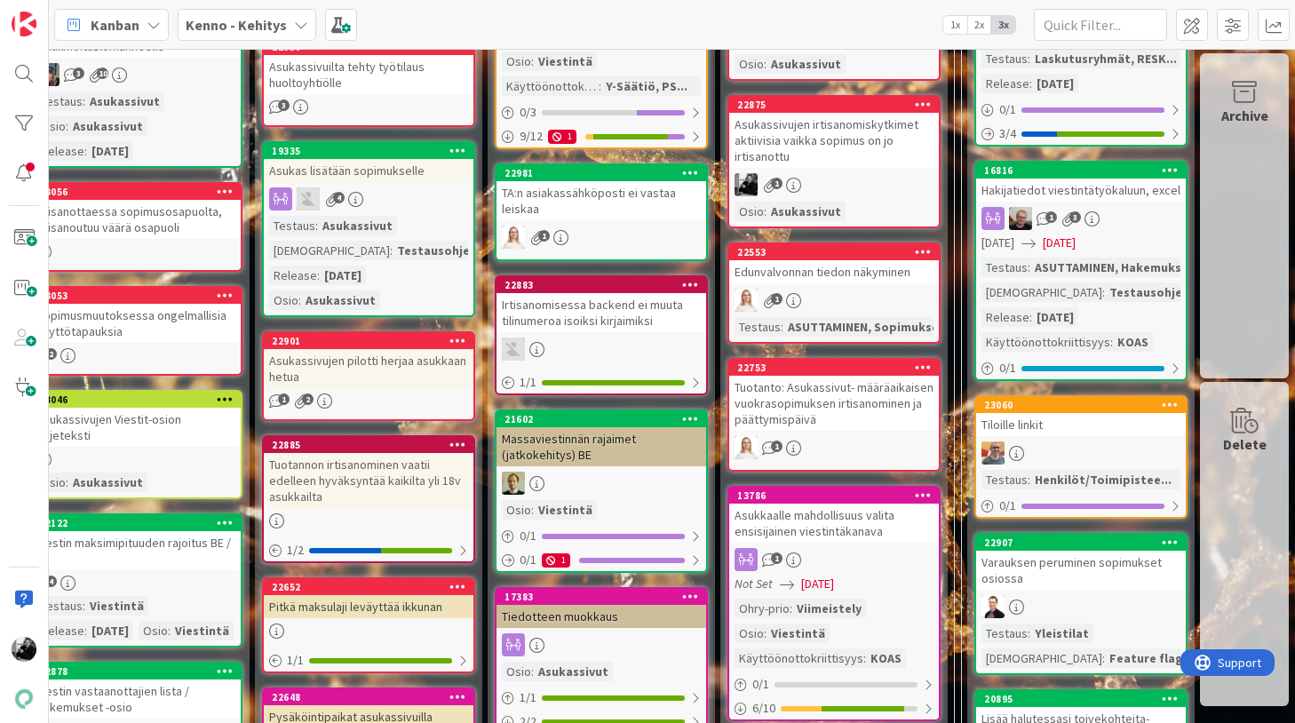
click at [364, 363] on div "Asukassivujen pilotti herjaa asukkaan hetua" at bounding box center [369, 368] width 210 height 39
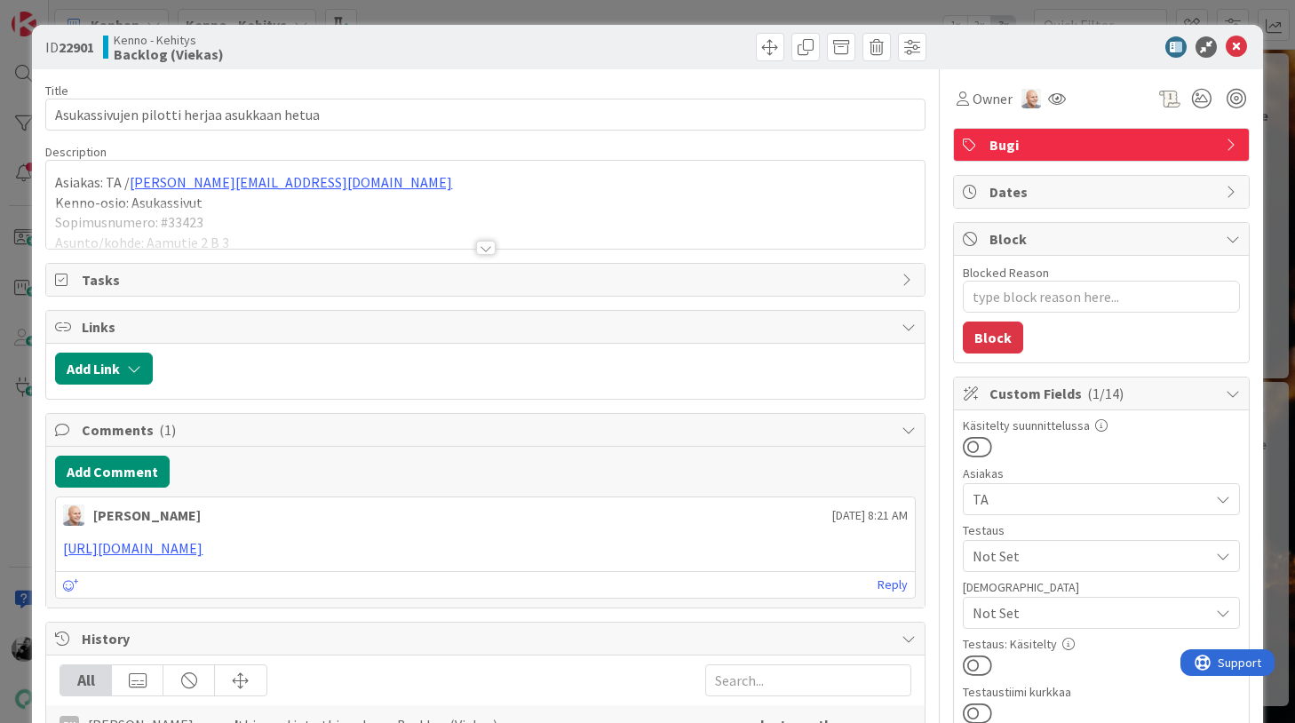
click at [488, 246] on div at bounding box center [486, 248] width 20 height 14
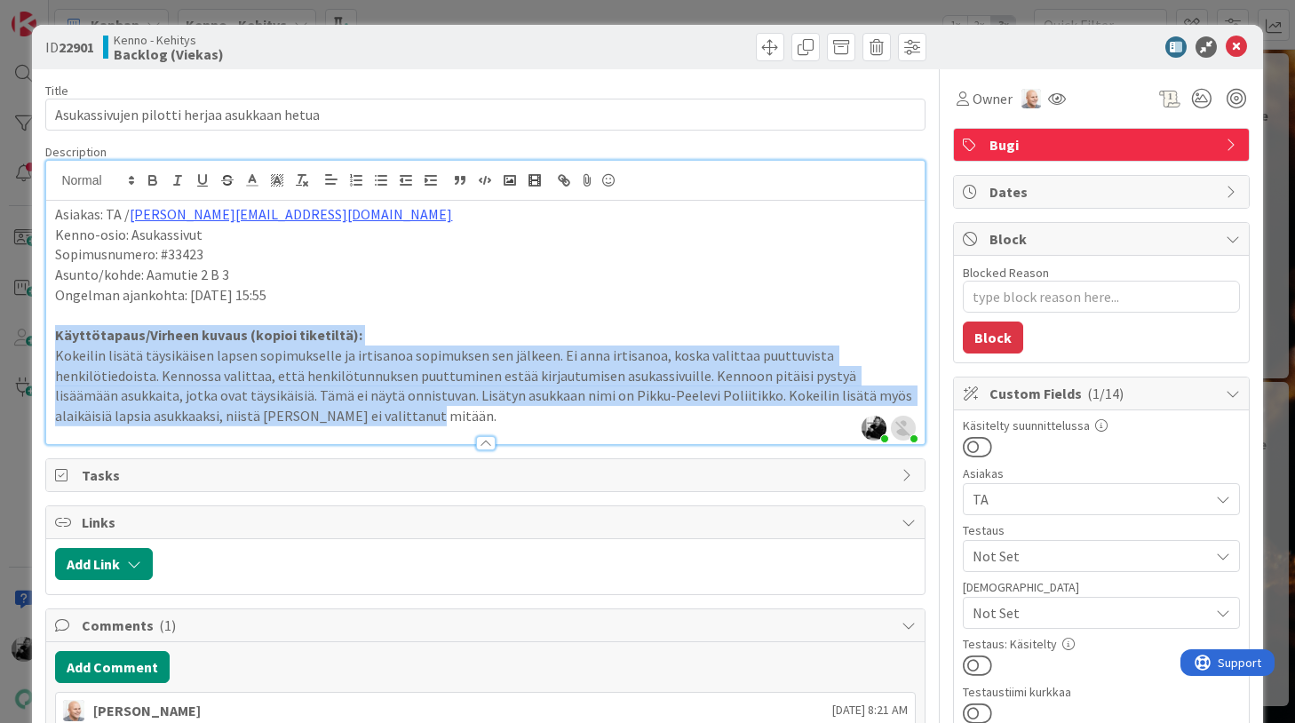
drag, startPoint x: 316, startPoint y: 419, endPoint x: 52, endPoint y: 342, distance: 274.8
click at [52, 342] on div "Asiakas: TA / johanna.salama@ta.fi Kenno-osio: Asukassivut Sopimusnumero: #3342…" at bounding box center [484, 322] width 877 height 243
copy div "Käyttötapaus/Virheen kuvaus (kopioi tiketiltä): Kokeilin lisätä täysikäisen lap…"
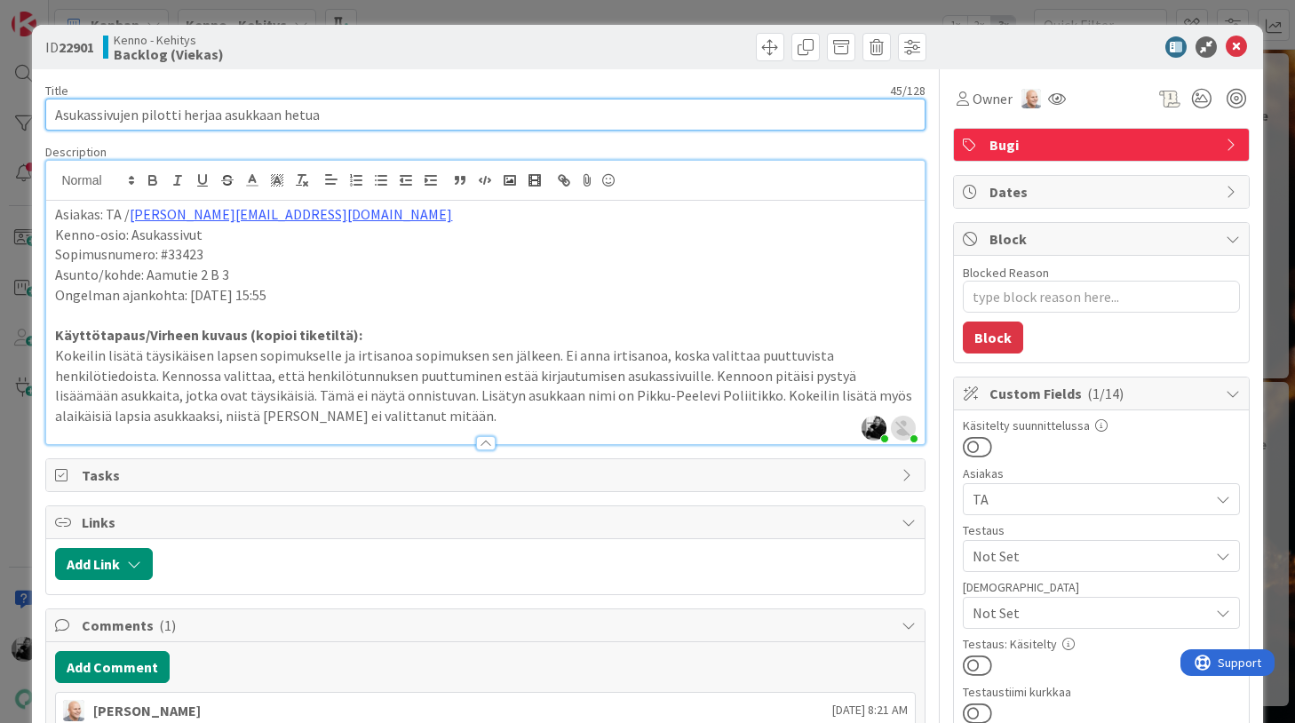
drag, startPoint x: 363, startPoint y: 123, endPoint x: 28, endPoint y: 105, distance: 336.2
click at [28, 105] on div "ID 22901 Kenno - Kehitys Backlog (Viekas) Title 45 / 128 Asukassivujen pilotti …" at bounding box center [647, 361] width 1295 height 723
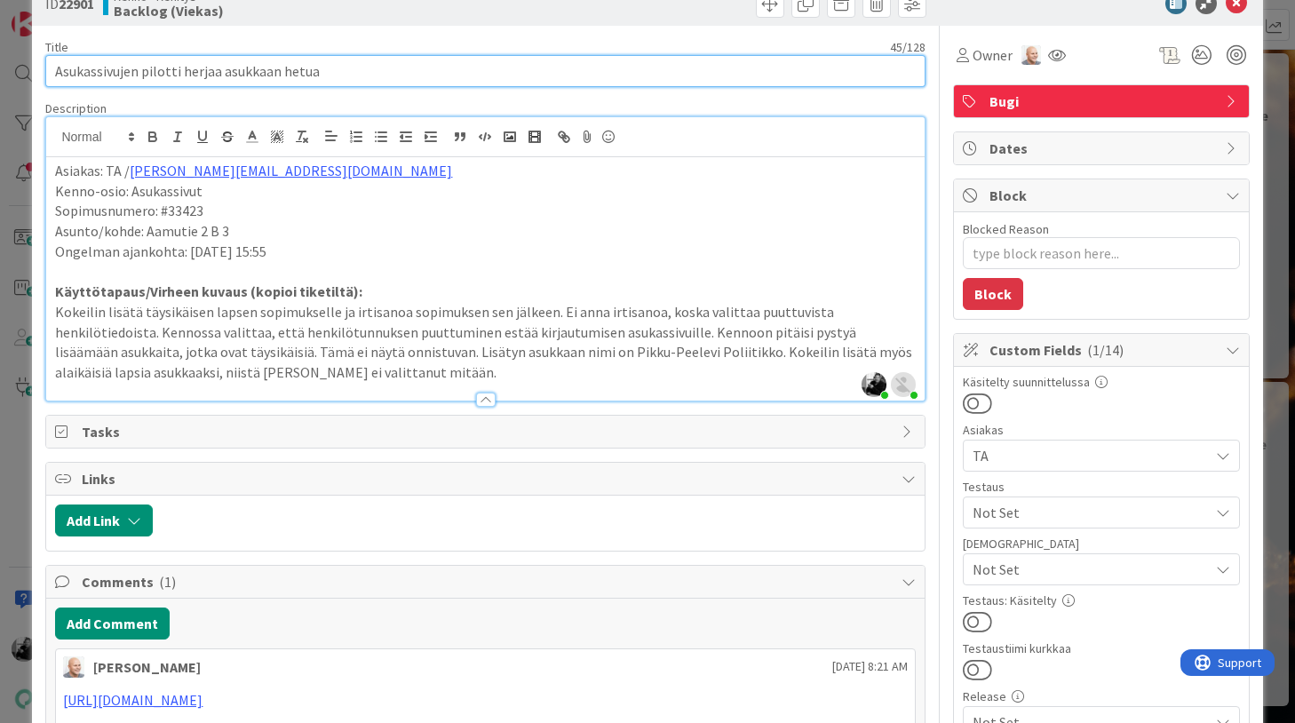
scroll to position [47, 0]
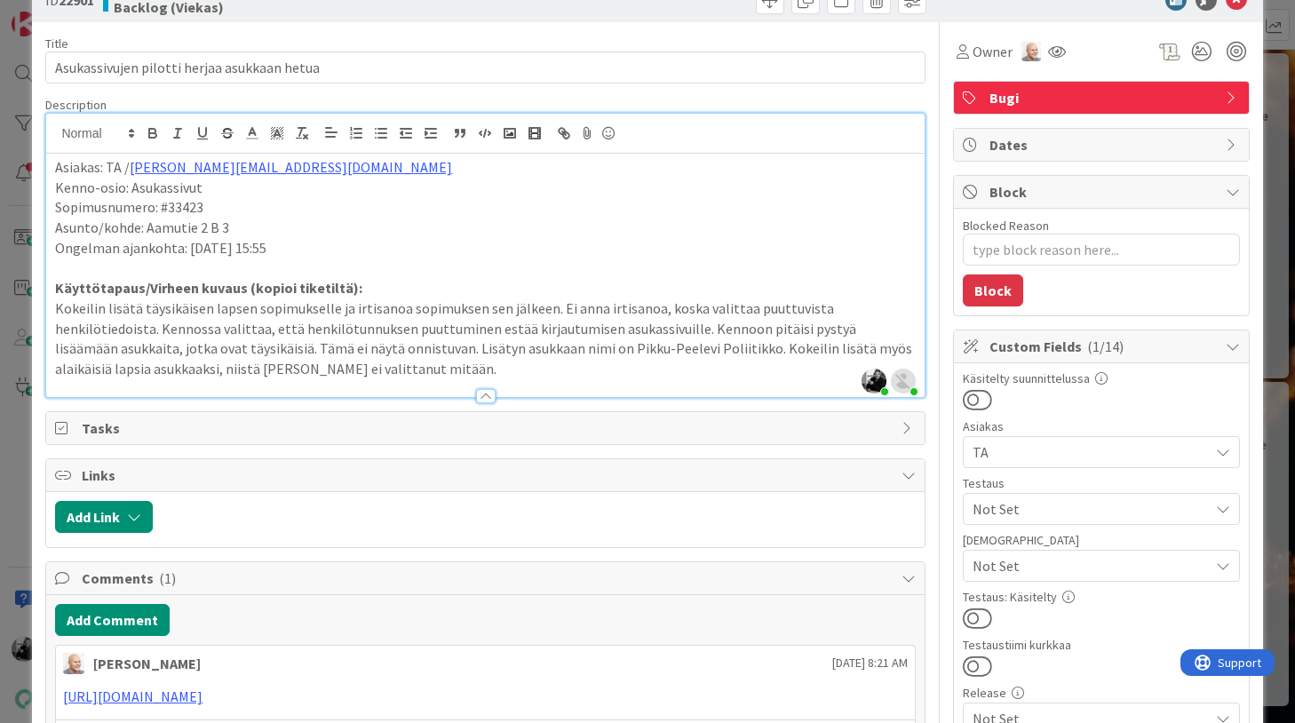
click at [430, 373] on p "Kokeilin lisätä täysikäisen lapsen sopimukselle ja irtisanoa sopimuksen sen jäl…" at bounding box center [485, 338] width 860 height 81
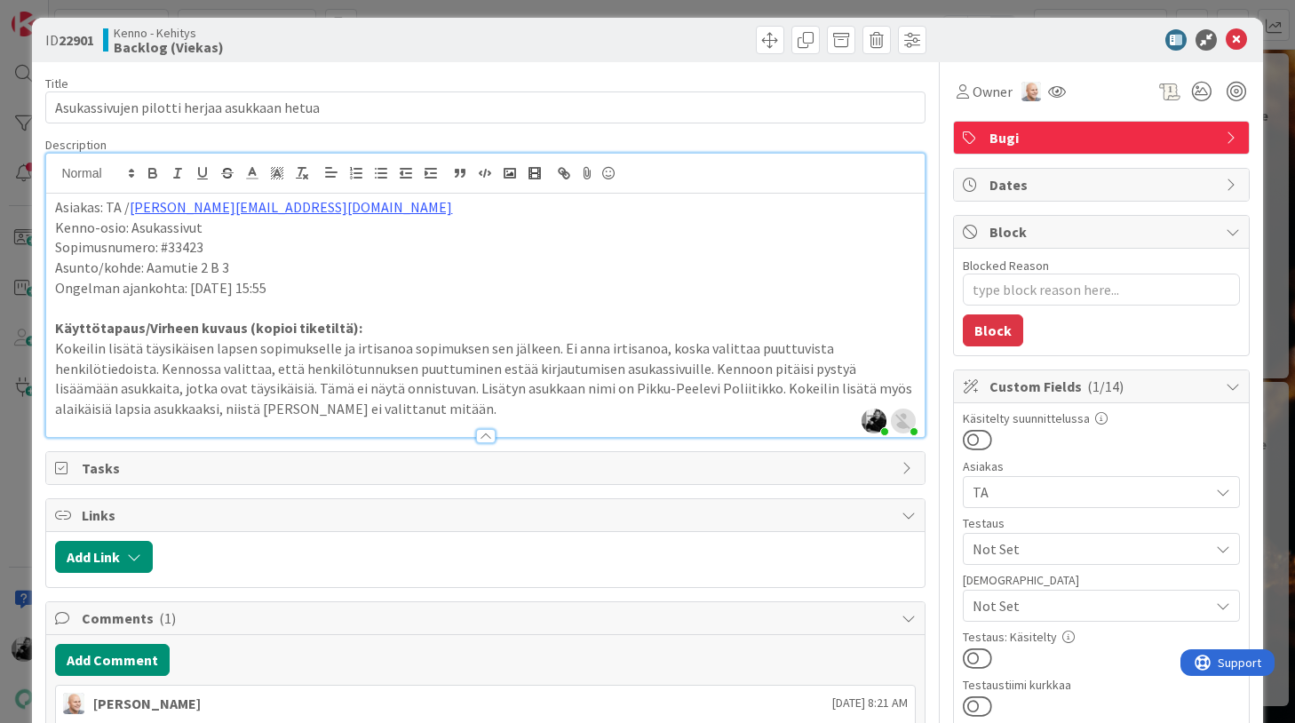
scroll to position [0, 0]
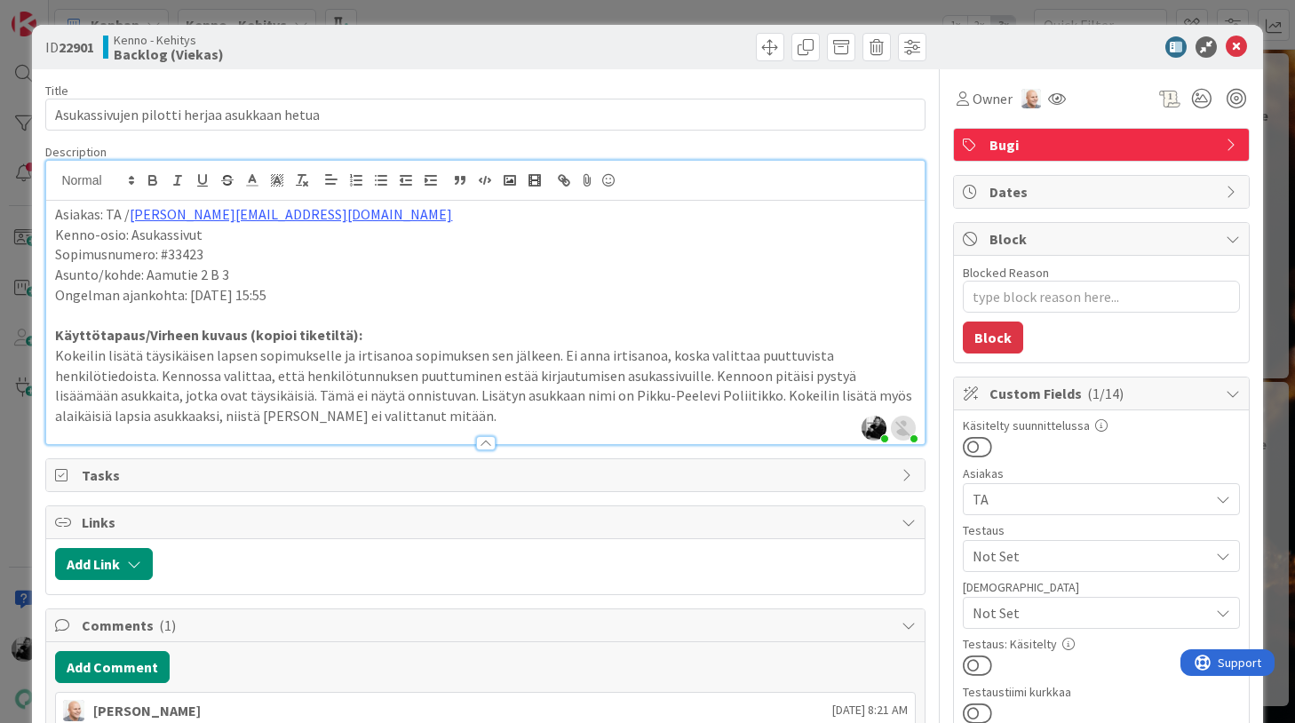
click at [432, 323] on p at bounding box center [485, 315] width 860 height 20
click at [564, 425] on div at bounding box center [484, 434] width 877 height 19
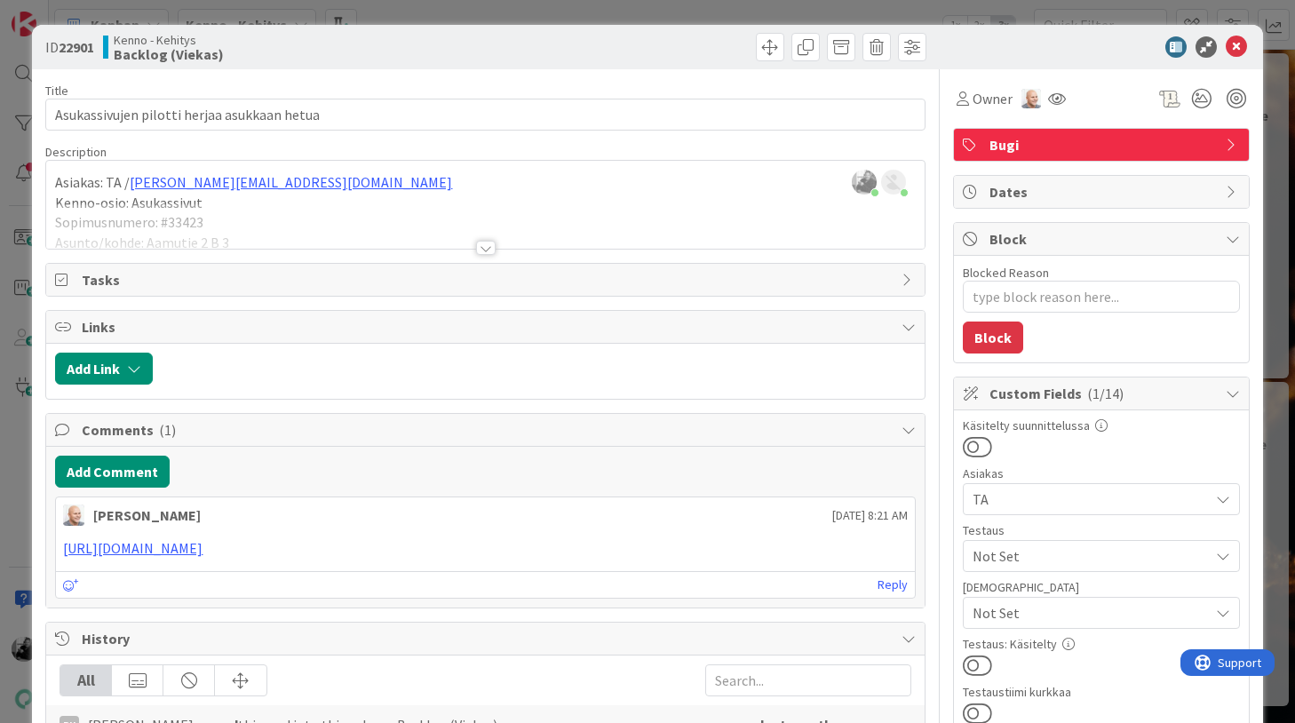
click at [482, 244] on div at bounding box center [486, 248] width 20 height 14
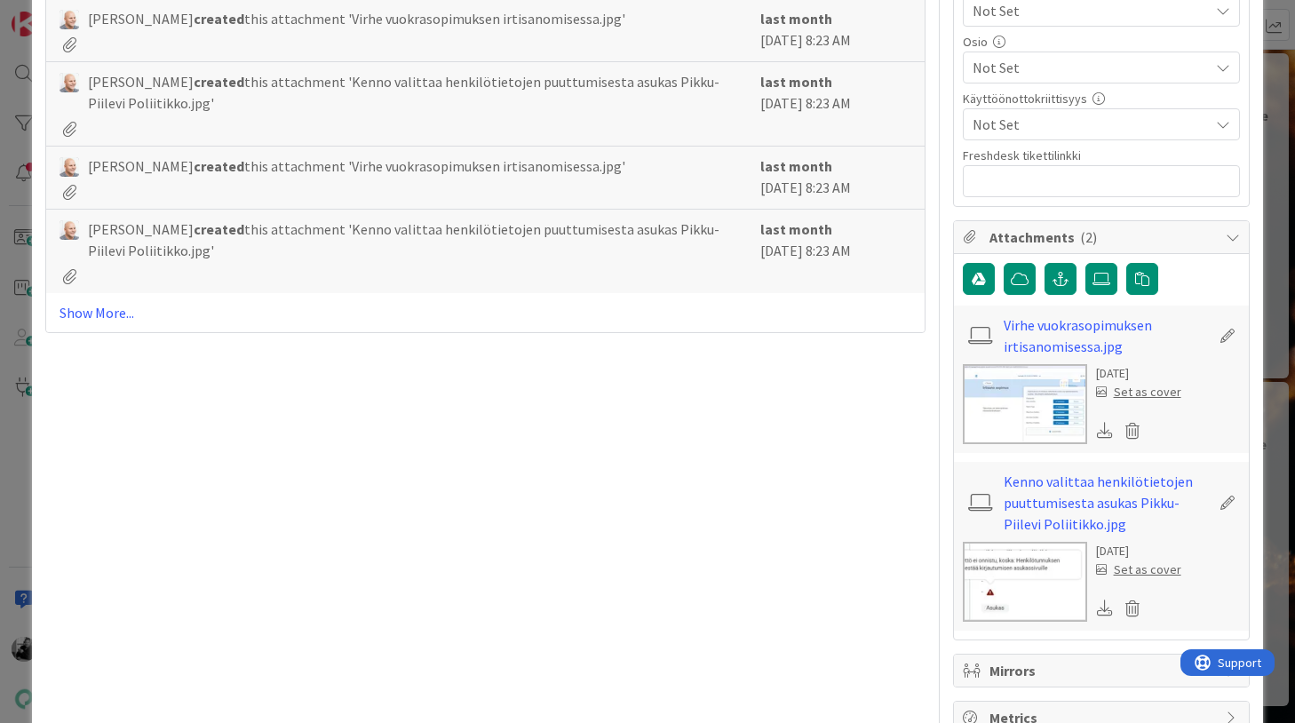
scroll to position [1014, 0]
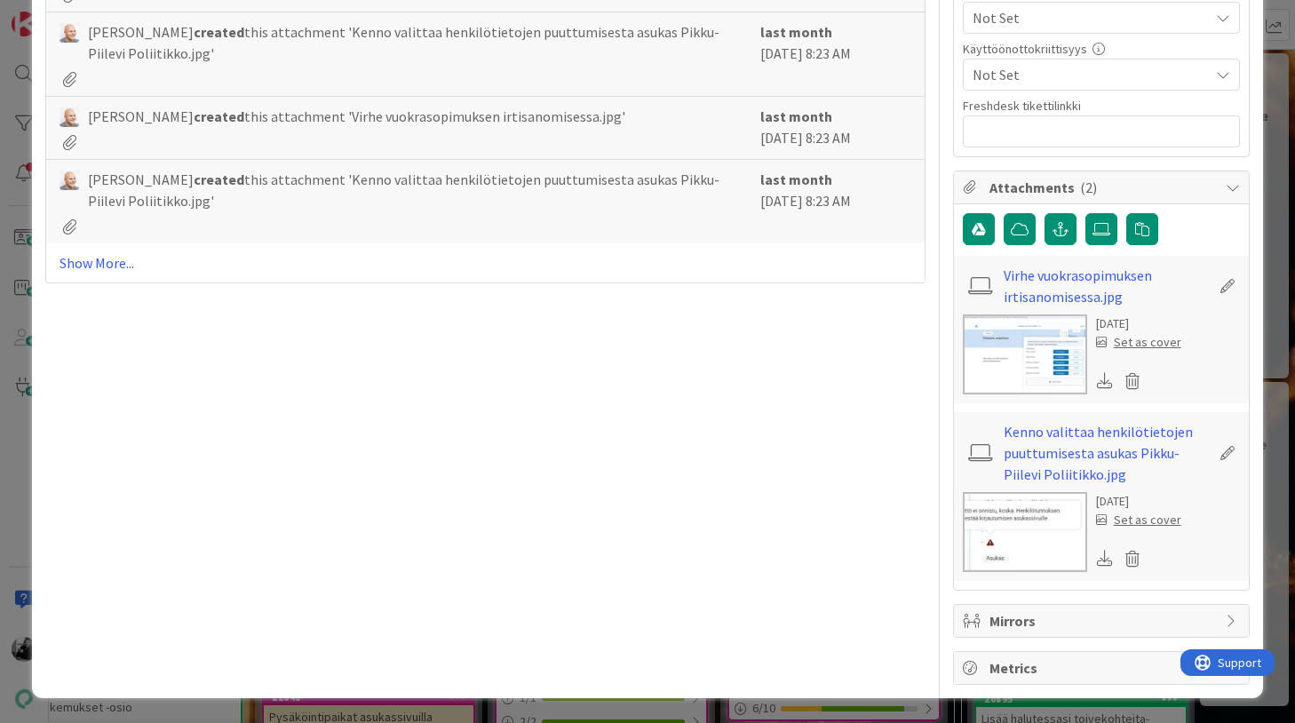
click at [991, 332] on img at bounding box center [1025, 354] width 124 height 80
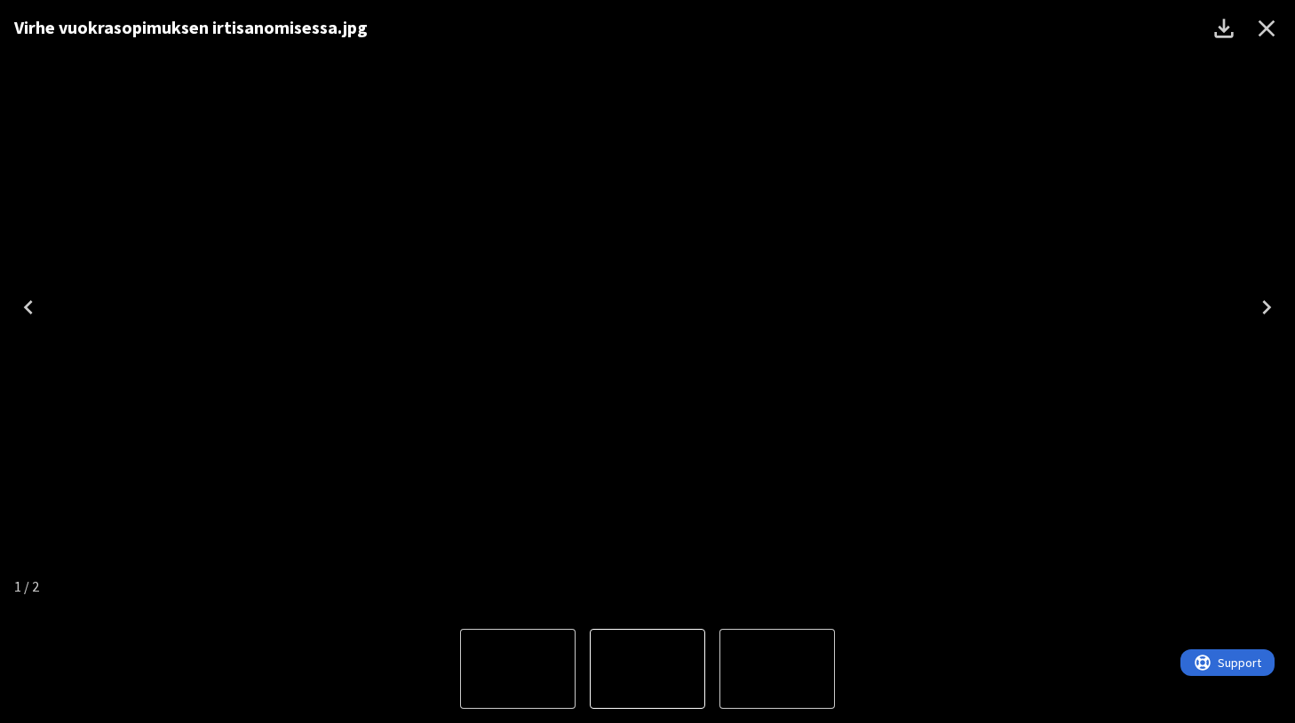
click at [1269, 31] on icon "Close" at bounding box center [1266, 28] width 17 height 17
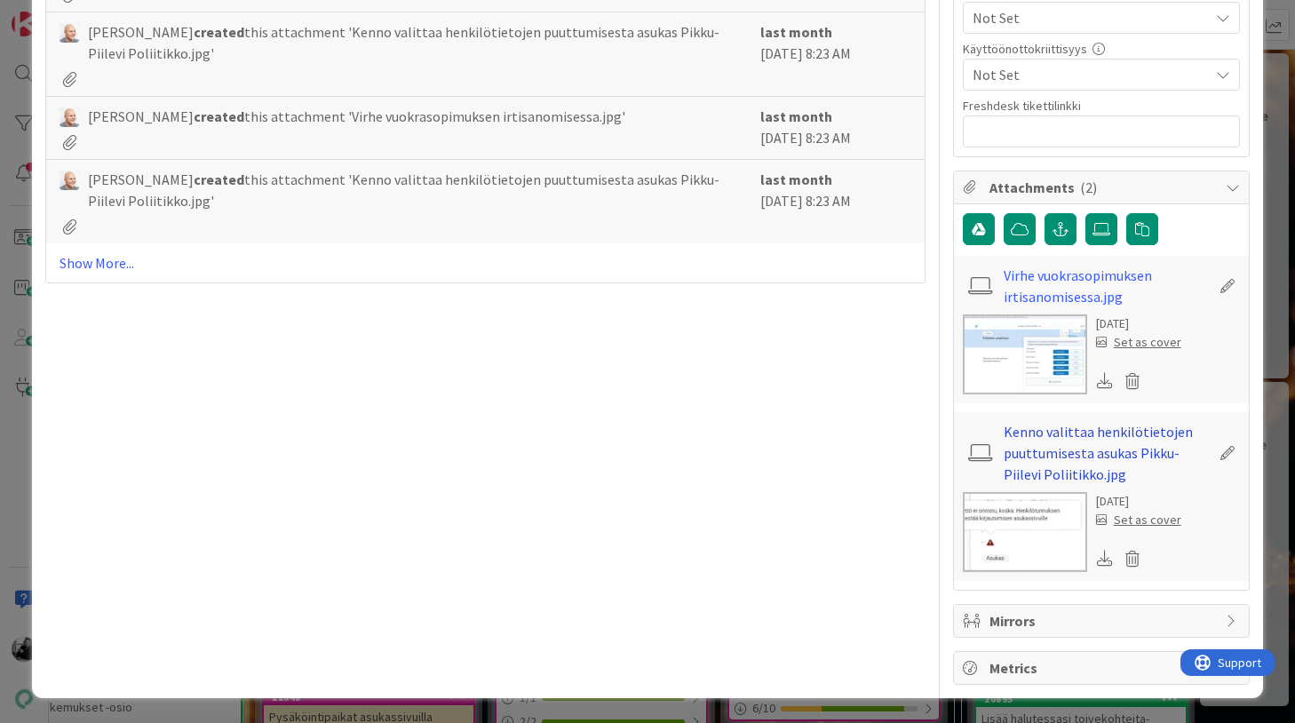
click at [1098, 472] on link "Kenno valittaa henkilötietojen puuttumisesta asukas Pikku-Piilevi Poliitikko.jpg" at bounding box center [1107, 453] width 206 height 64
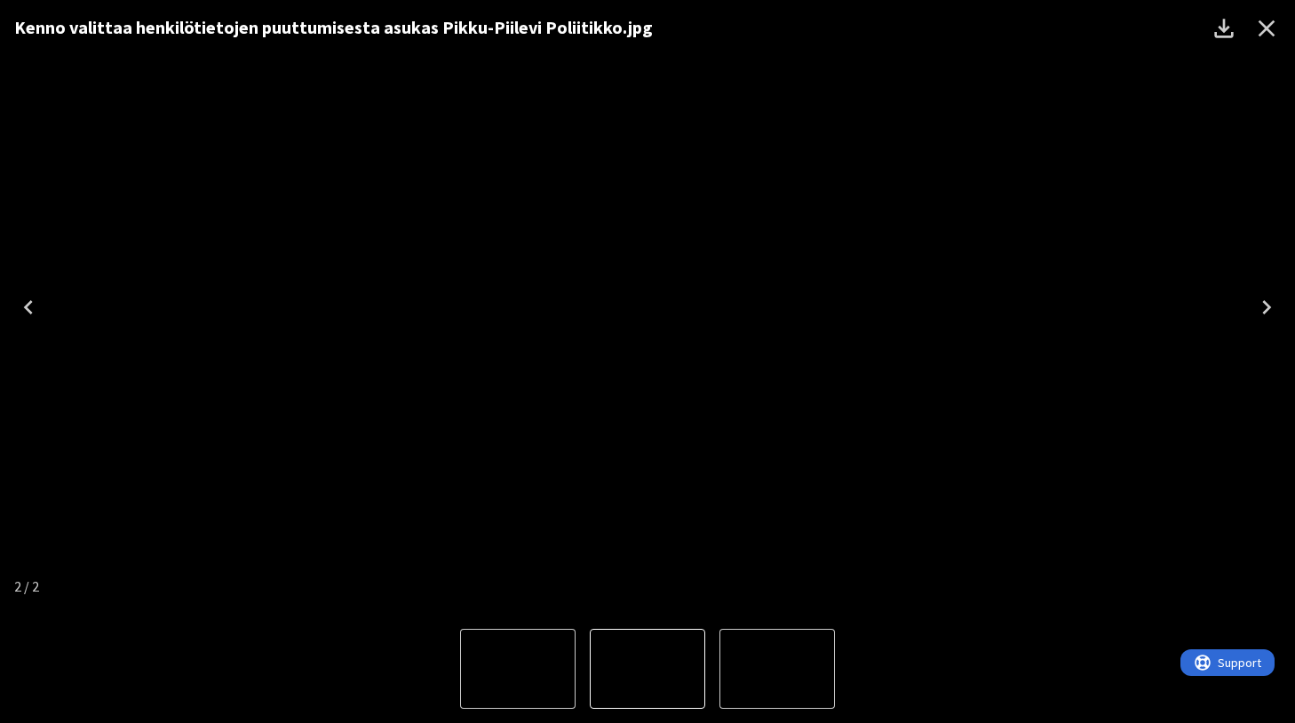
click at [1269, 25] on icon "Close" at bounding box center [1266, 28] width 17 height 17
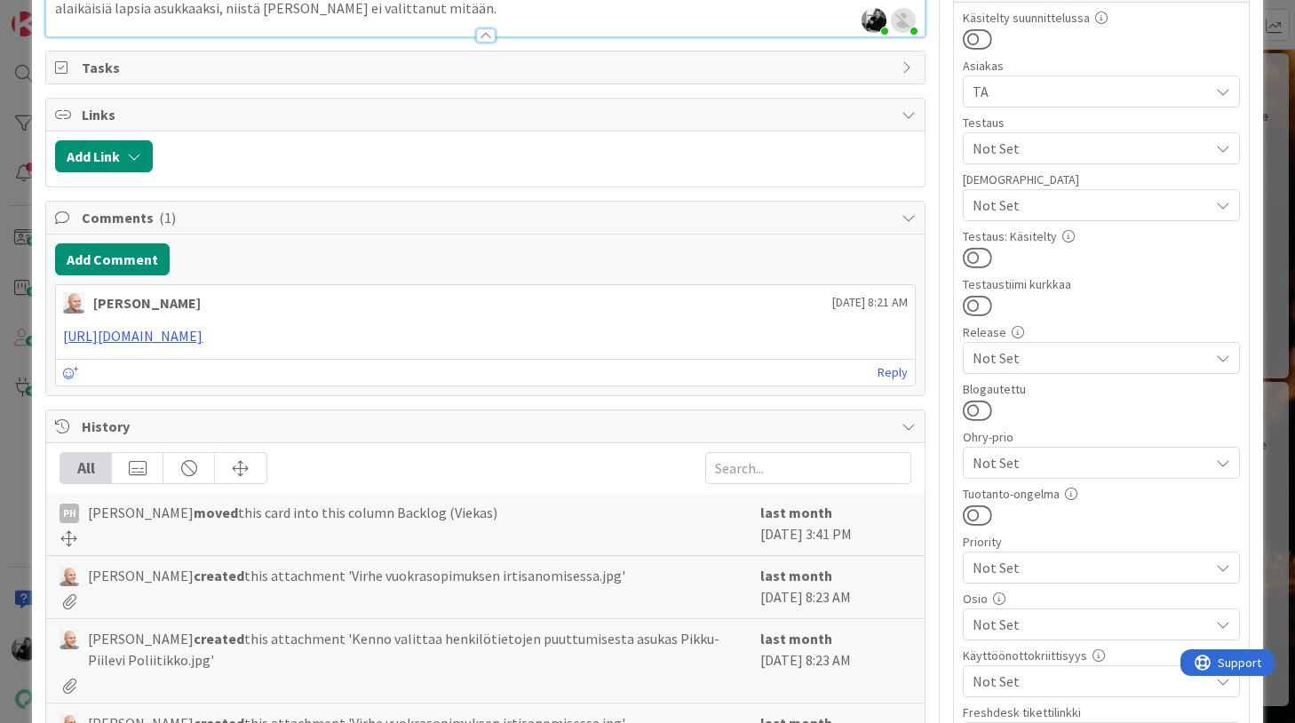
scroll to position [0, 0]
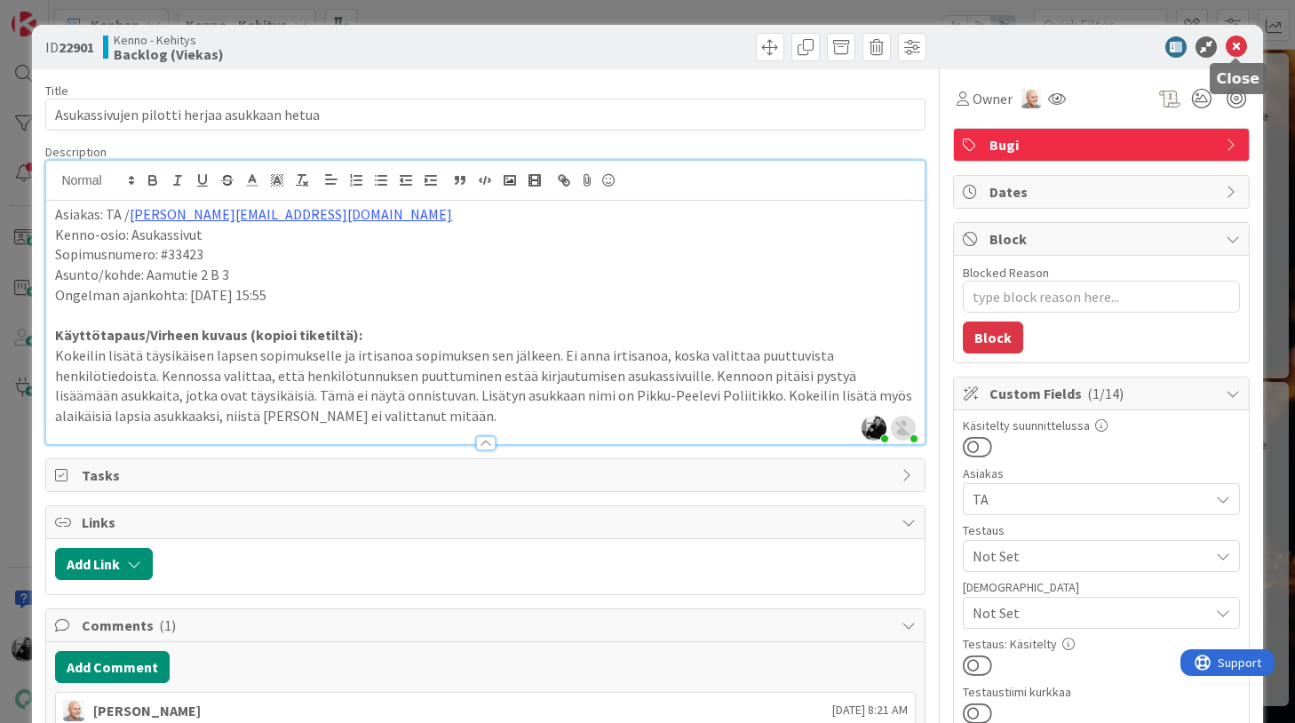
click at [1240, 50] on icon at bounding box center [1236, 46] width 21 height 21
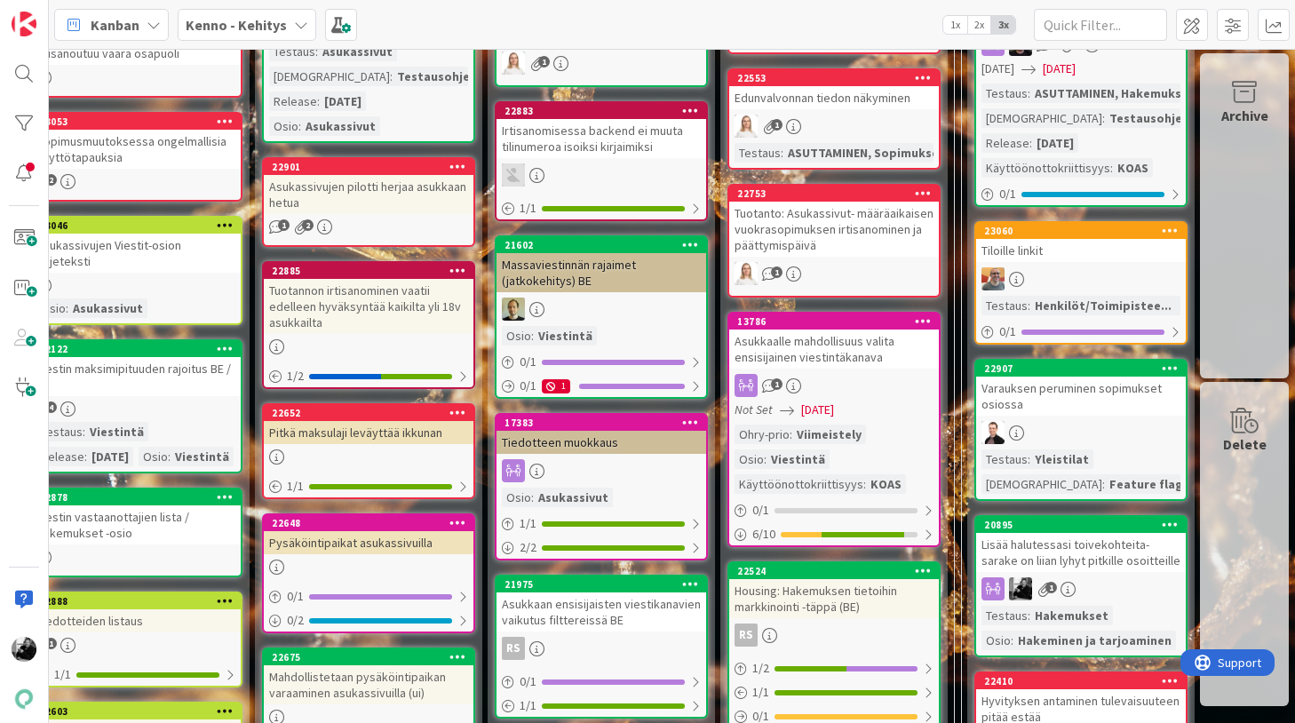
scroll to position [909, 322]
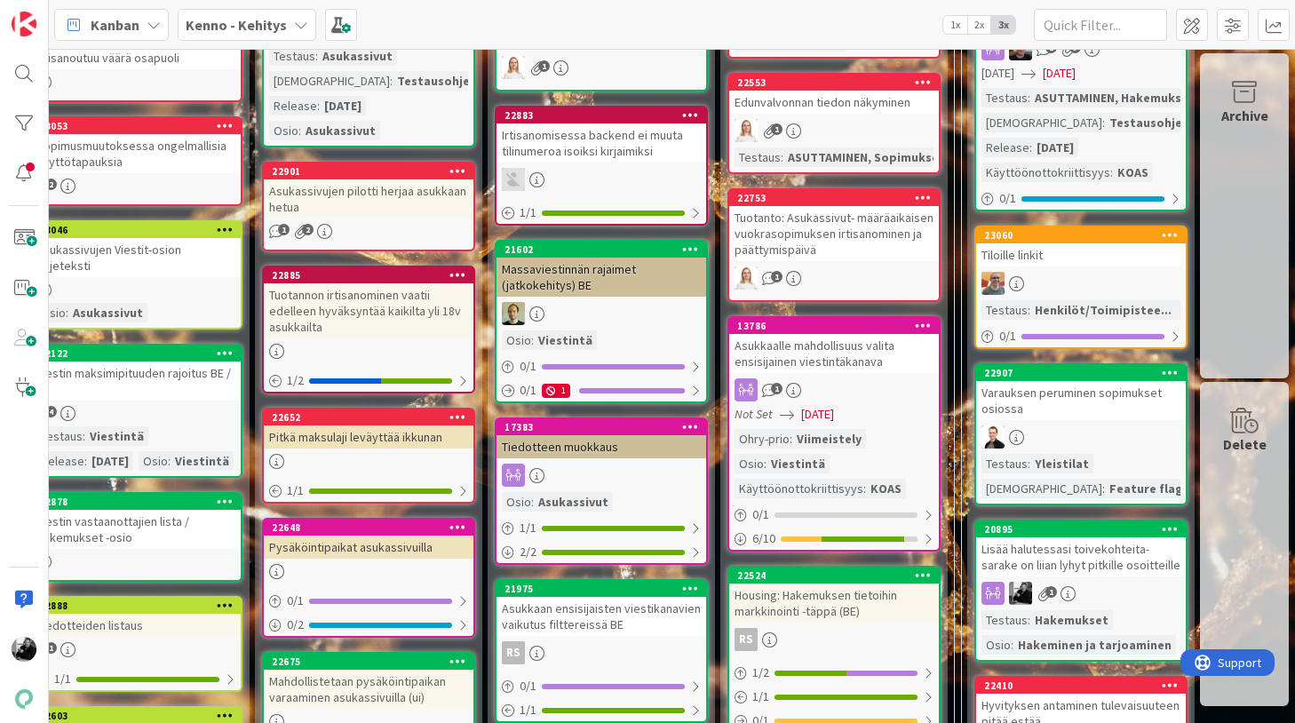
click at [396, 327] on div "Tuotannon irtisanominen vaatii edelleen hyväksyntää kaikilta yli 18v asukkailta" at bounding box center [369, 310] width 210 height 55
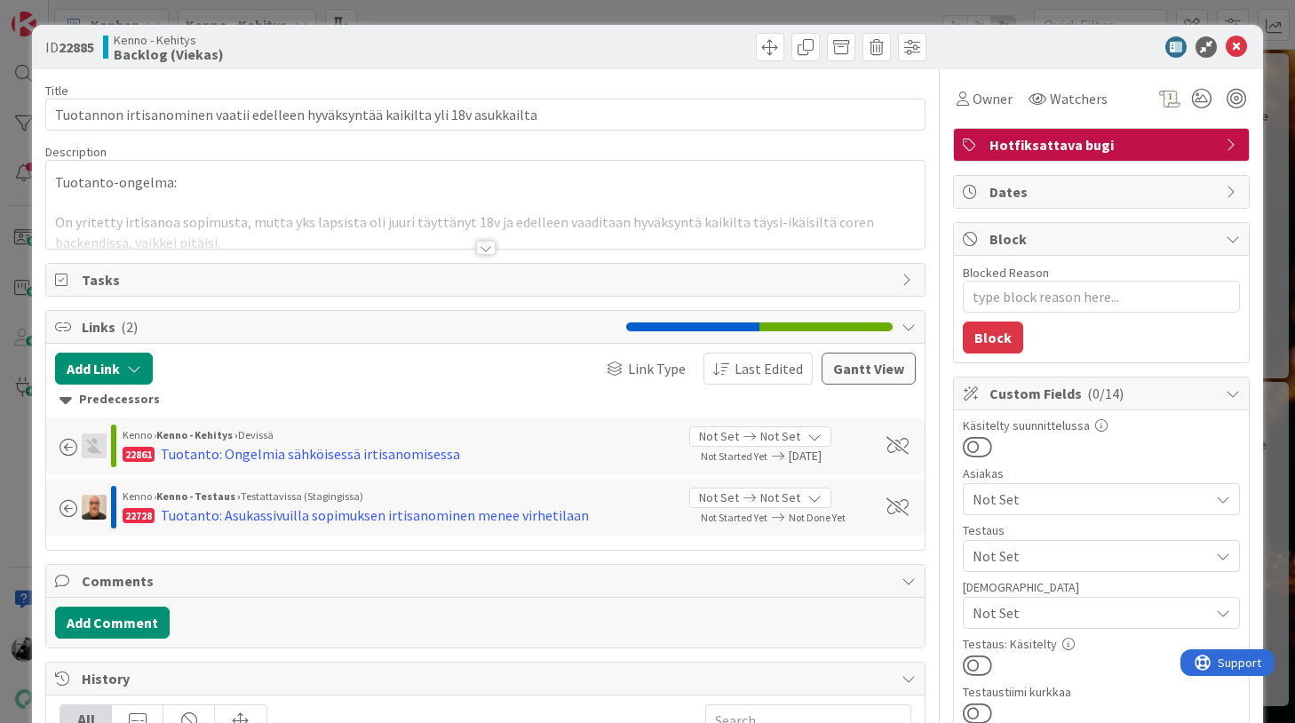
click at [480, 248] on div at bounding box center [486, 248] width 20 height 14
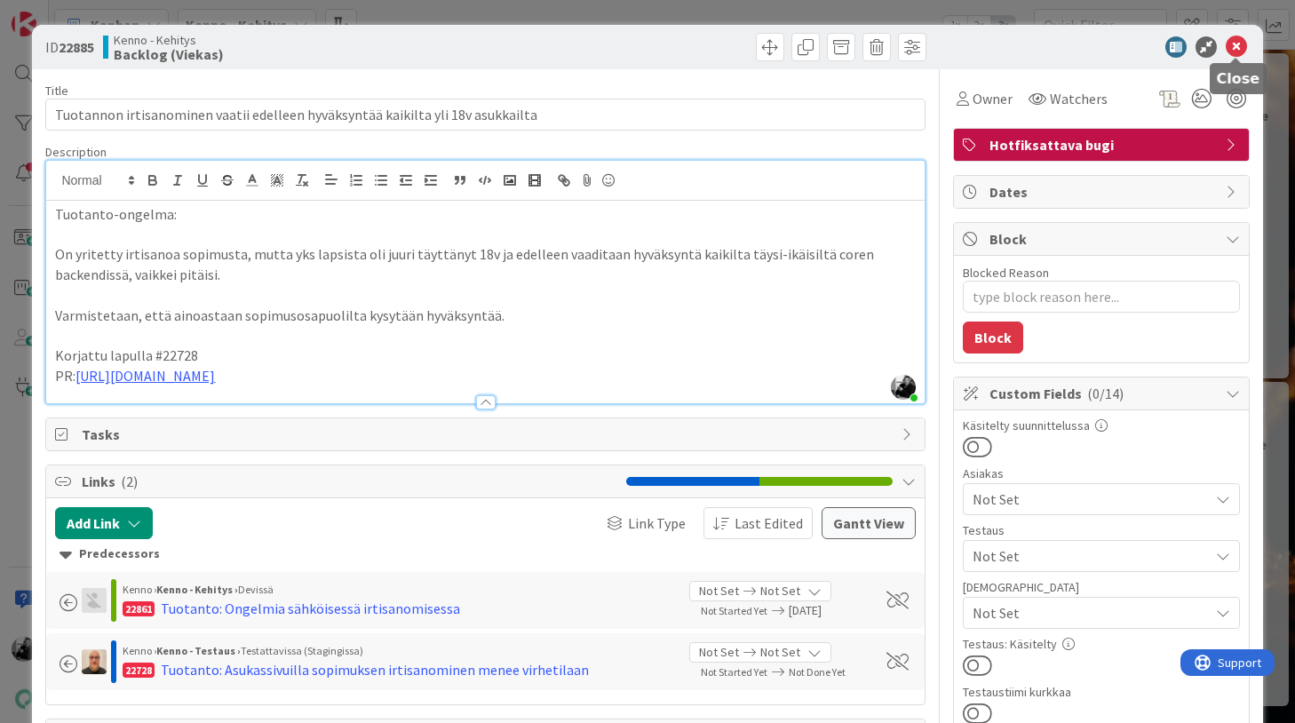
click at [1236, 43] on icon at bounding box center [1236, 46] width 21 height 21
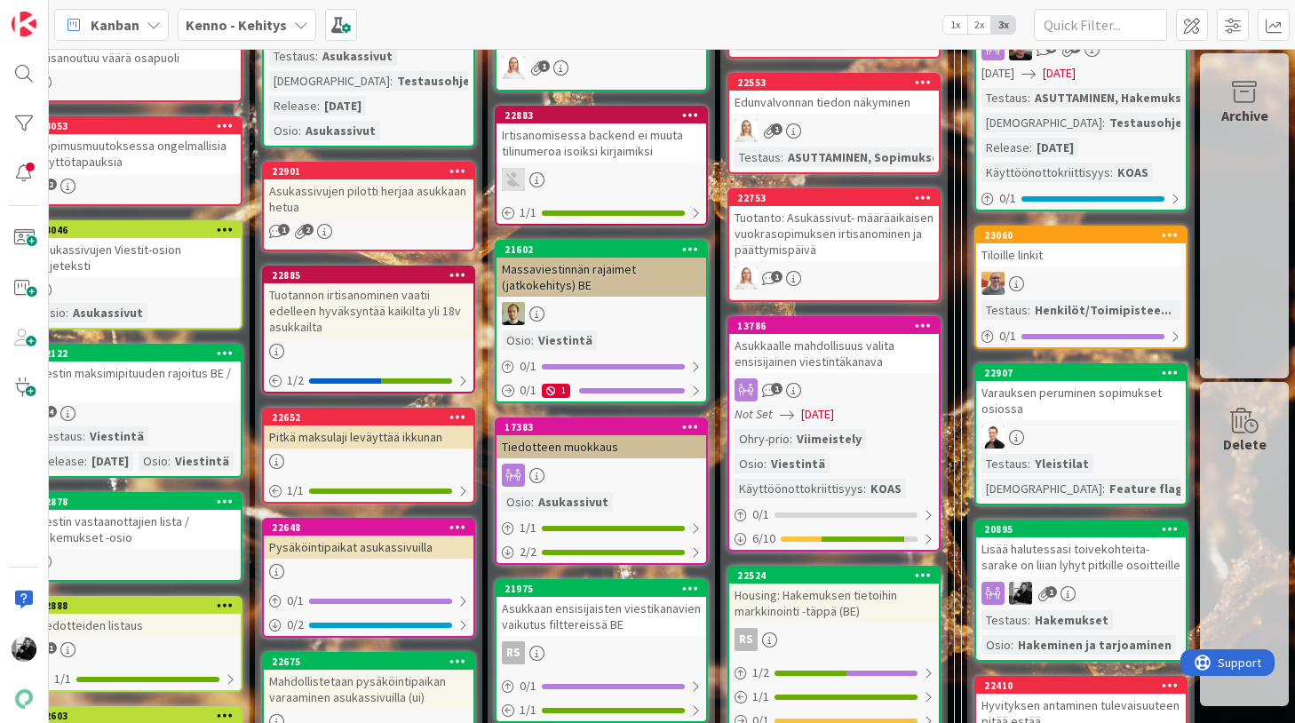
click at [373, 311] on div "Tuotannon irtisanominen vaatii edelleen hyväksyntää kaikilta yli 18v asukkailta" at bounding box center [369, 310] width 210 height 55
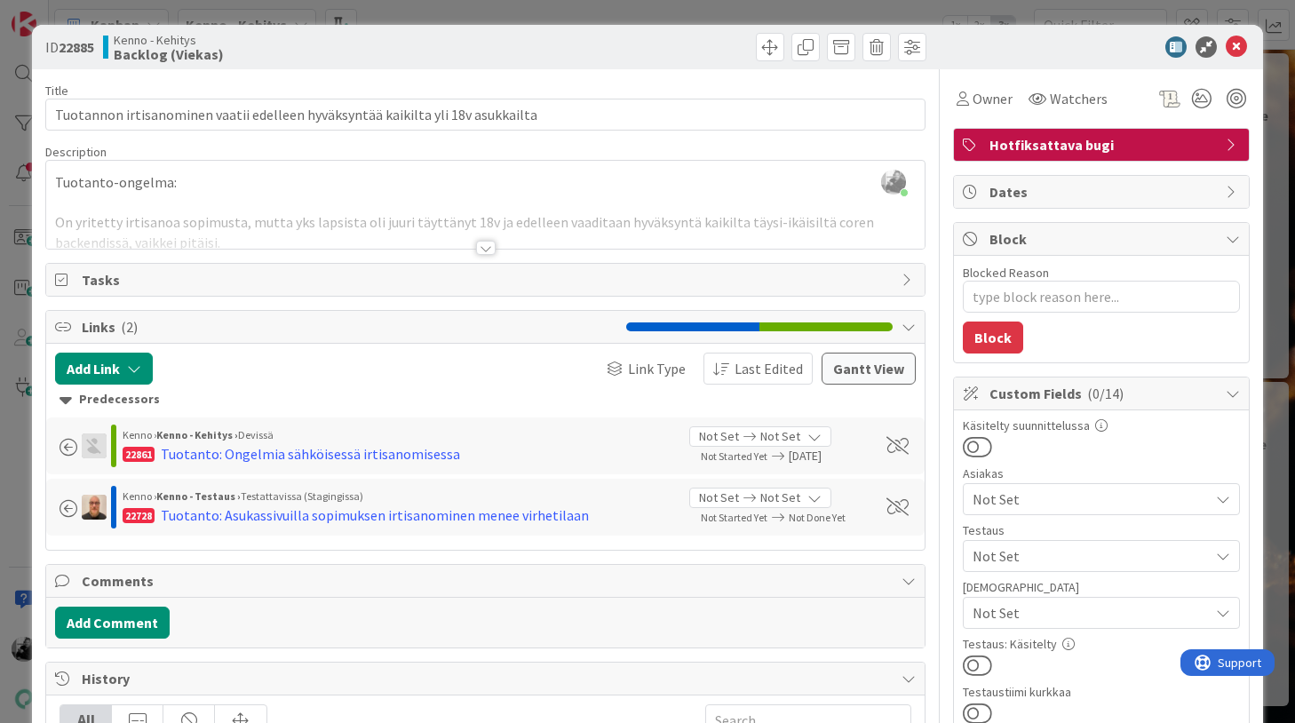
click at [492, 250] on div at bounding box center [486, 248] width 20 height 14
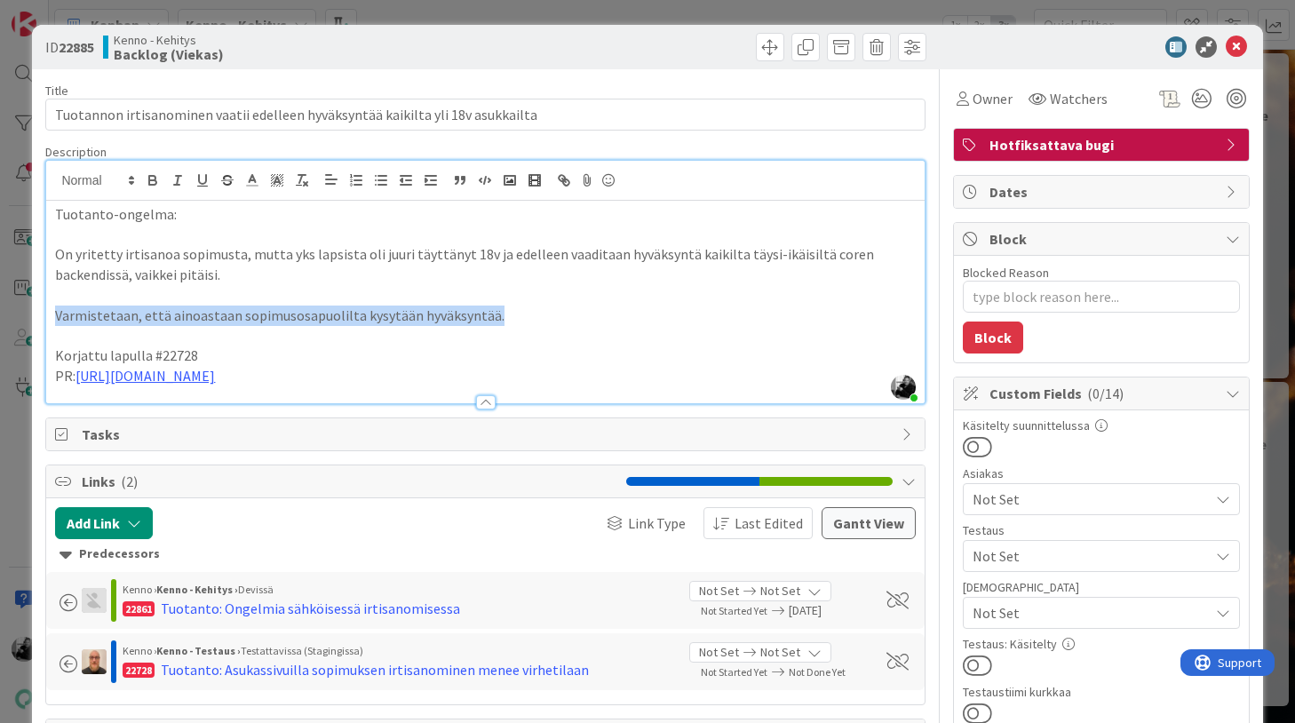
drag, startPoint x: 508, startPoint y: 320, endPoint x: 34, endPoint y: 318, distance: 474.2
click at [34, 318] on div "ID 22885 Kenno - Kehitys Backlog (Viekas) Title 79 / 128 Tuotannon irtisanomine…" at bounding box center [647, 706] width 1230 height 1362
copy p "Varmistetaan, että ainoastaan sopimusosapuolilta kysytään hyväksyntää."
click at [451, 77] on div "Title 79 / 128 Tuotannon irtisanominen vaatii edelleen hyväksyntää kaikilta yli…" at bounding box center [484, 721] width 879 height 1305
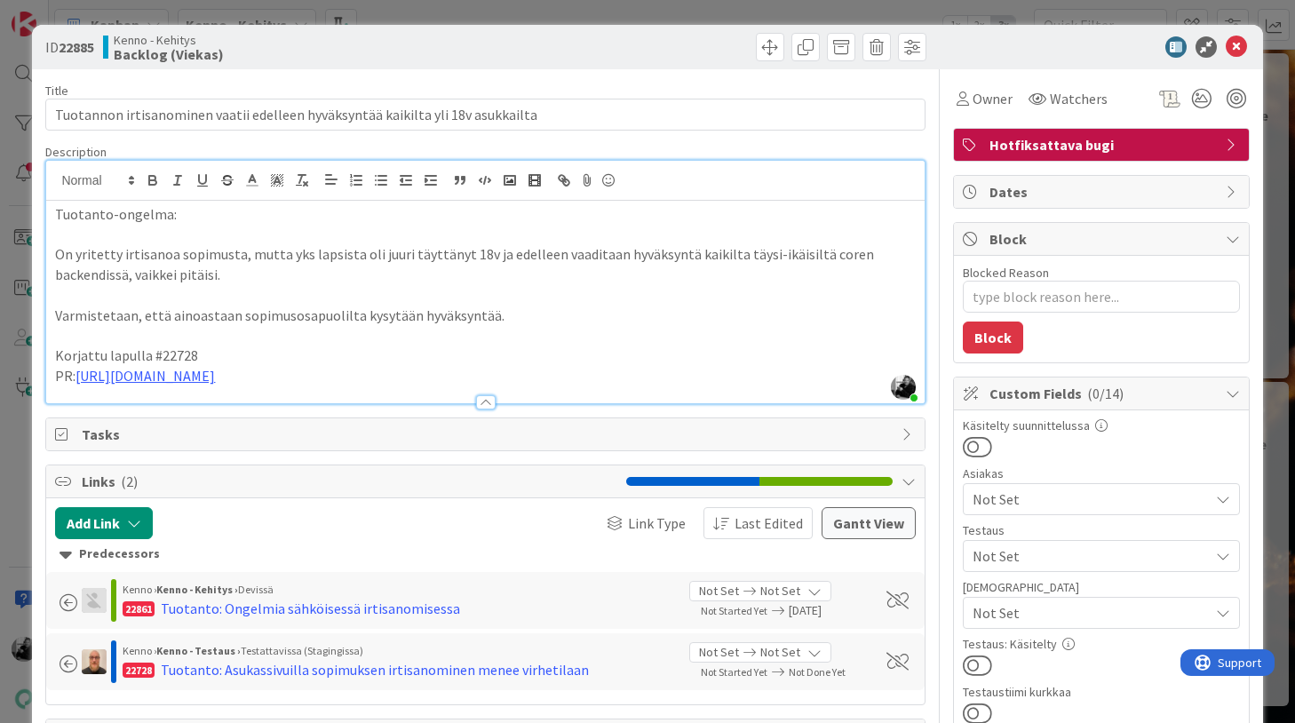
click at [451, 77] on div "Title 79 / 128 Tuotannon irtisanominen vaatii edelleen hyväksyntää kaikilta yli…" at bounding box center [484, 721] width 879 height 1305
click at [603, 83] on div "Title 79 / 128" at bounding box center [484, 91] width 879 height 16
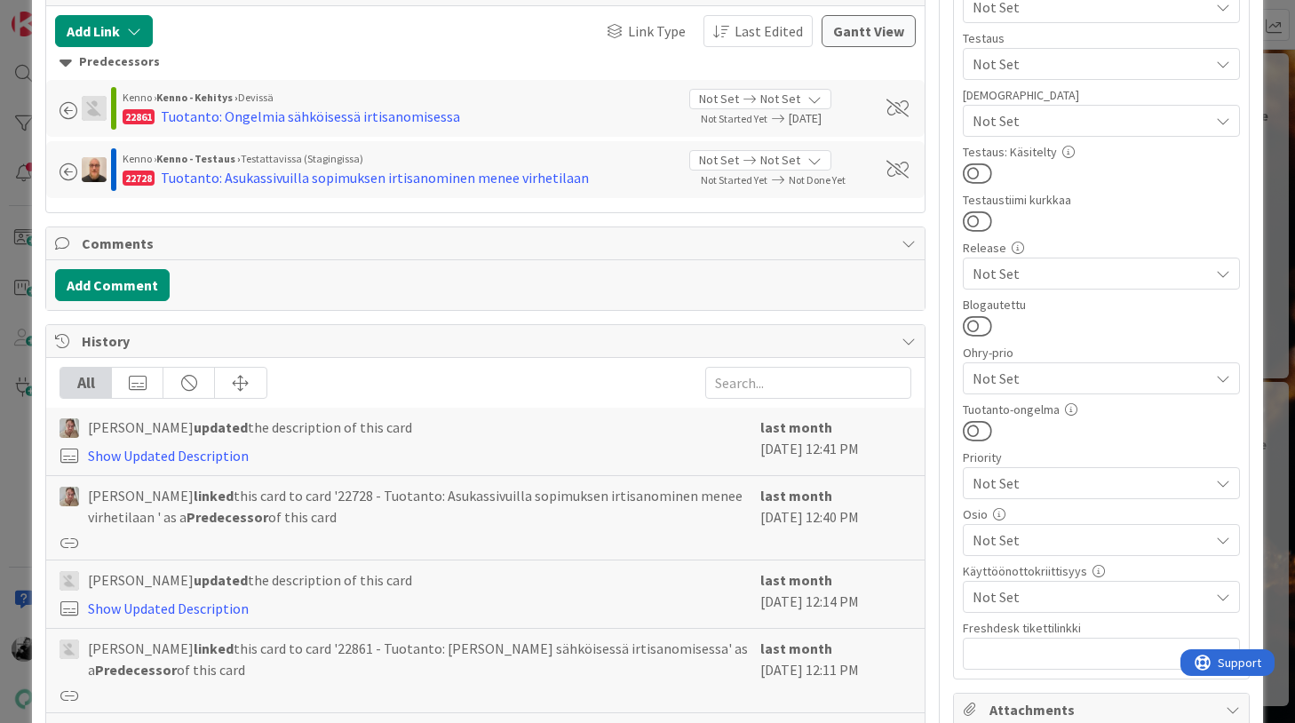
scroll to position [536, 0]
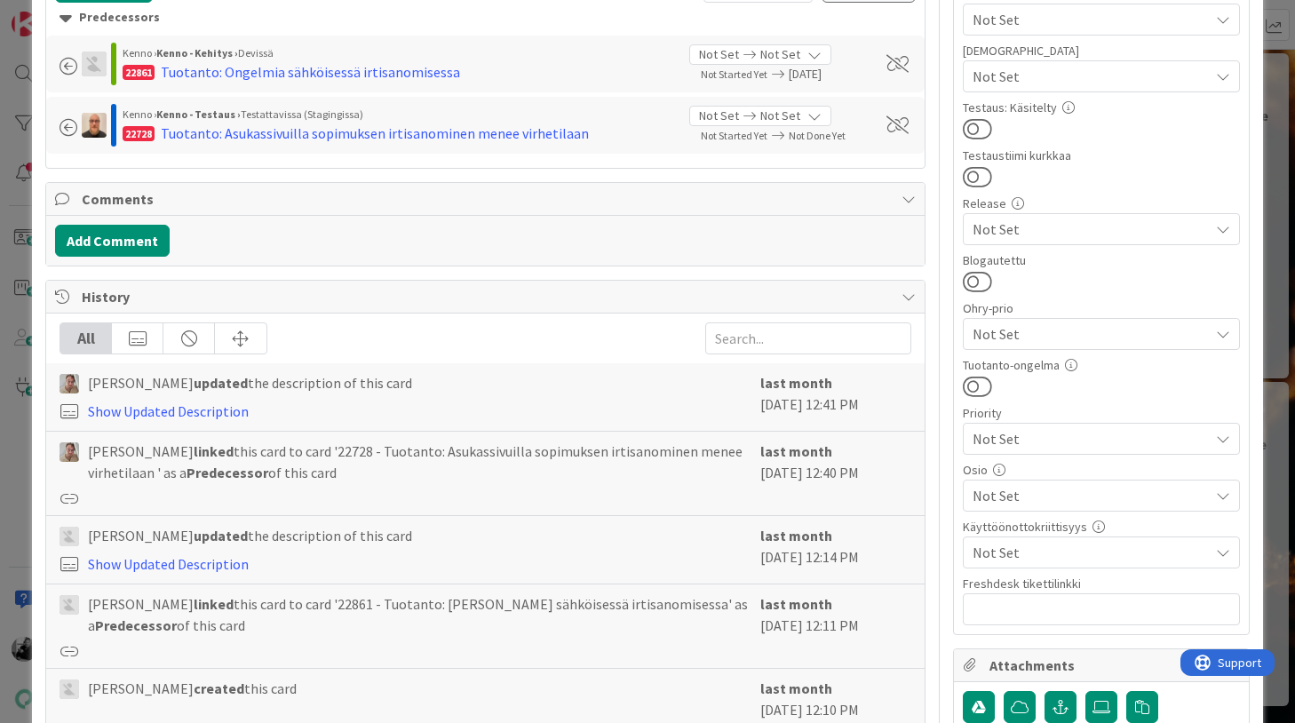
click at [385, 472] on span "Samuli Lindgren linked this card to card '22728 - Tuotanto: Asukassivuilla sopi…" at bounding box center [419, 461] width 662 height 43
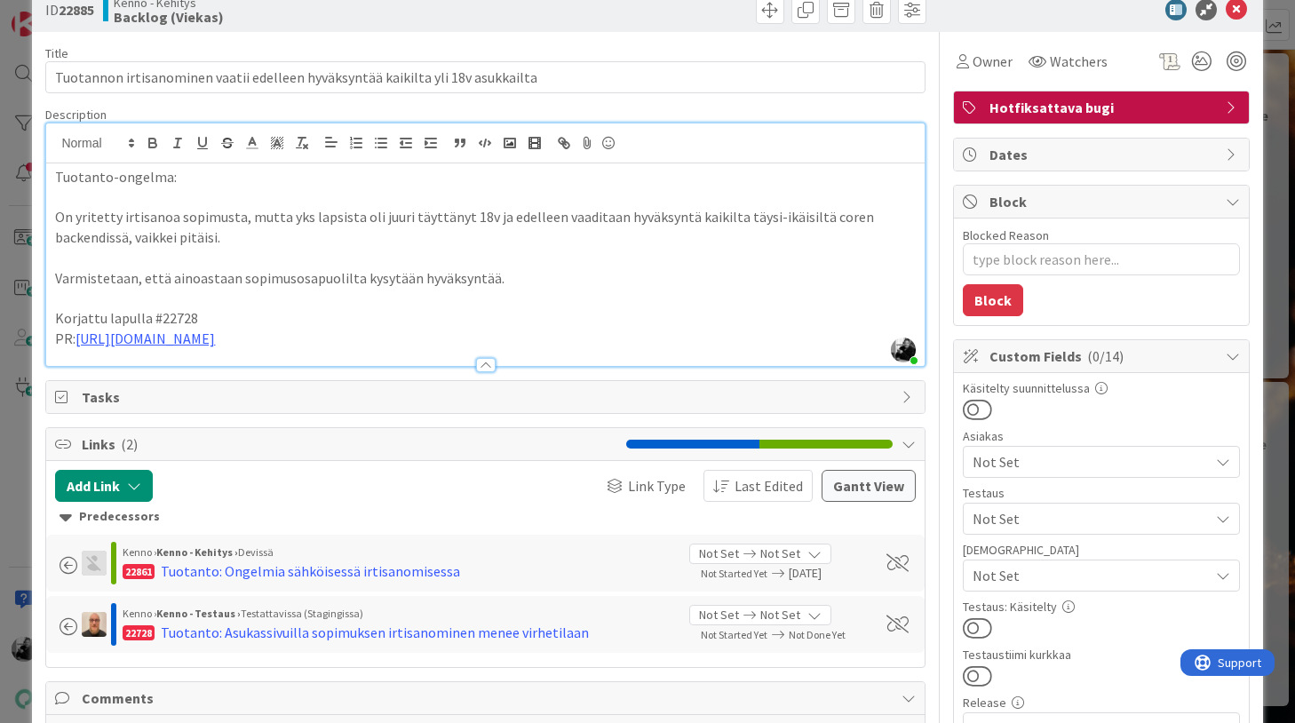
scroll to position [0, 0]
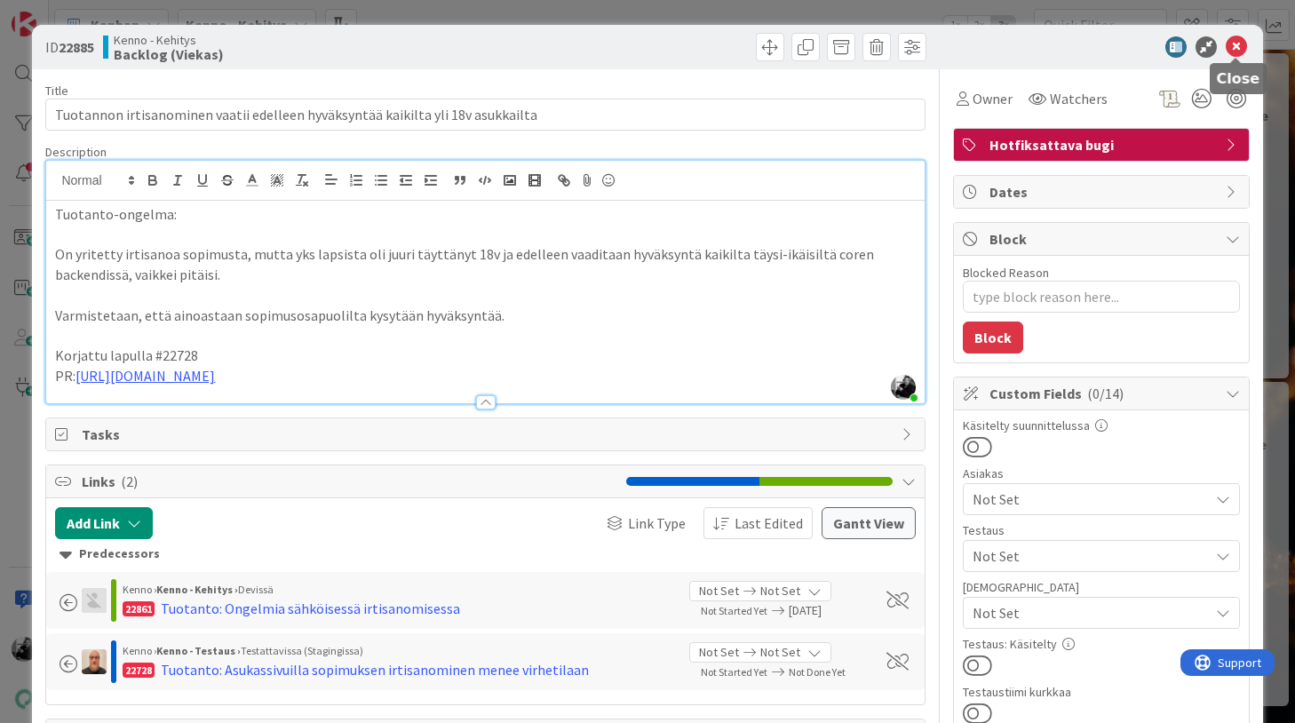
click at [1235, 50] on icon at bounding box center [1236, 46] width 21 height 21
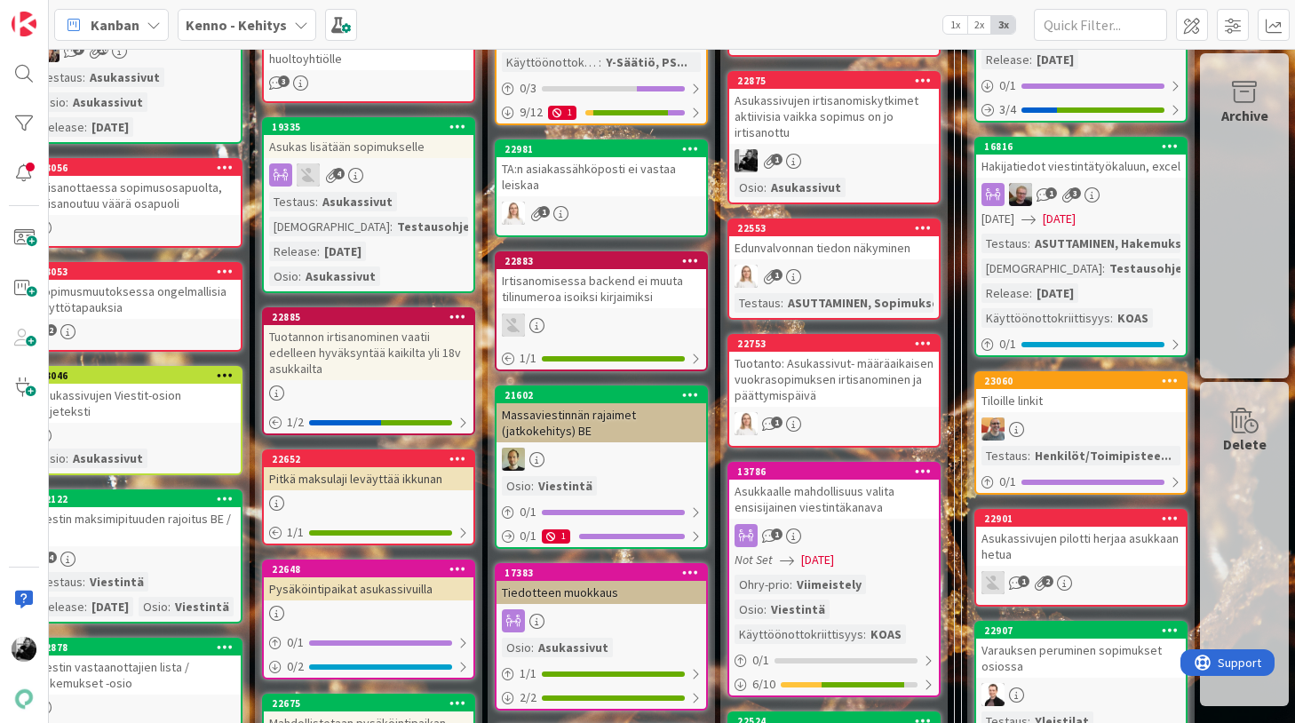
scroll to position [921, 322]
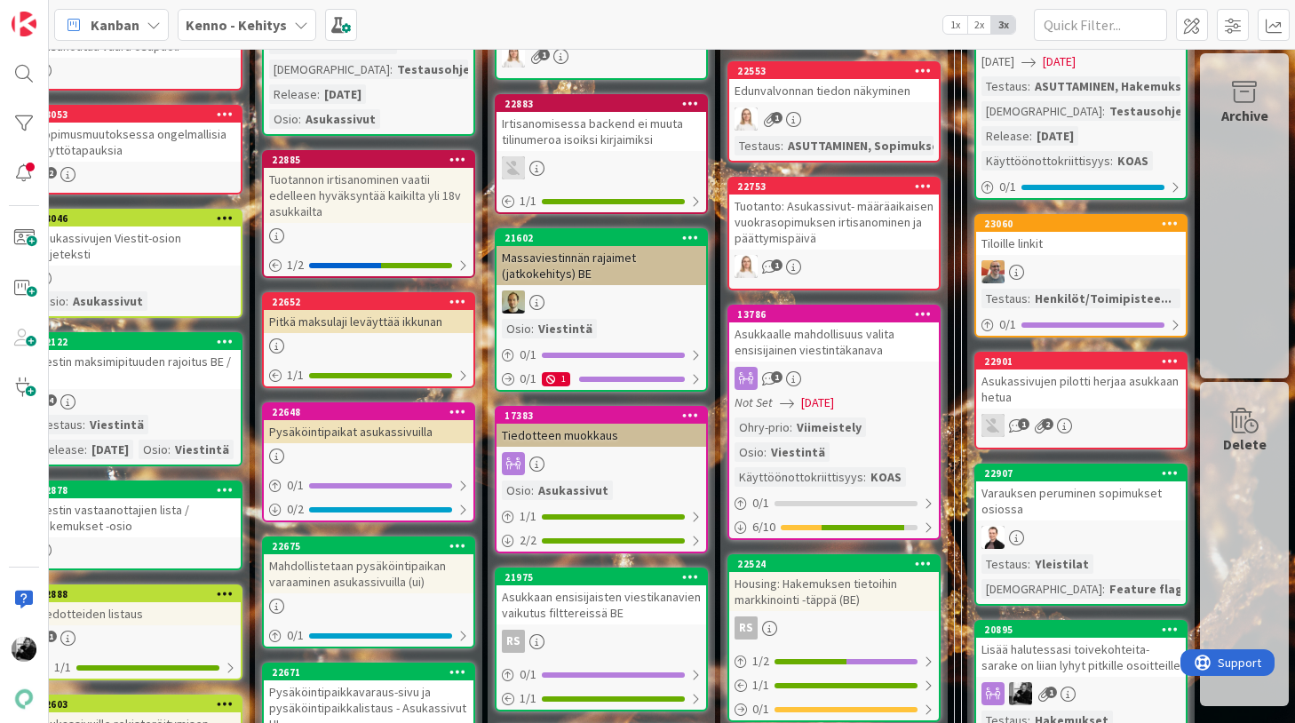
click at [397, 322] on div "Pitkä maksulaji leväyttää ikkunan" at bounding box center [369, 321] width 210 height 23
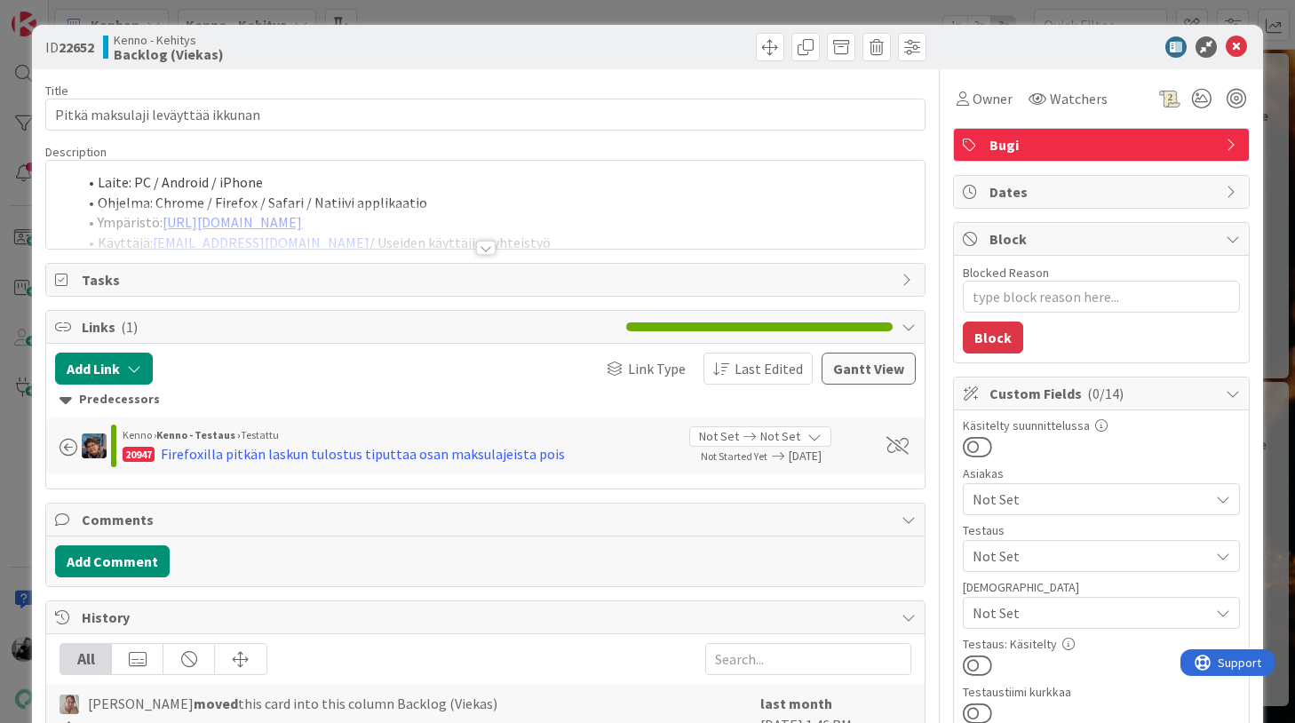
click at [488, 248] on div at bounding box center [486, 248] width 20 height 14
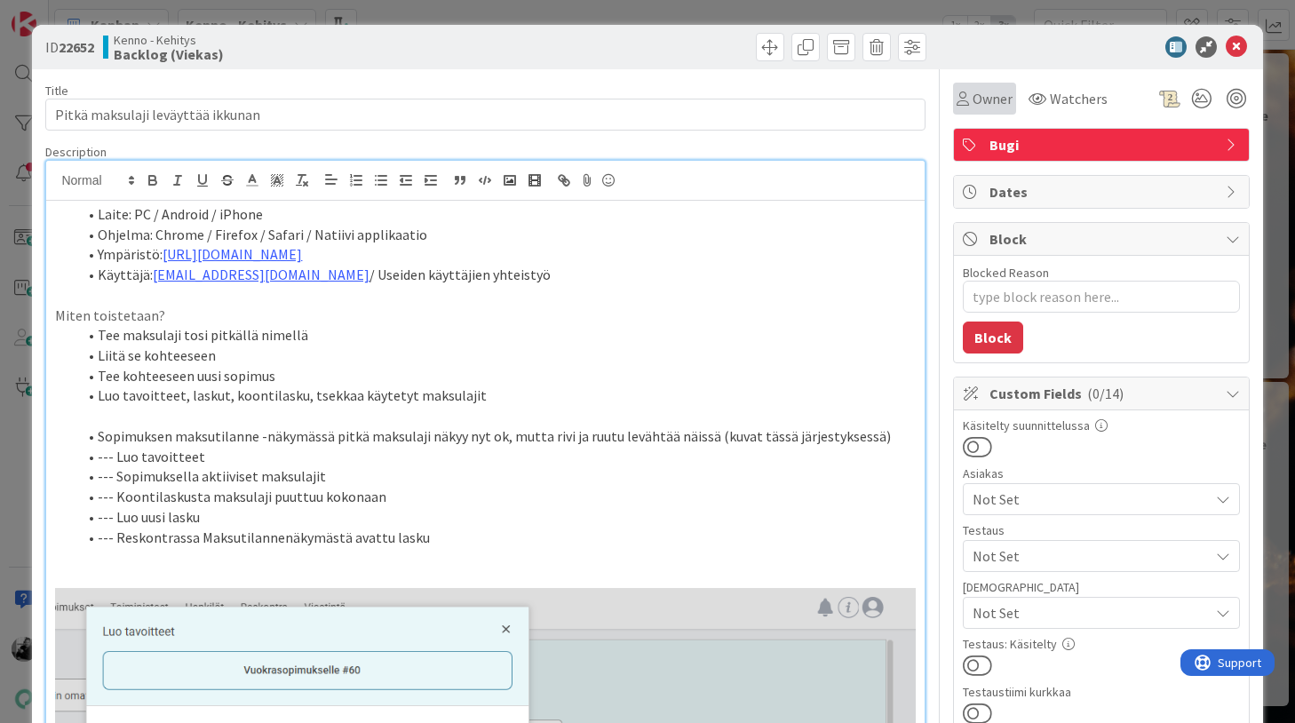
click at [995, 96] on span "Owner" at bounding box center [992, 98] width 40 height 21
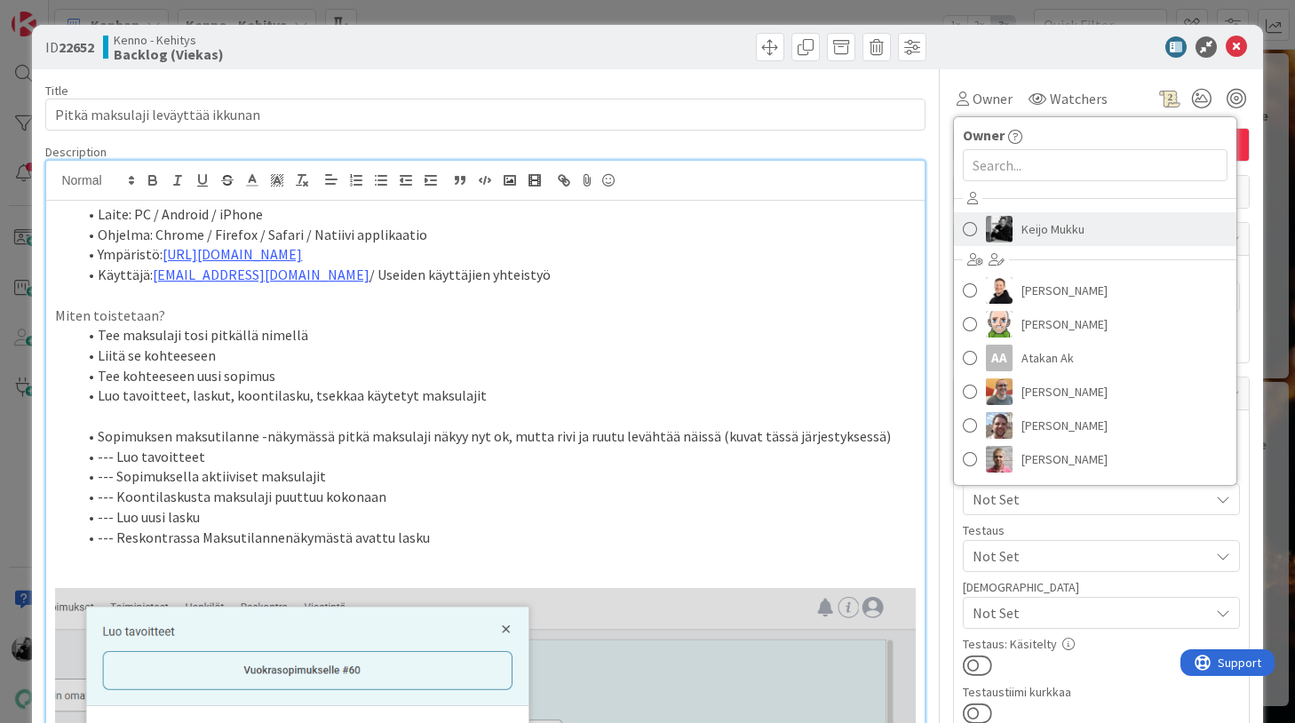
click at [1034, 232] on span "Keijo Mukku" at bounding box center [1052, 229] width 63 height 27
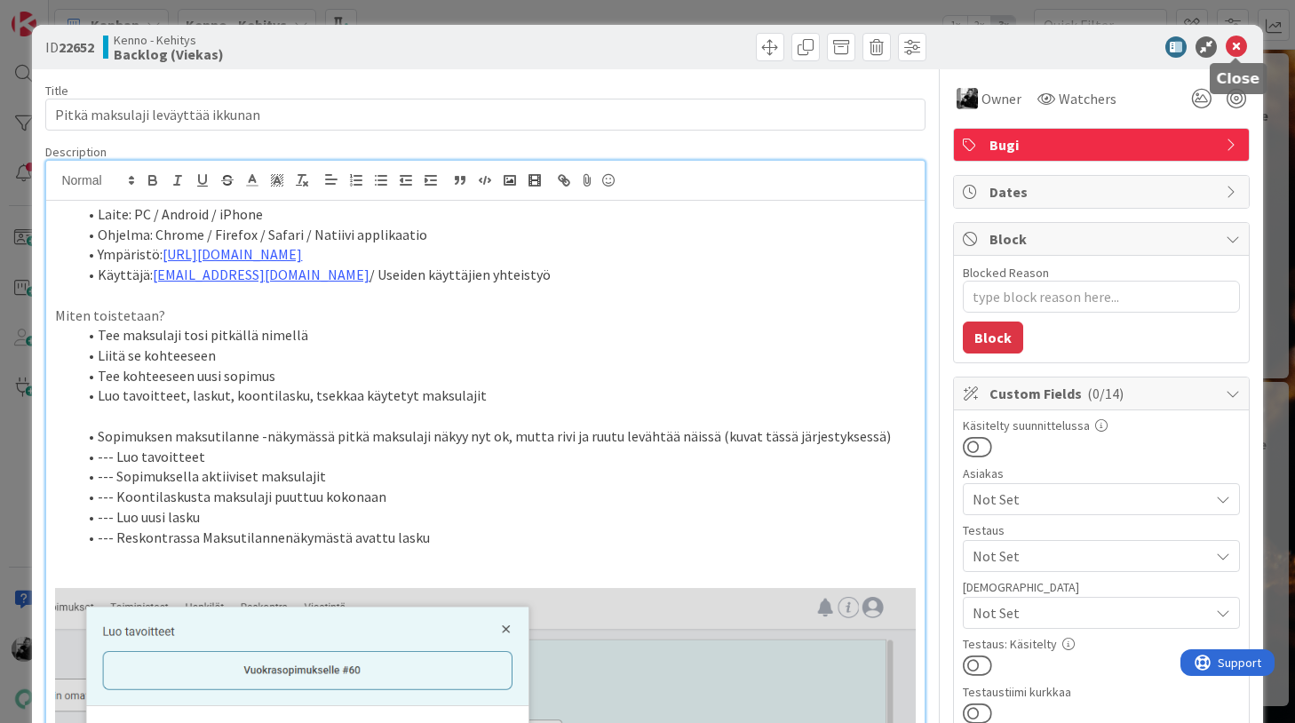
click at [1234, 53] on icon at bounding box center [1236, 46] width 21 height 21
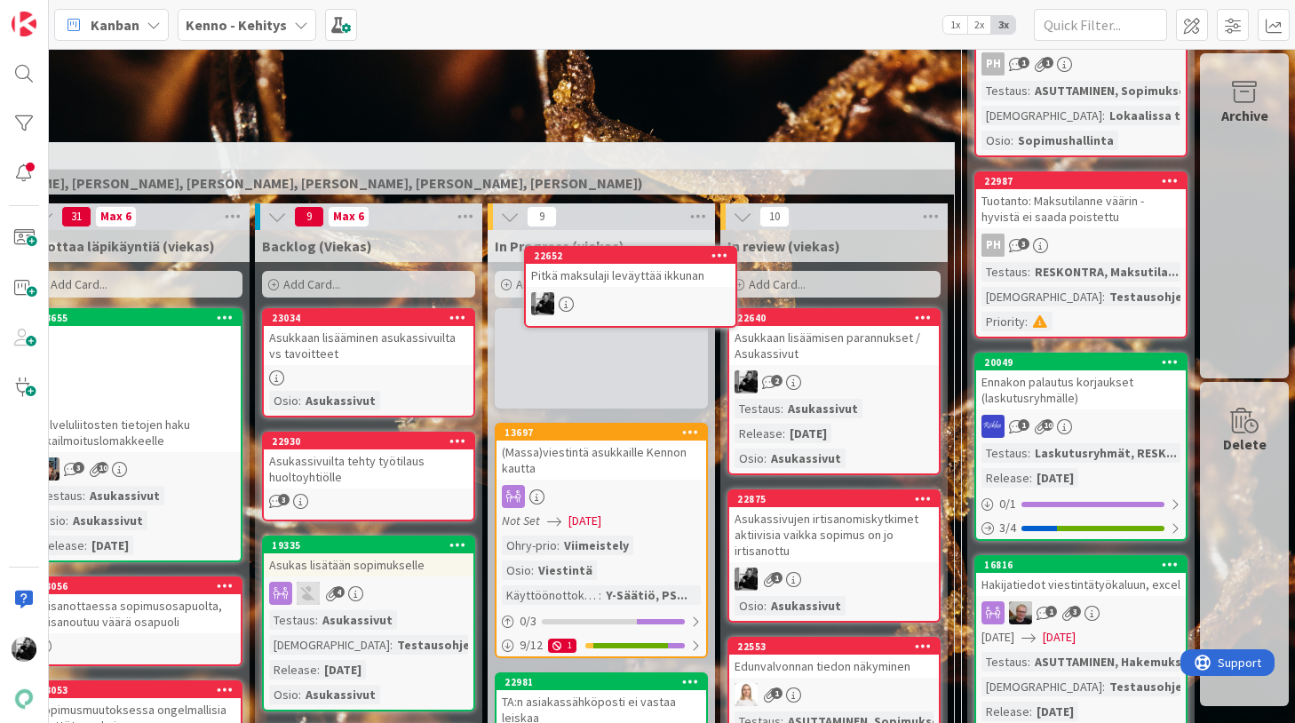
scroll to position [345, 322]
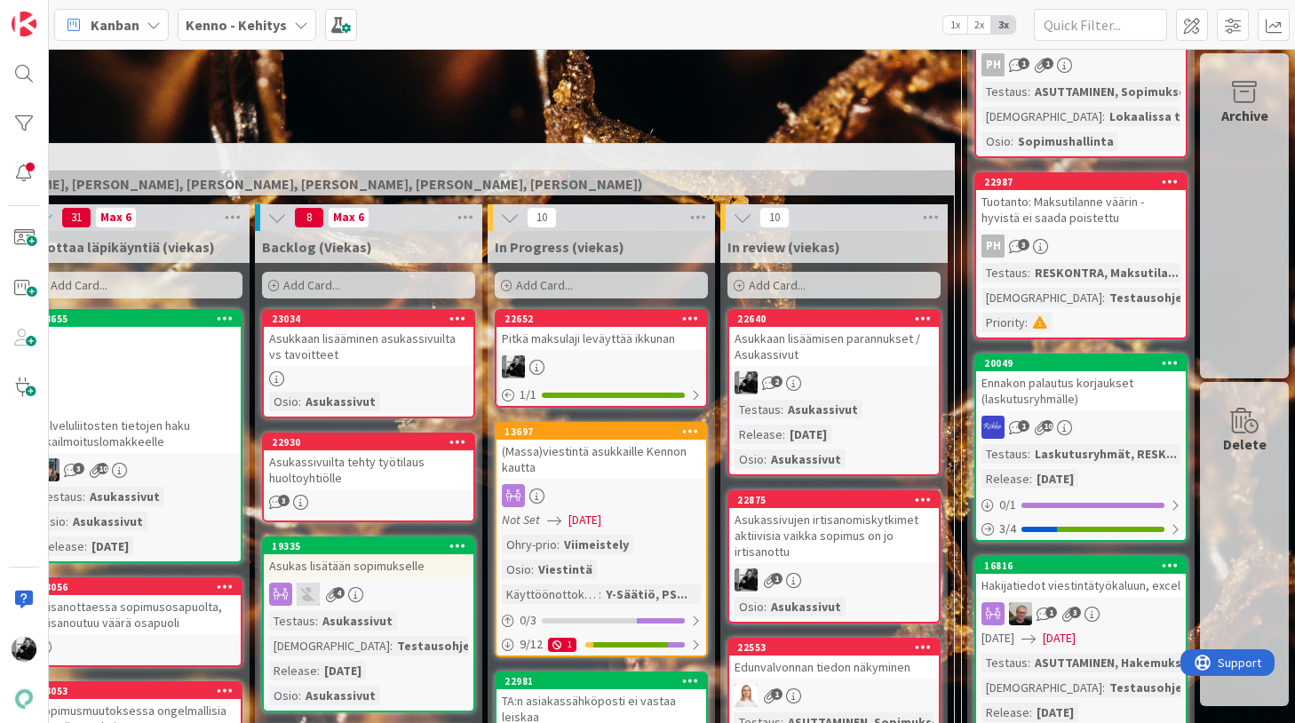
click at [615, 338] on div "Pitkä maksulaji leväyttää ikkunan" at bounding box center [601, 338] width 210 height 23
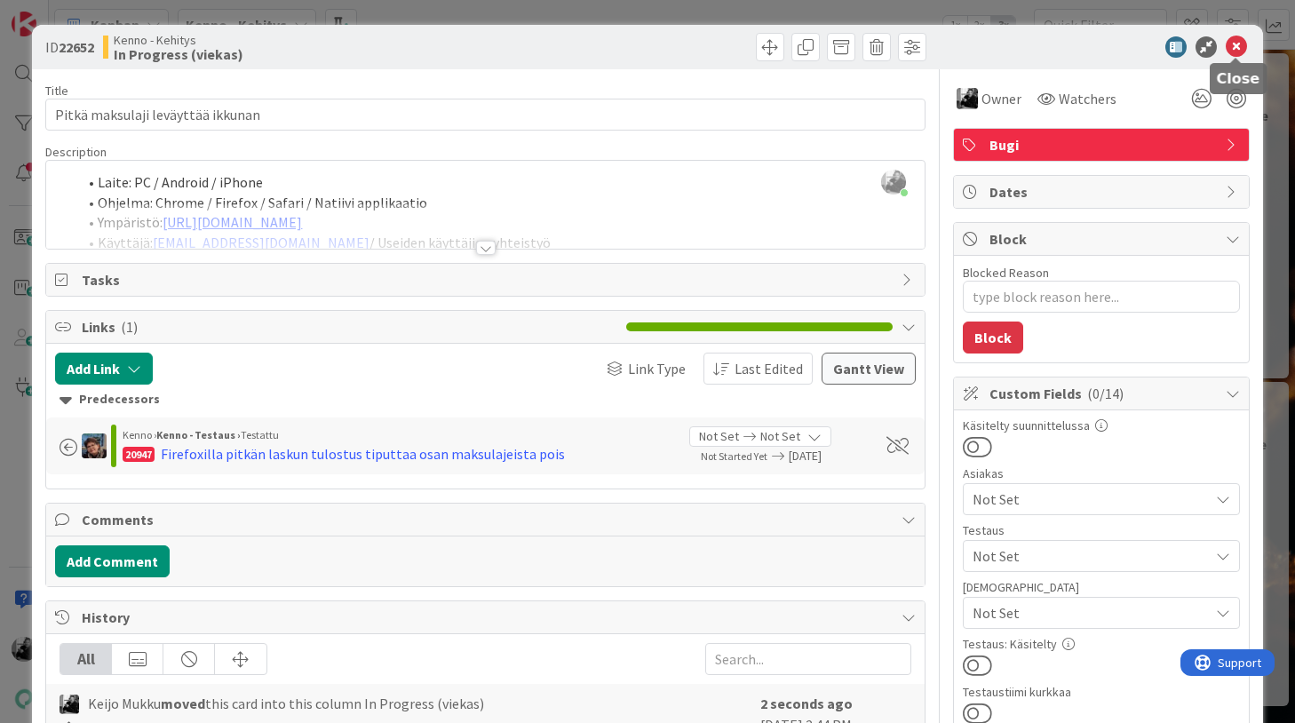
click at [1234, 49] on icon at bounding box center [1236, 46] width 21 height 21
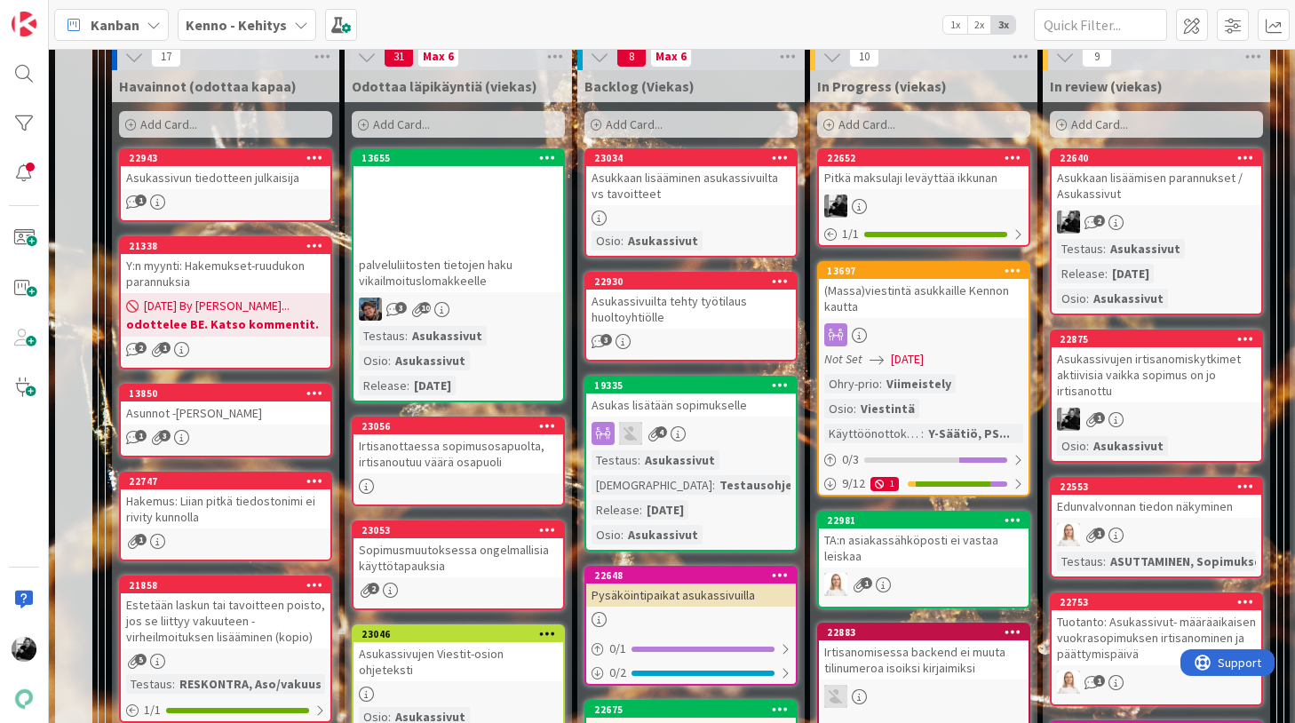
scroll to position [472, 0]
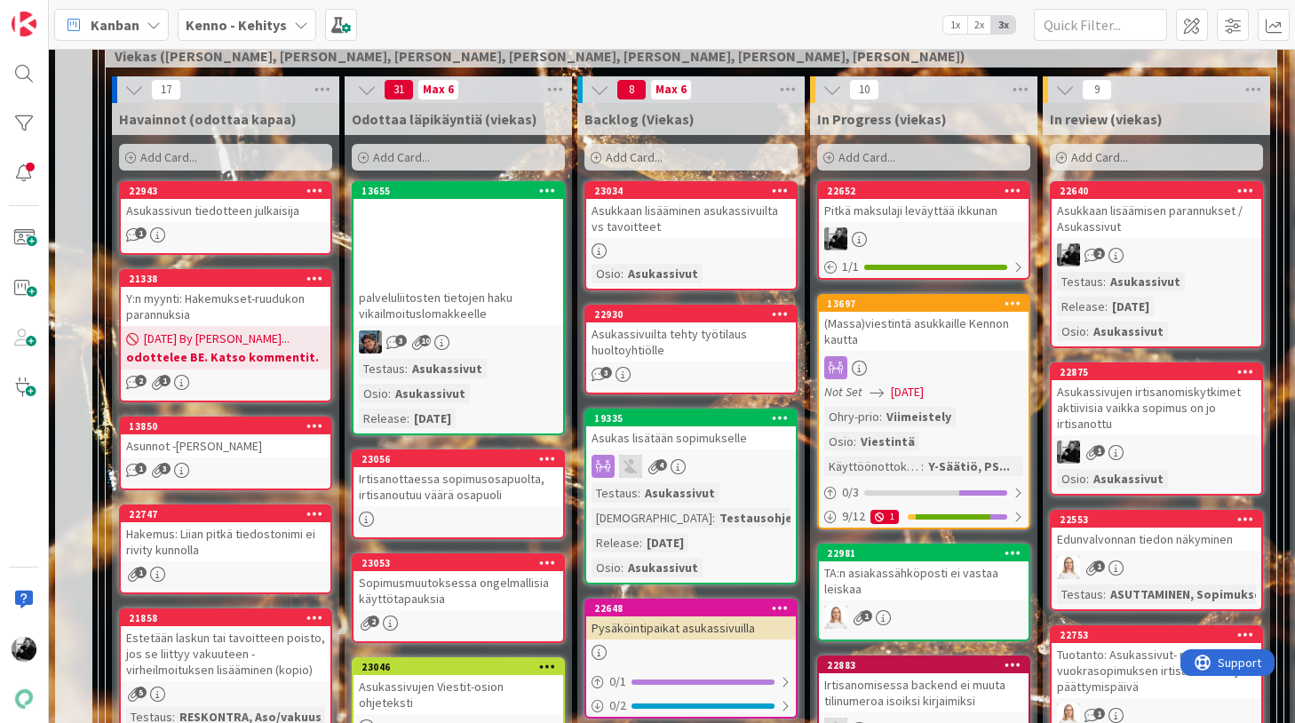
click at [916, 222] on link "22652 Pitkä maksulaji leväyttää ikkunan 1 / 1" at bounding box center [923, 230] width 213 height 99
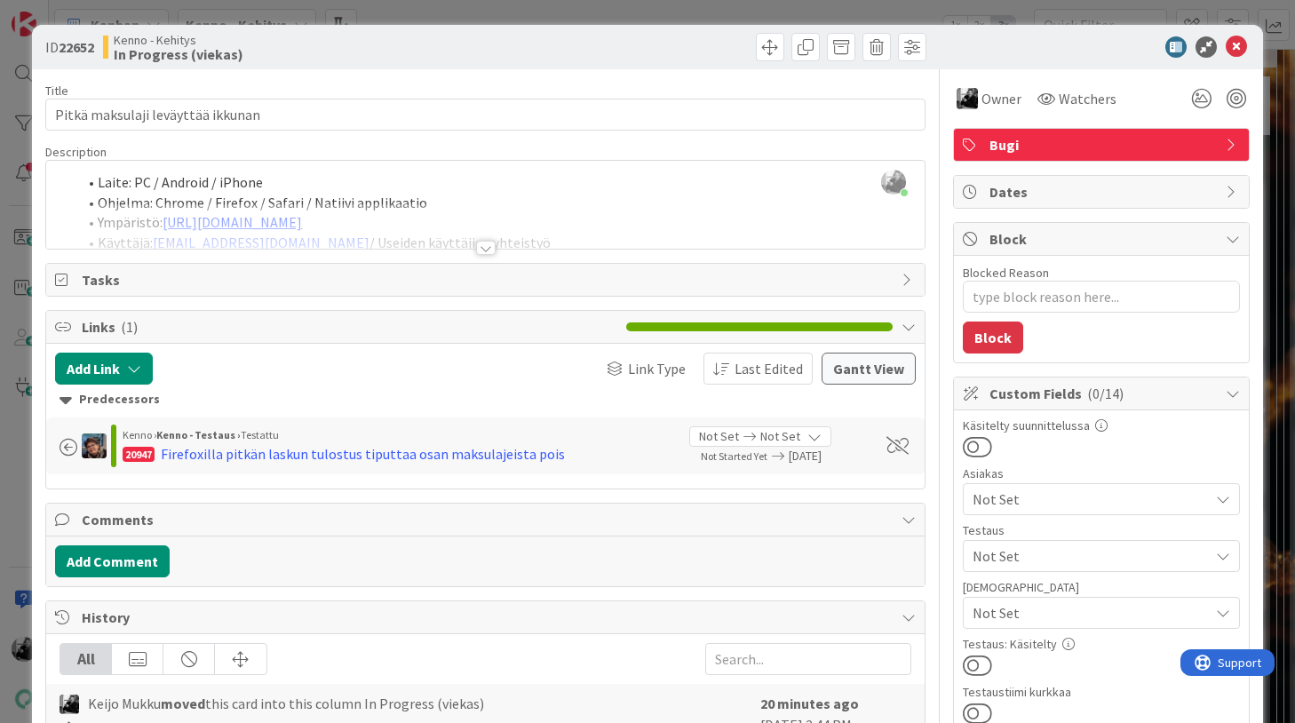
click at [486, 242] on div at bounding box center [486, 248] width 20 height 14
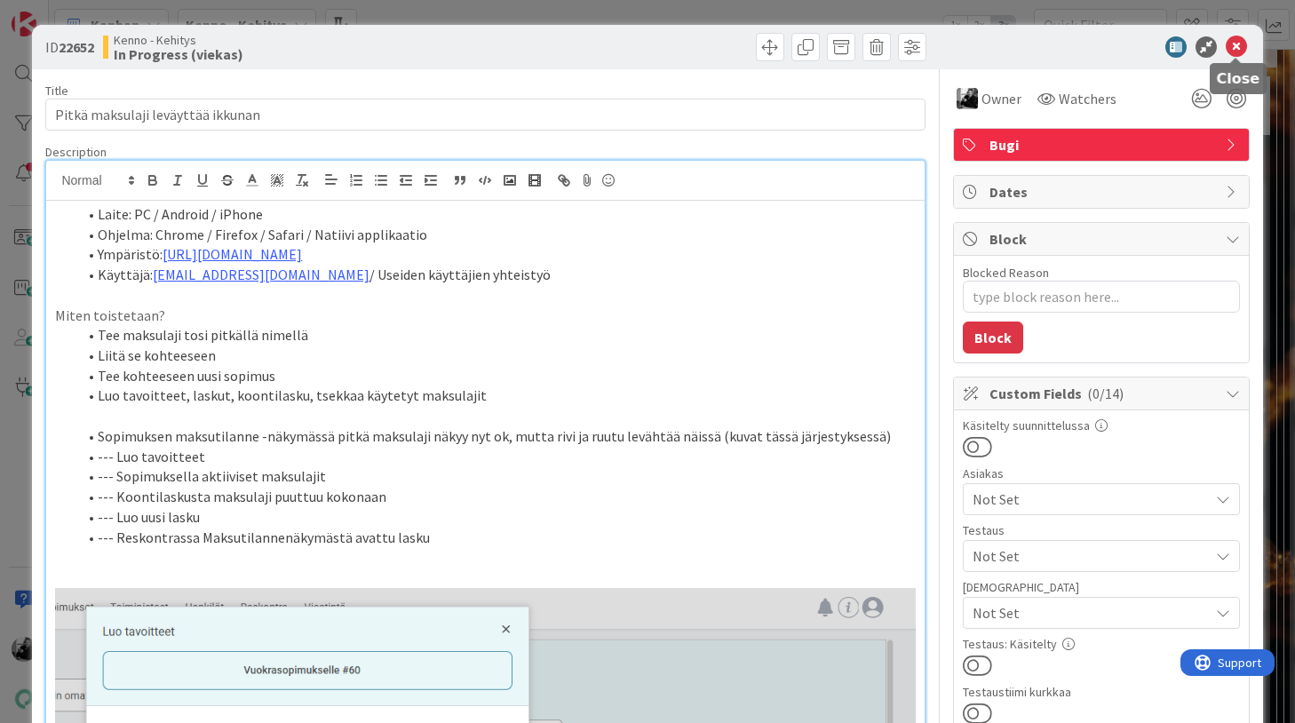
click at [1236, 47] on icon at bounding box center [1236, 46] width 21 height 21
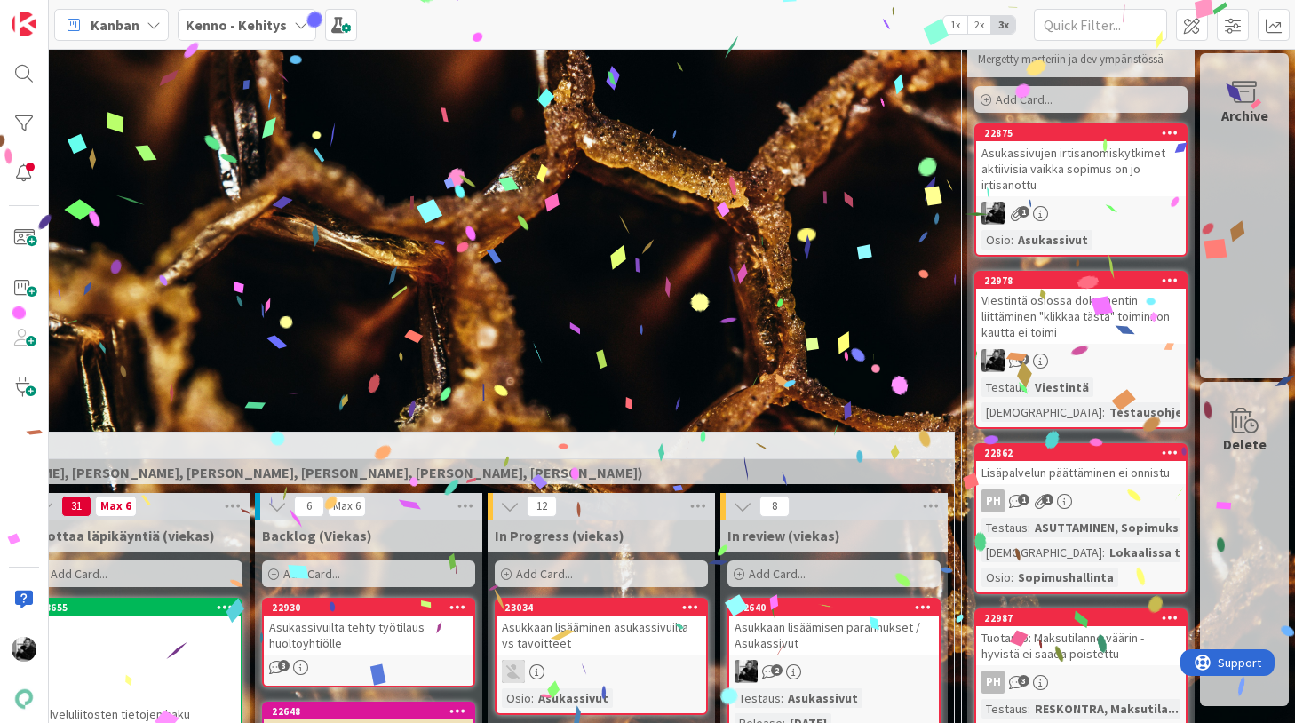
scroll to position [41, 322]
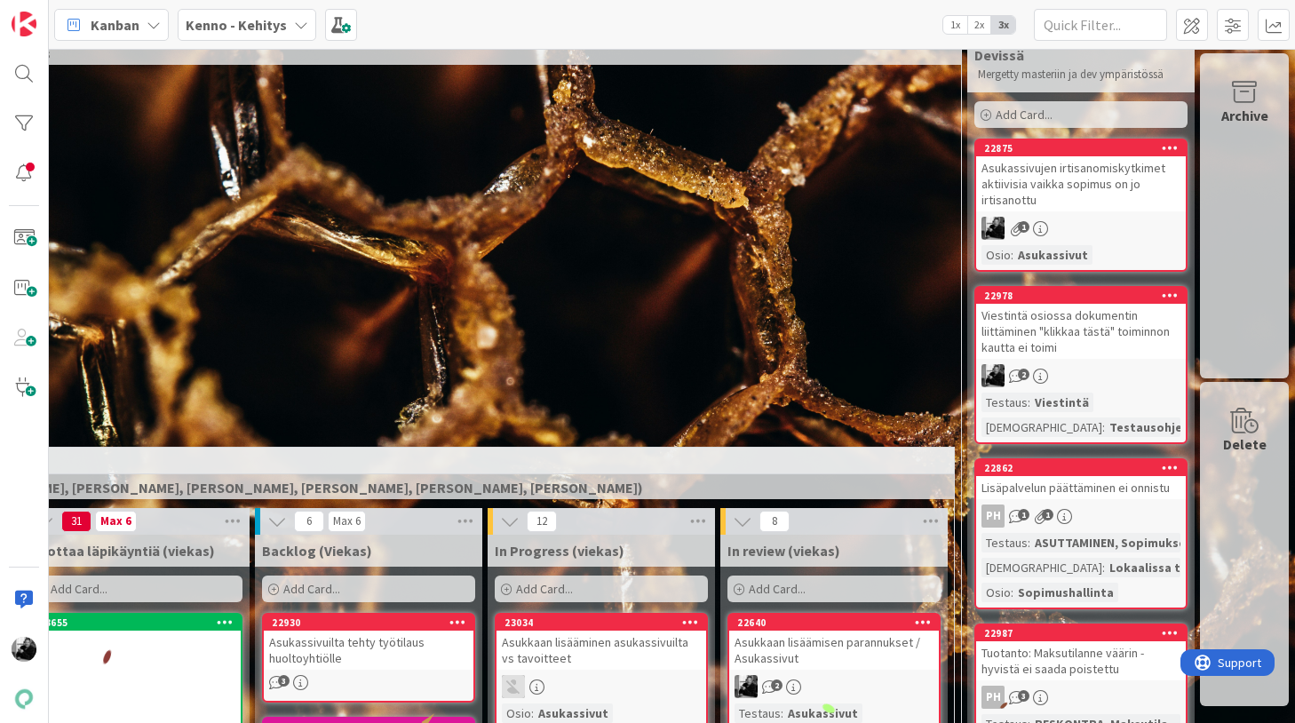
click at [1062, 182] on div "Asukassivujen irtisanomiskytkimet aktiivisia vaikka sopimus on jo irtisanottu" at bounding box center [1081, 183] width 210 height 55
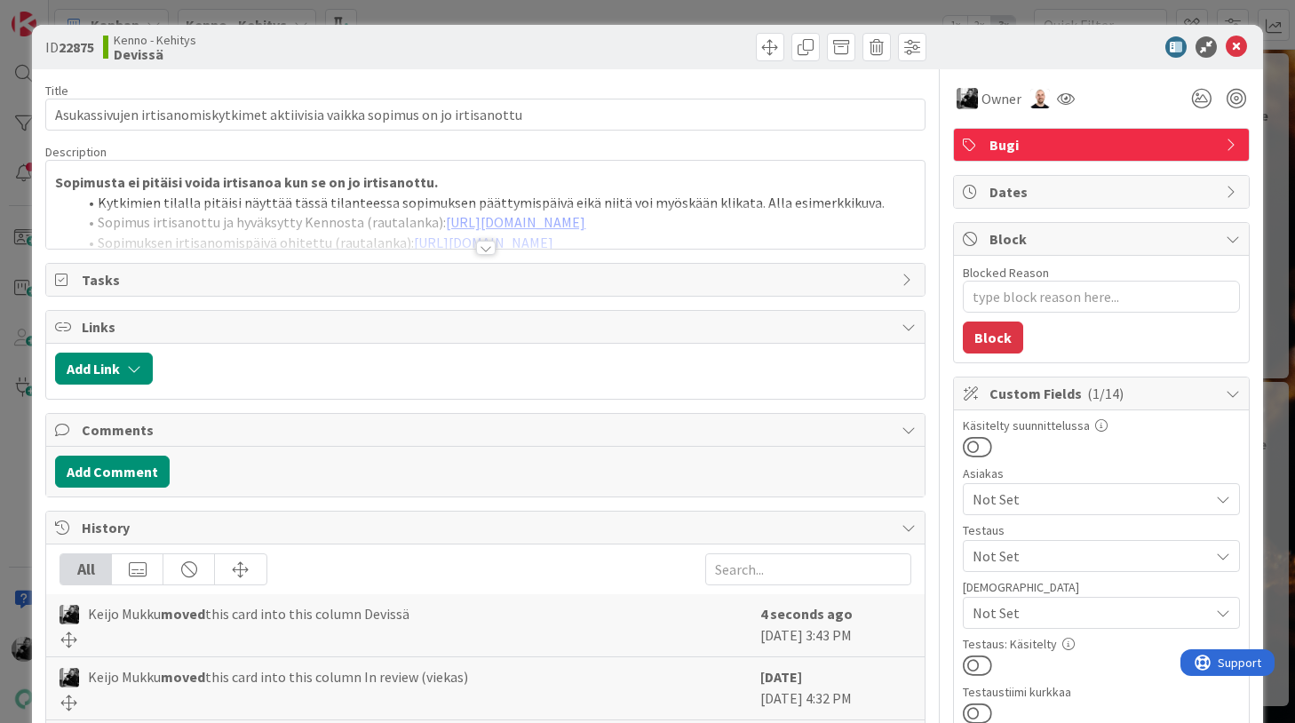
scroll to position [20, 0]
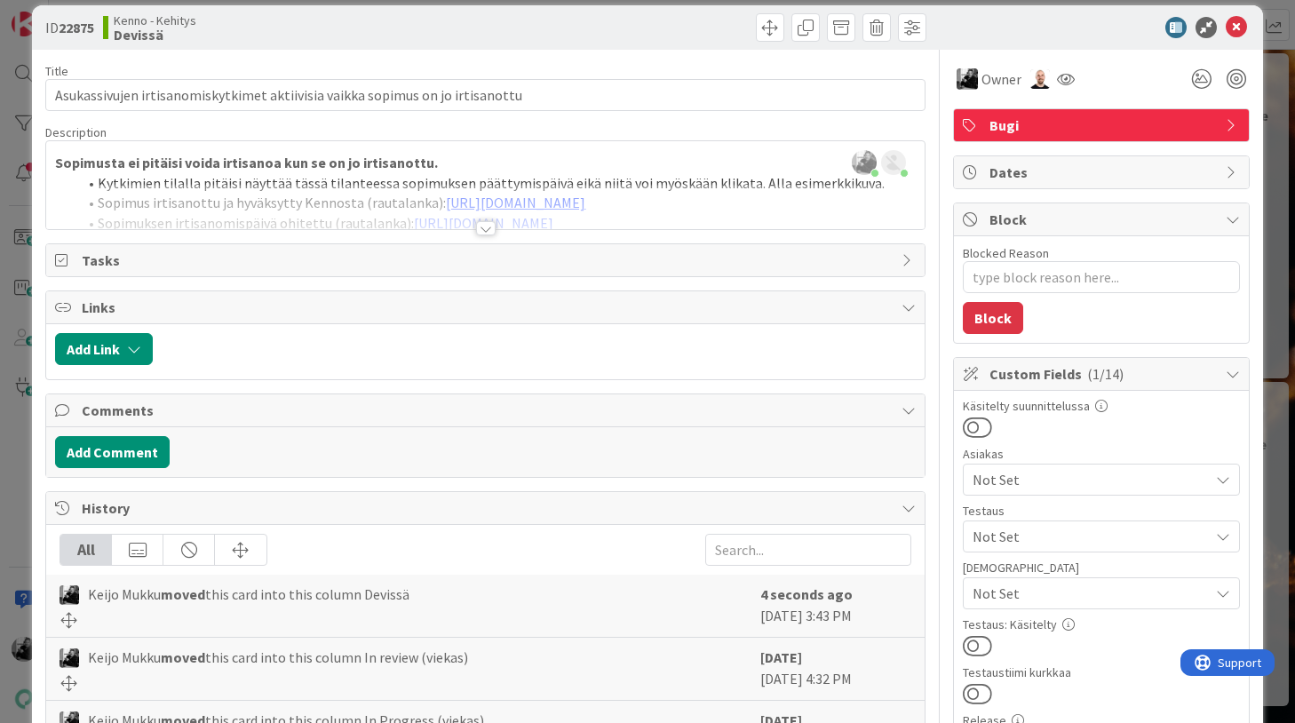
click at [480, 230] on div at bounding box center [486, 228] width 20 height 14
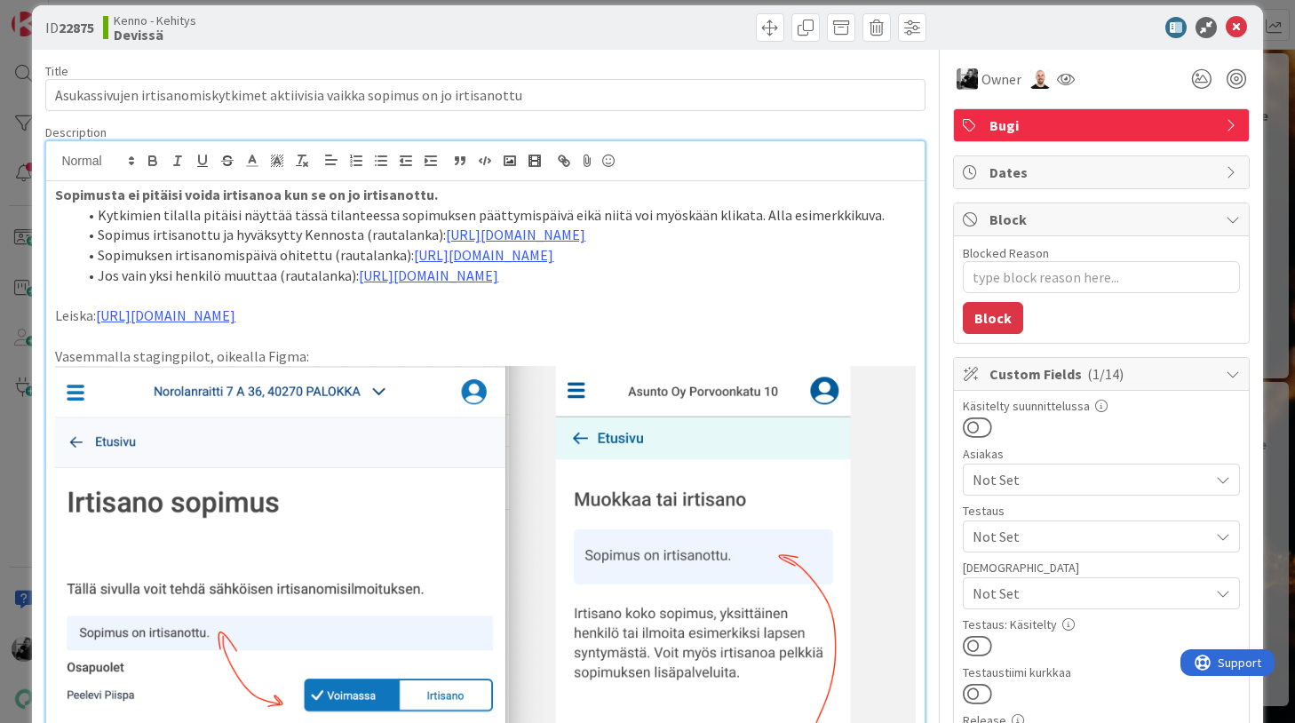
click at [52, 198] on div "Sopimusta ei pitäisi voida irtisanoa kun se on jo irtisanottu. Kytkimien tilall…" at bounding box center [484, 606] width 877 height 851
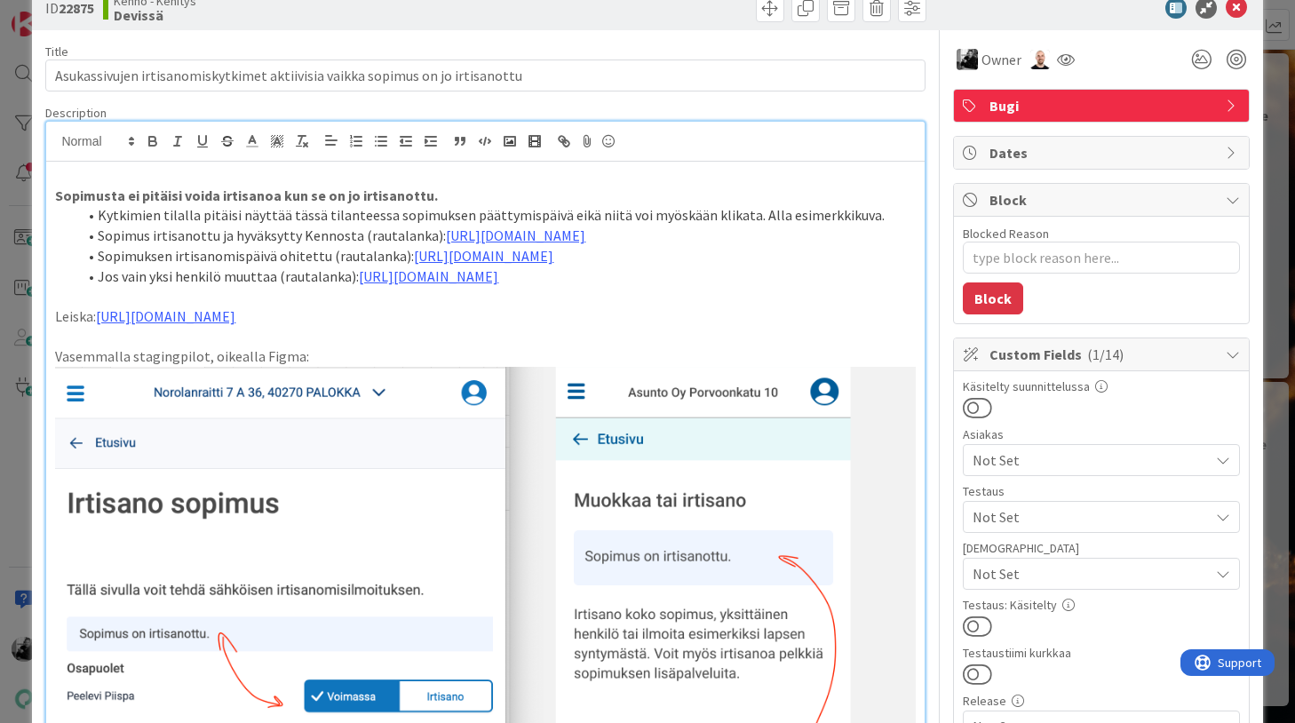
scroll to position [59, 0]
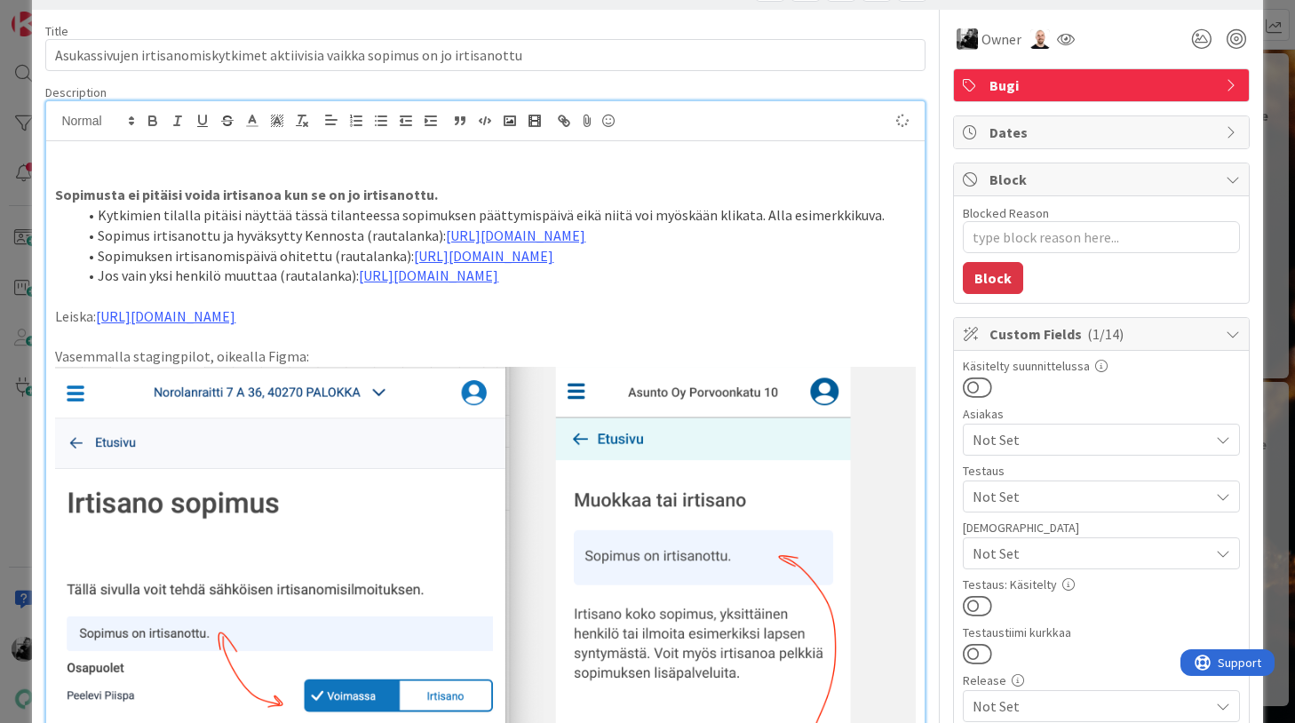
type textarea "x"
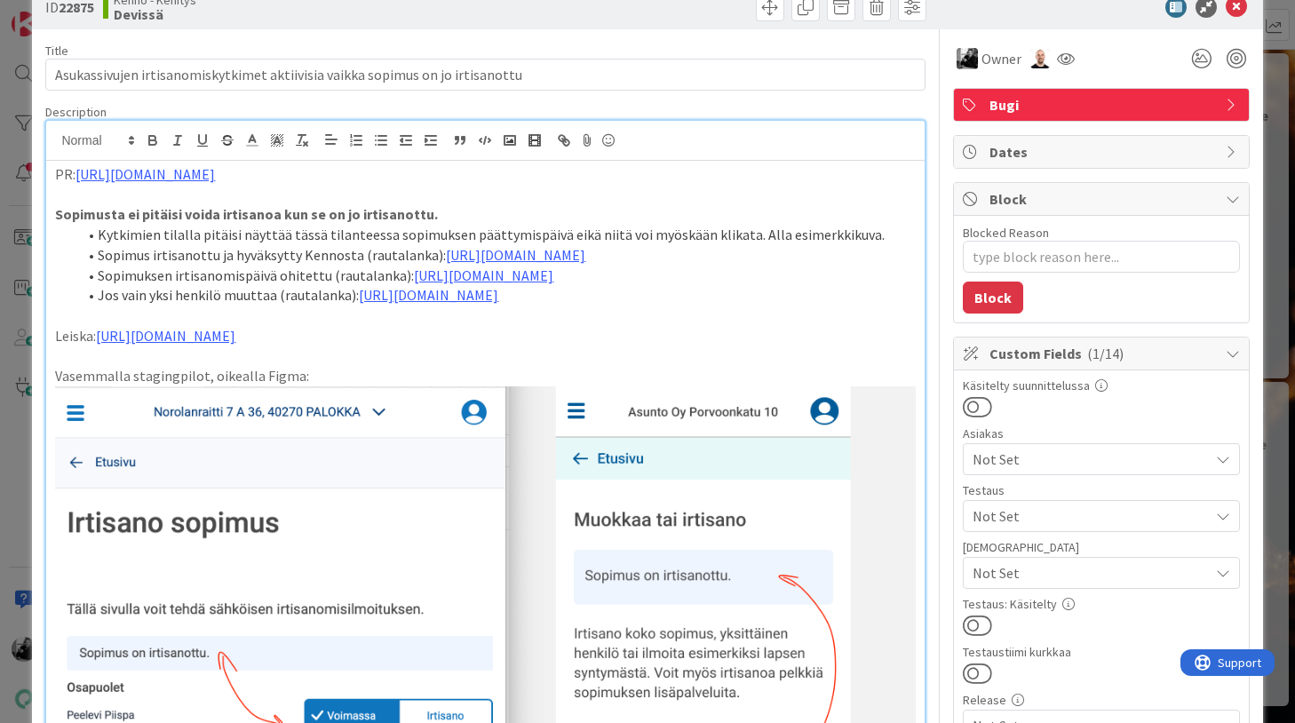
scroll to position [0, 0]
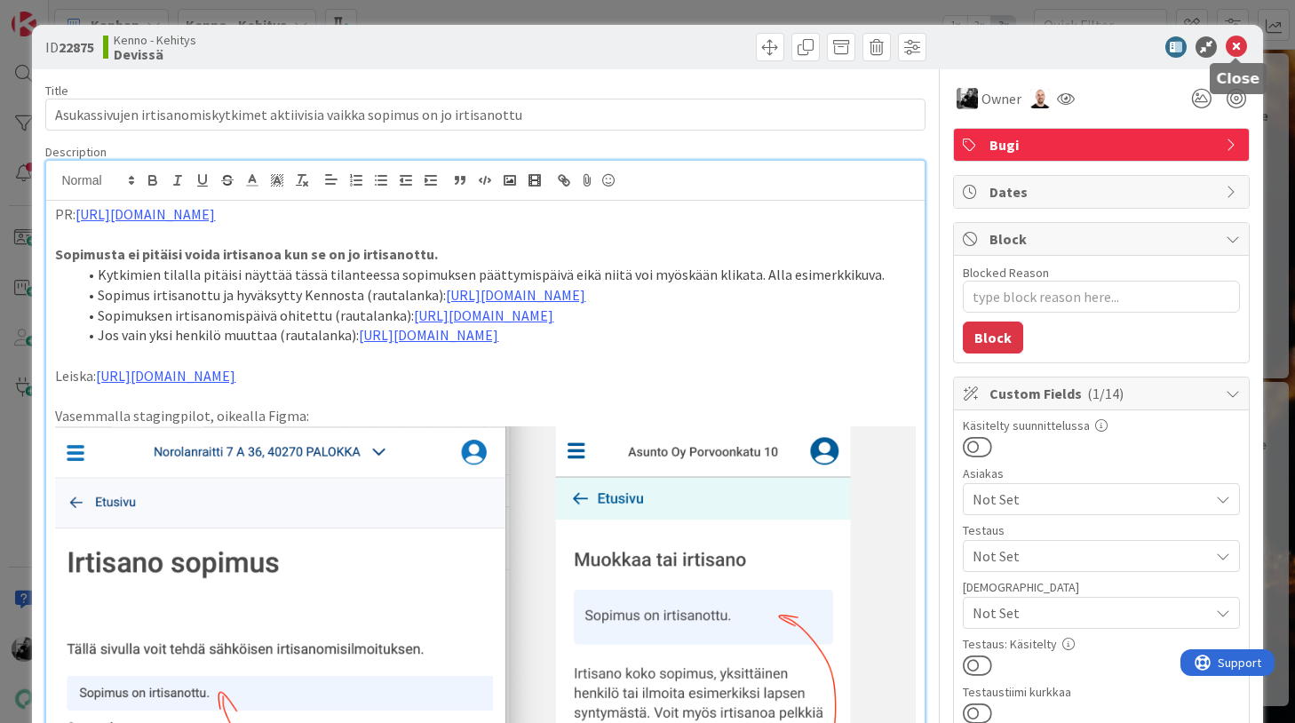
click at [1240, 49] on icon at bounding box center [1236, 46] width 21 height 21
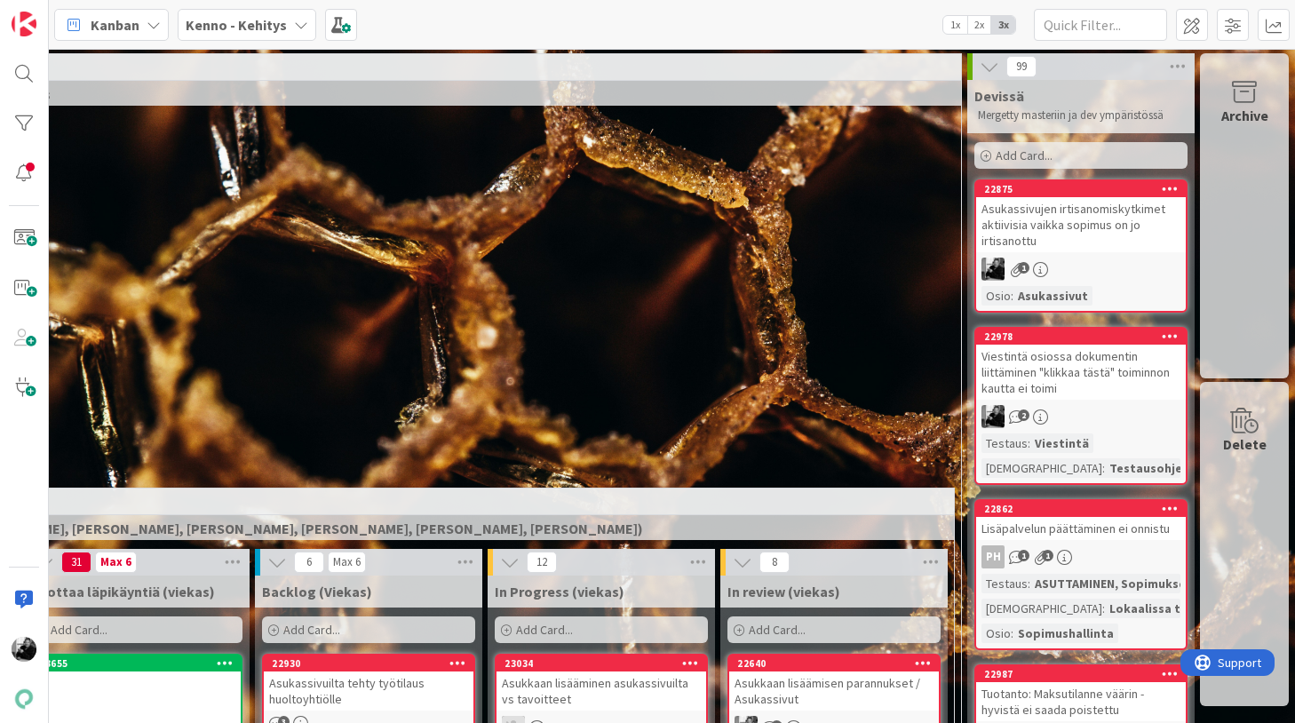
click at [845, 274] on div "12 Perintä (Jaakko, PetriH, MikkoV, Pasi)" at bounding box center [369, 270] width 1178 height 62
click at [1059, 231] on div "Asukassivujen irtisanomiskytkimet aktiivisia vaikka sopimus on jo irtisanottu" at bounding box center [1081, 224] width 210 height 55
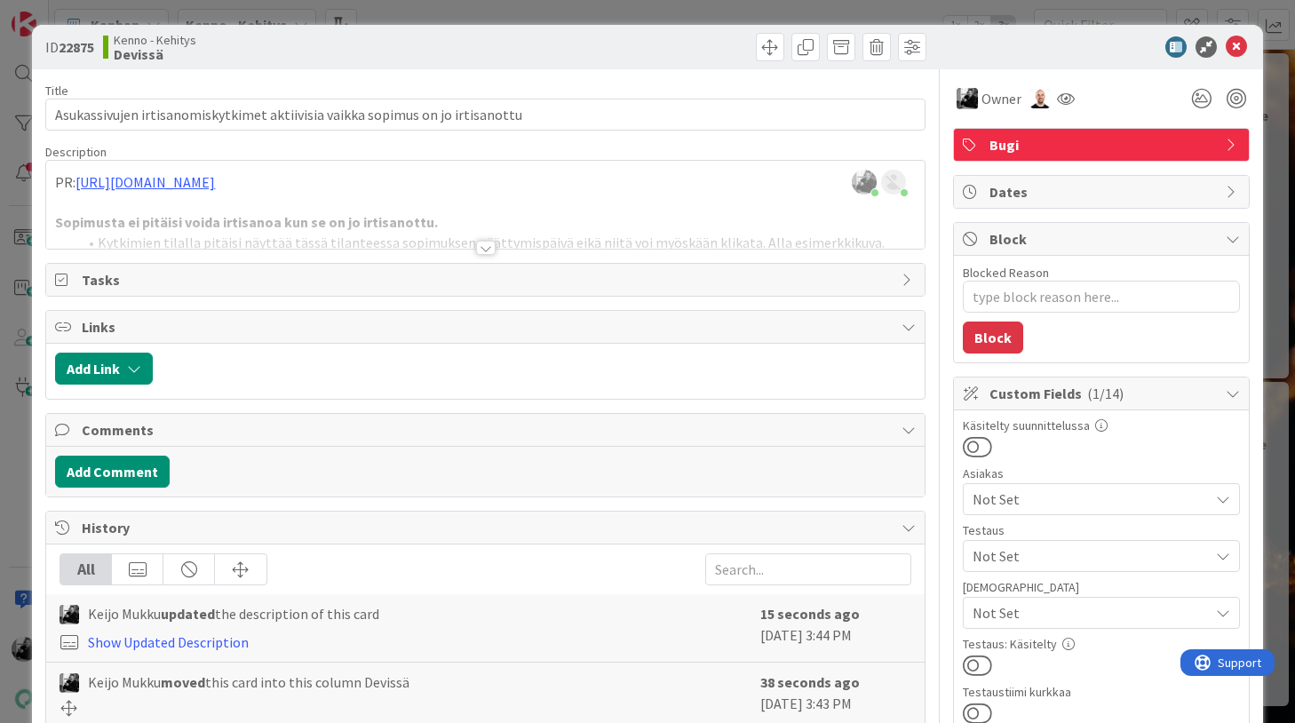
click at [487, 250] on div at bounding box center [486, 248] width 20 height 14
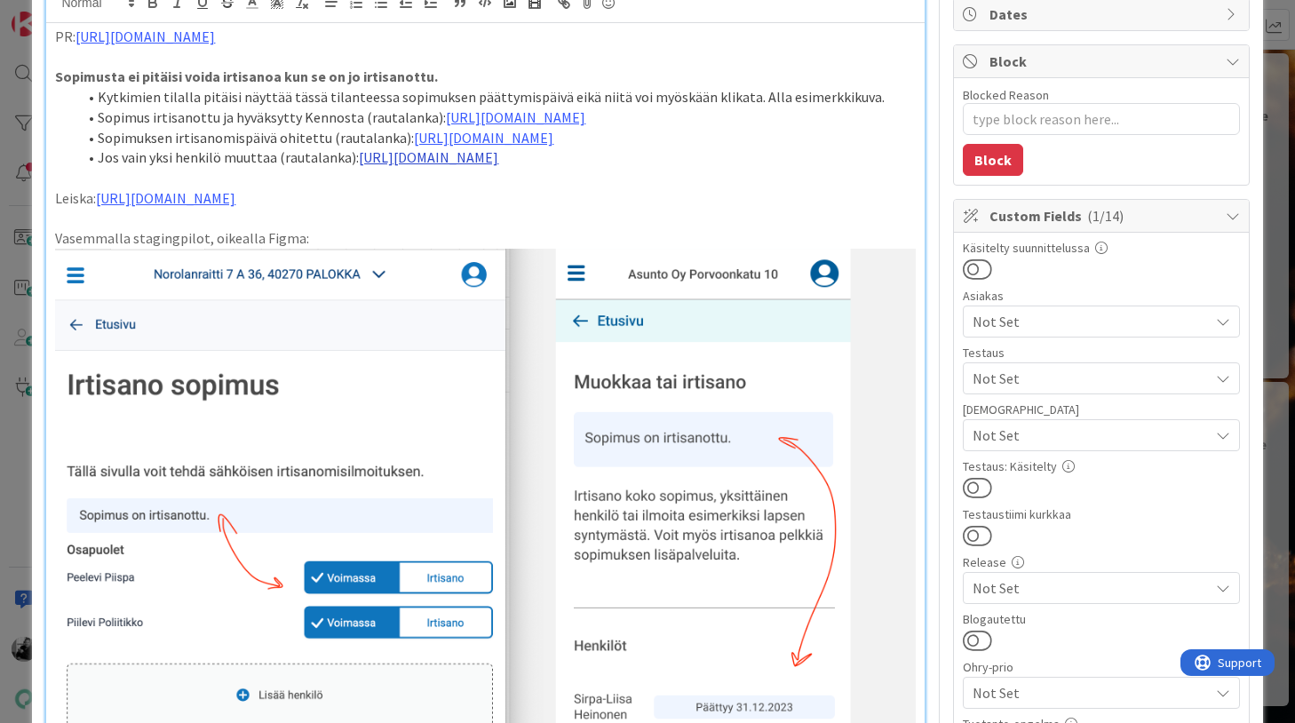
scroll to position [19, 0]
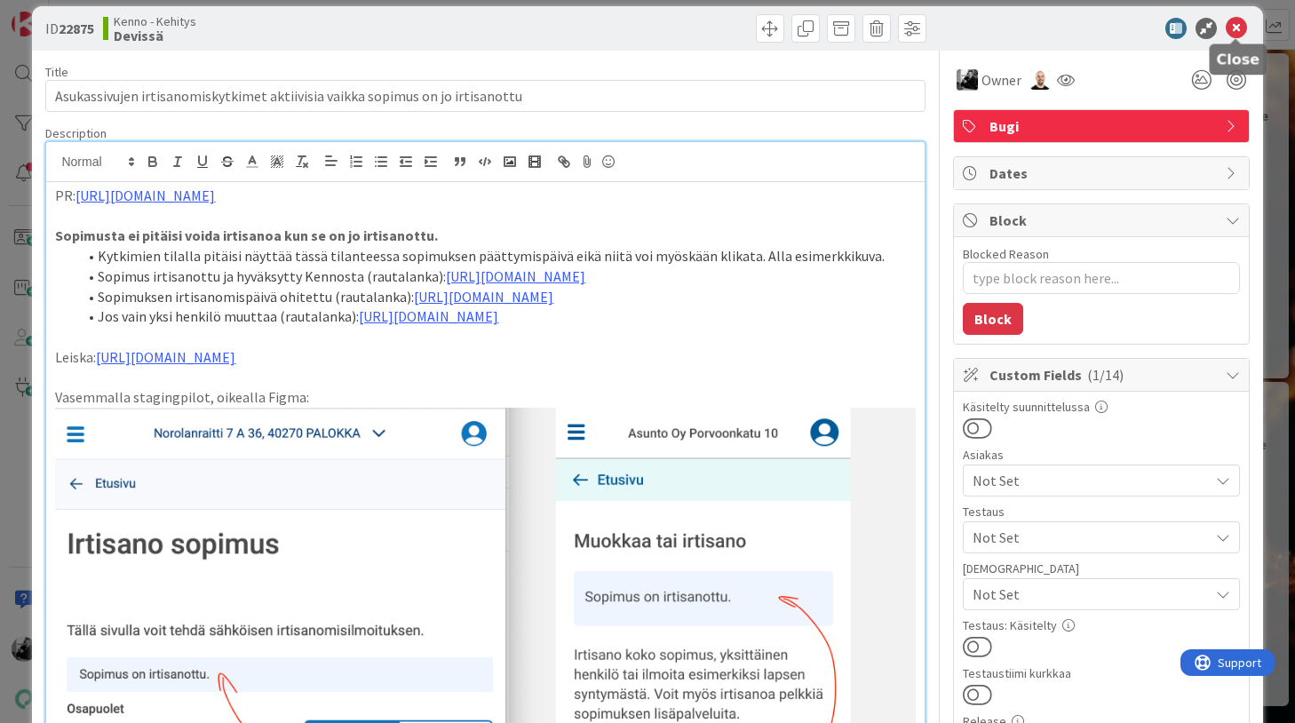
click at [1235, 28] on icon at bounding box center [1236, 28] width 21 height 21
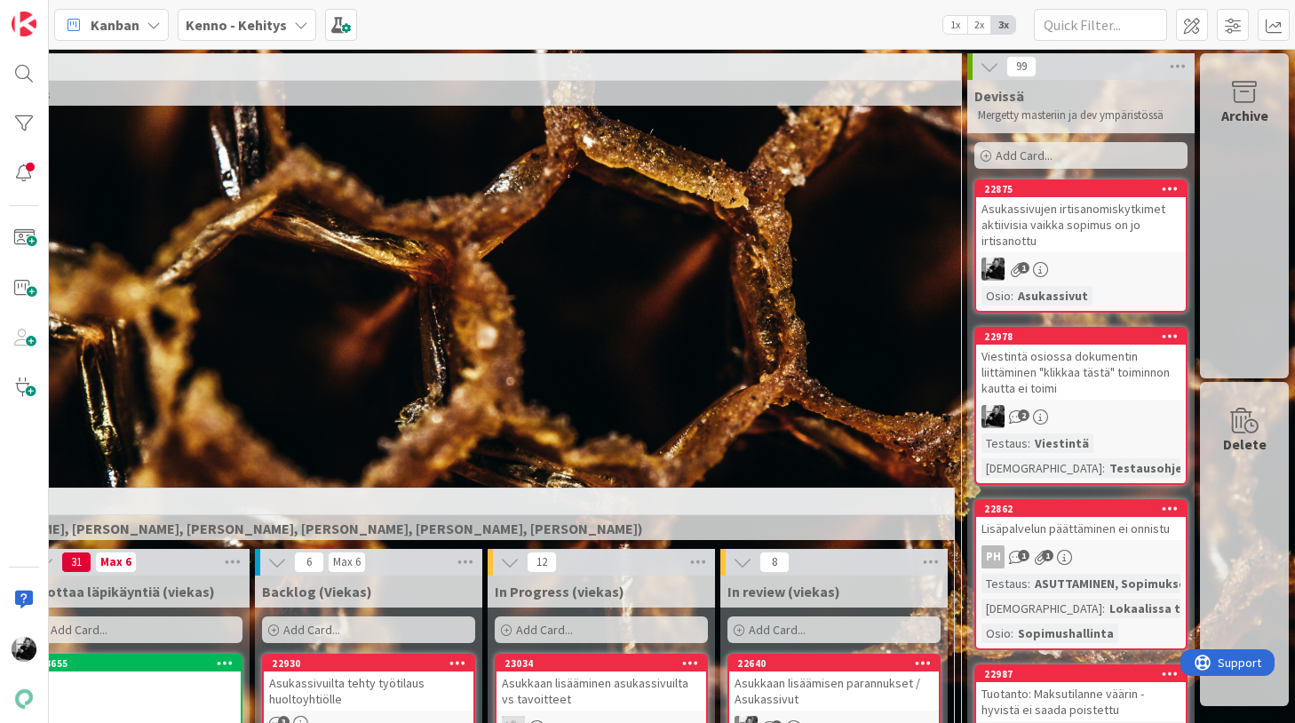
click at [1144, 227] on div "Asukassivujen irtisanomiskytkimet aktiivisia vaikka sopimus on jo irtisanottu" at bounding box center [1081, 224] width 210 height 55
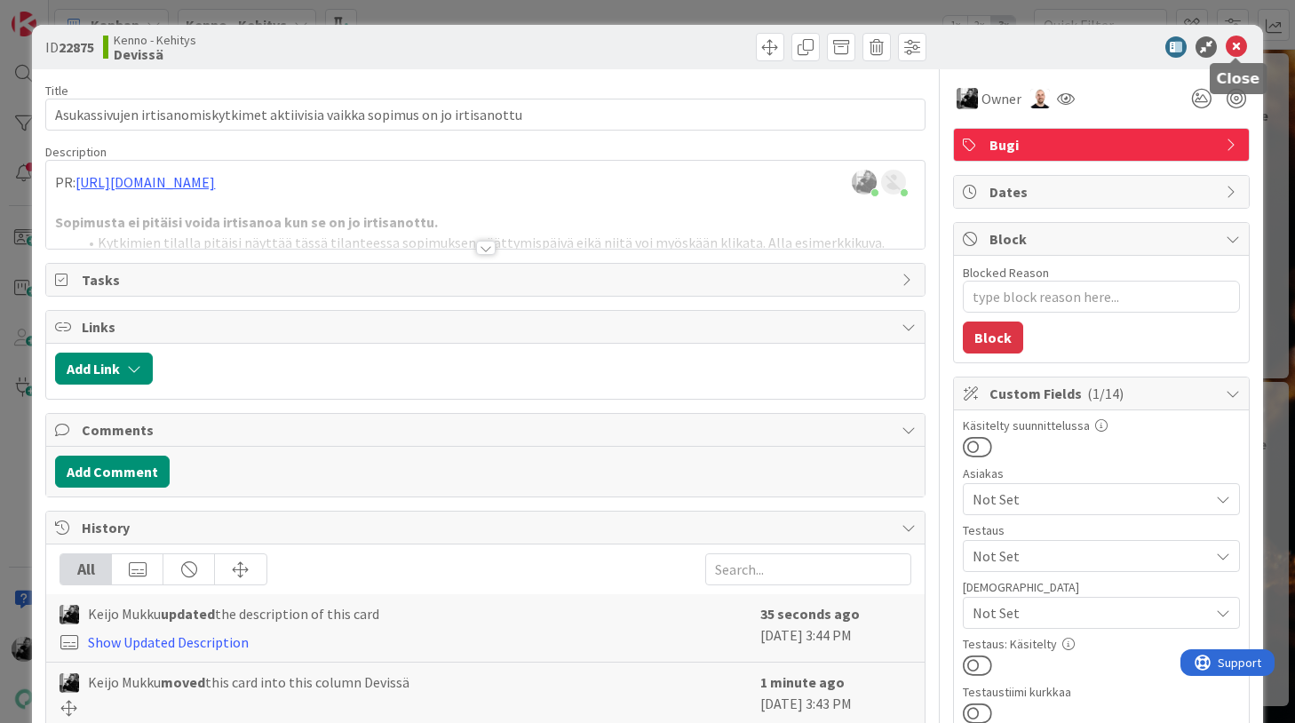
click at [1237, 44] on icon at bounding box center [1236, 46] width 21 height 21
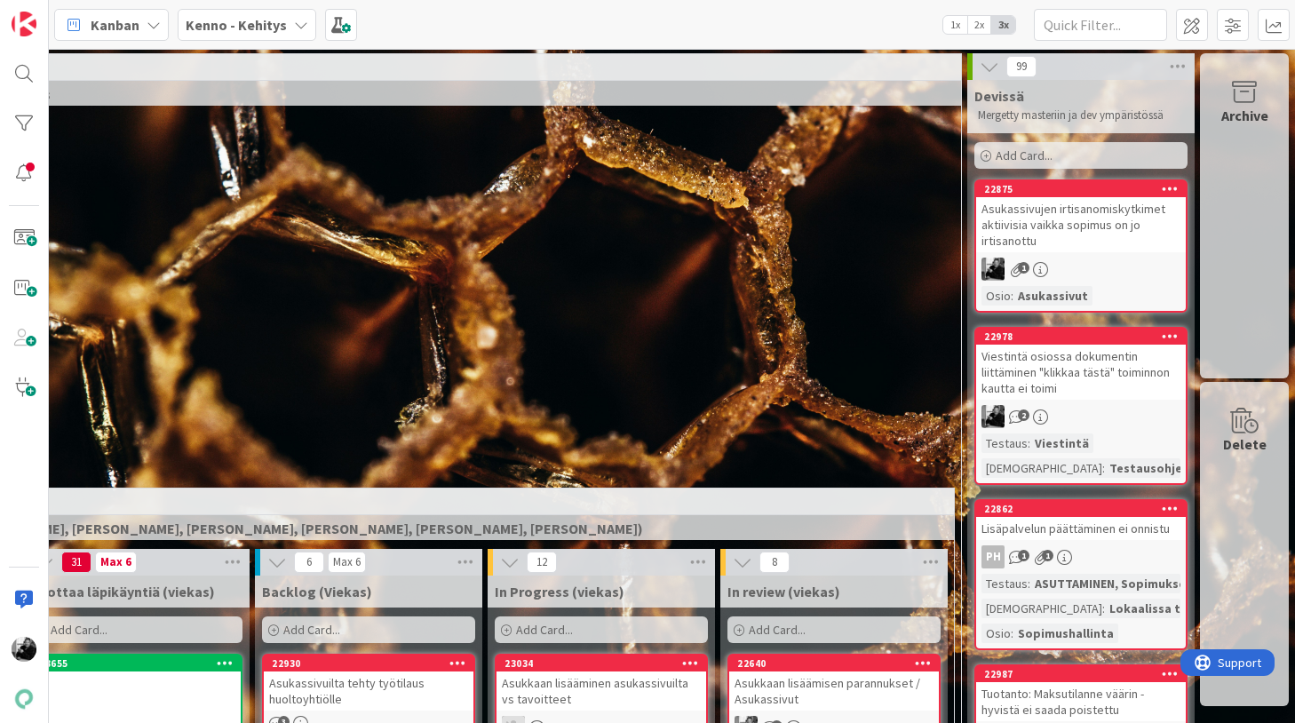
click at [1101, 223] on div "Asukassivujen irtisanomiskytkimet aktiivisia vaikka sopimus on jo irtisanottu" at bounding box center [1081, 224] width 210 height 55
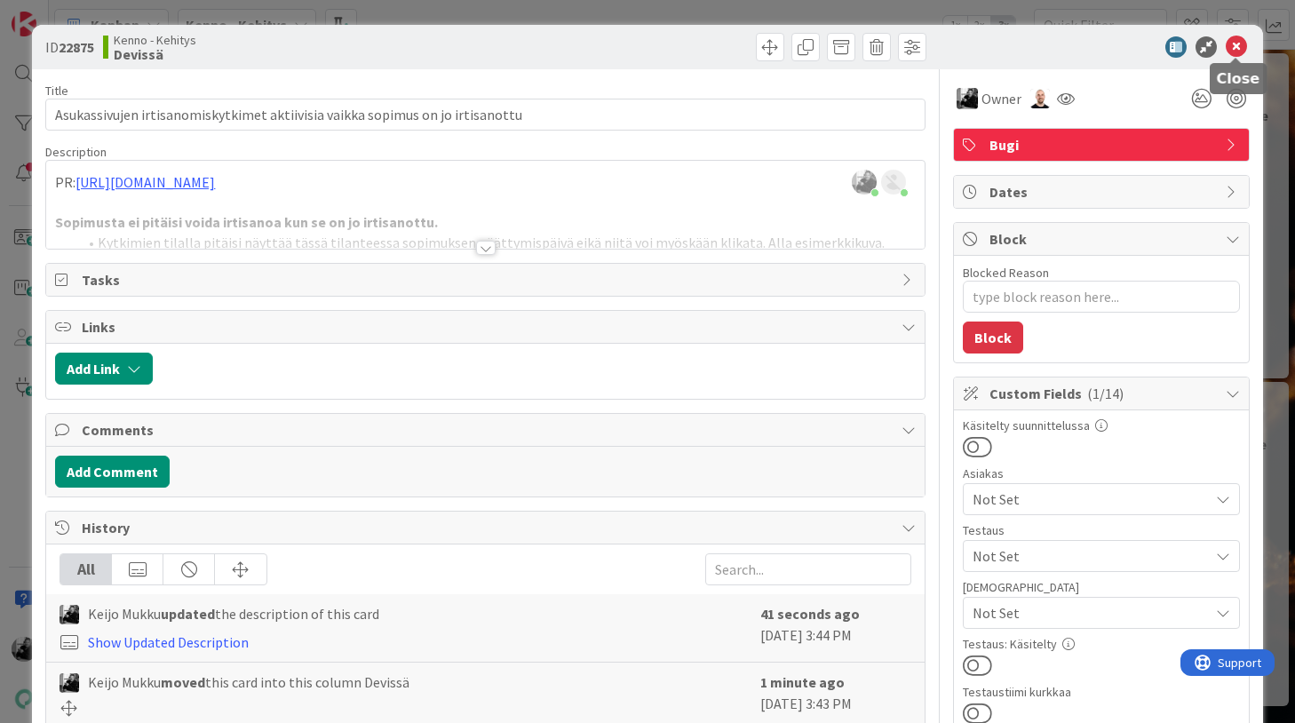
click at [1234, 44] on icon at bounding box center [1236, 46] width 21 height 21
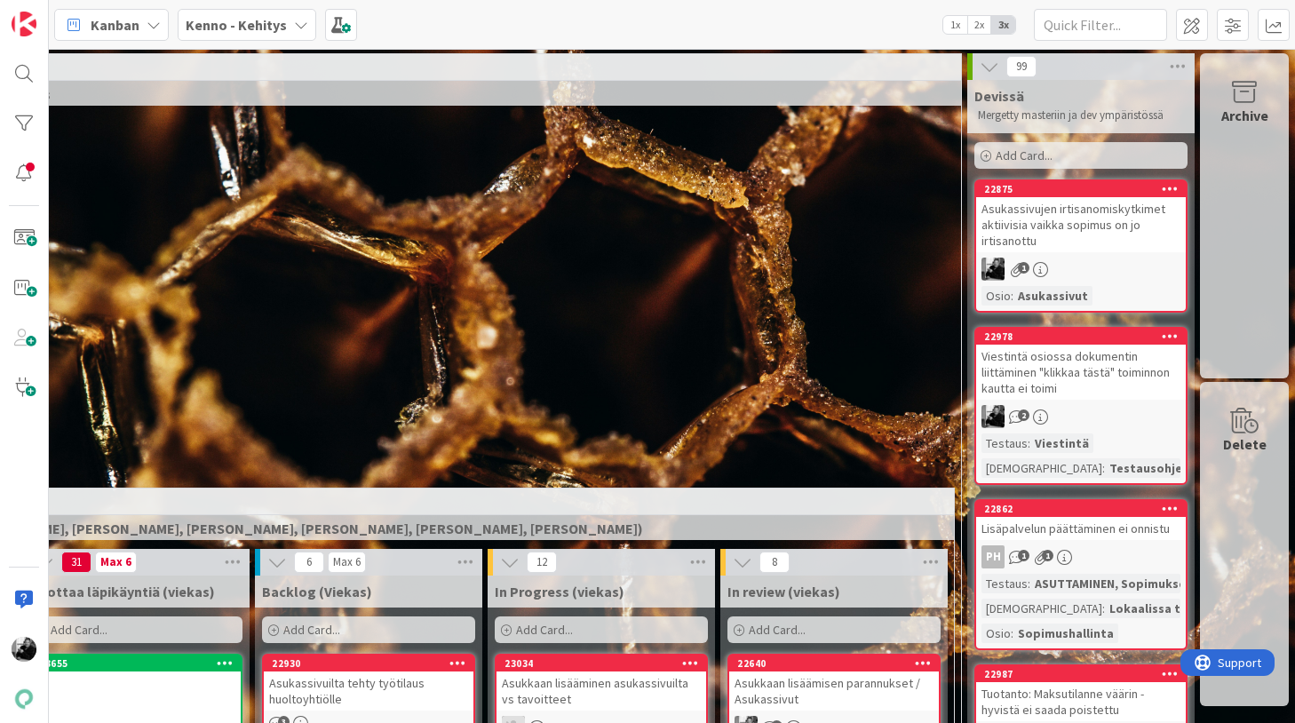
click at [695, 296] on div "12 Perintä (Jaakko, PetriH, MikkoV, Pasi)" at bounding box center [369, 270] width 1178 height 62
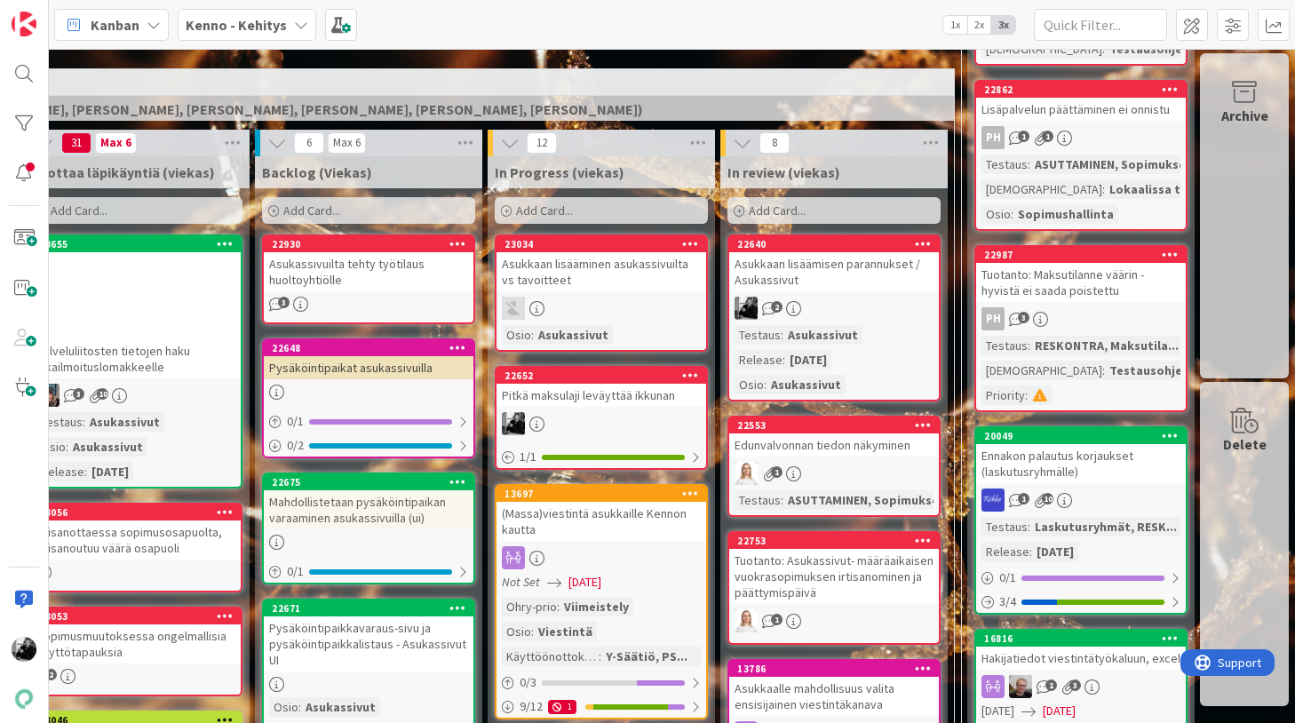
scroll to position [421, 322]
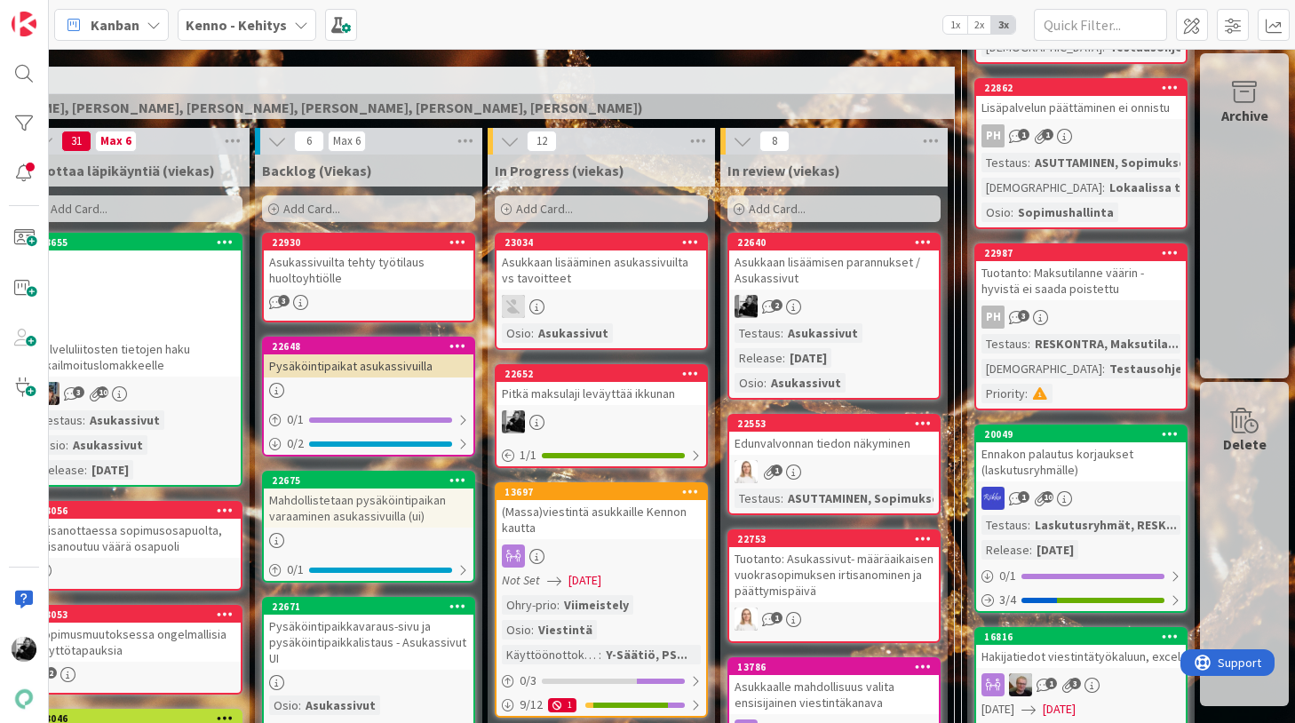
click at [805, 277] on div "Asukkaan lisäämisen parannukset / Asukassivut" at bounding box center [834, 269] width 210 height 39
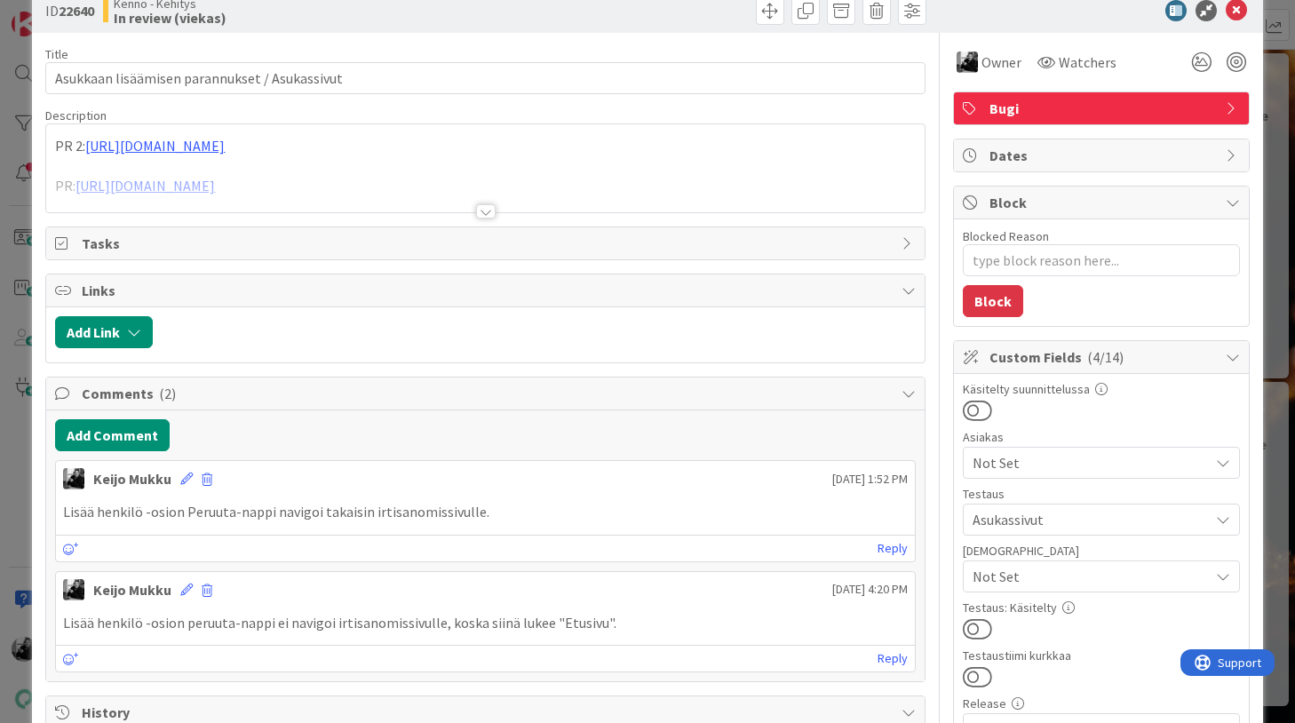
scroll to position [38, 0]
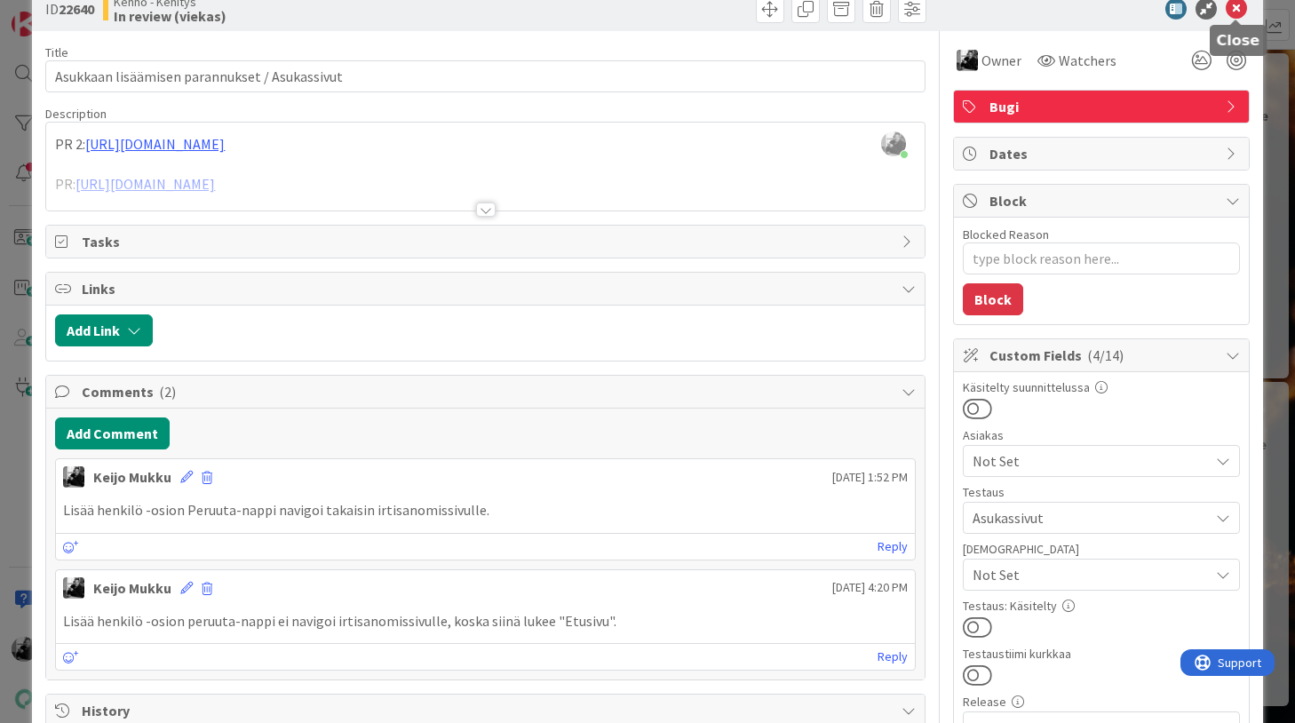
click at [1241, 17] on icon at bounding box center [1236, 8] width 21 height 21
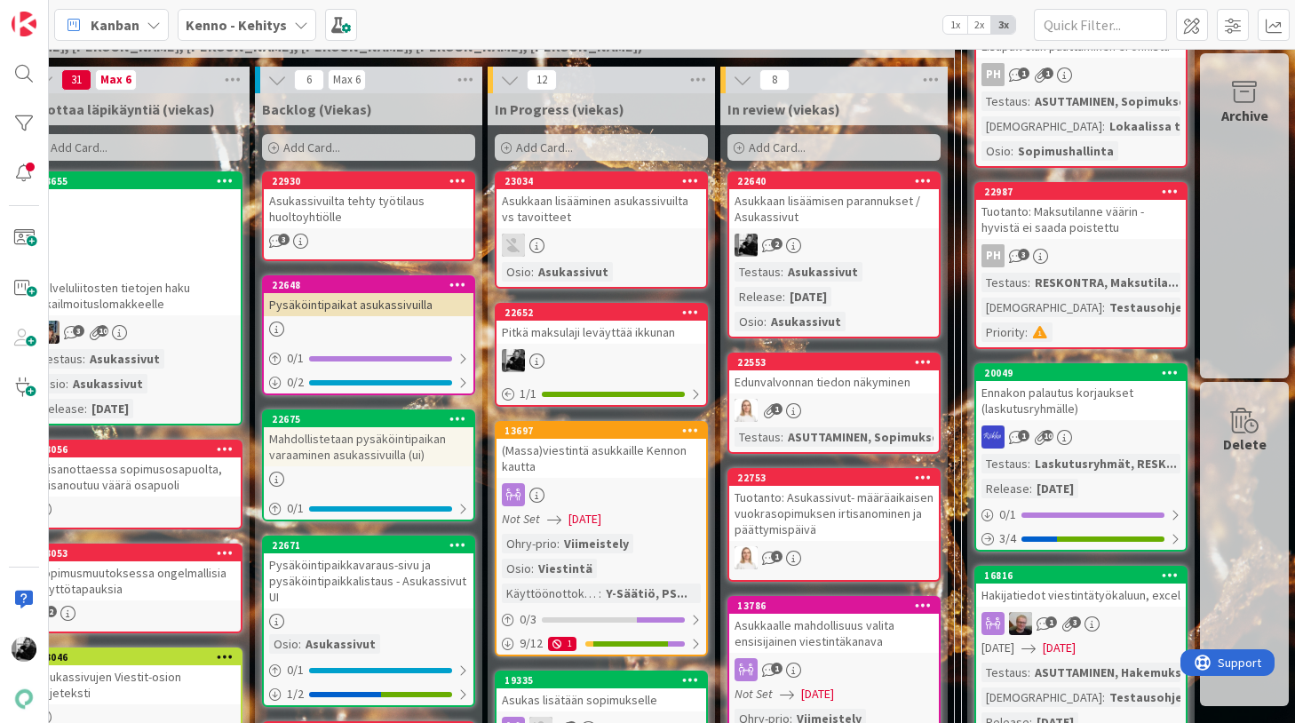
scroll to position [484, 322]
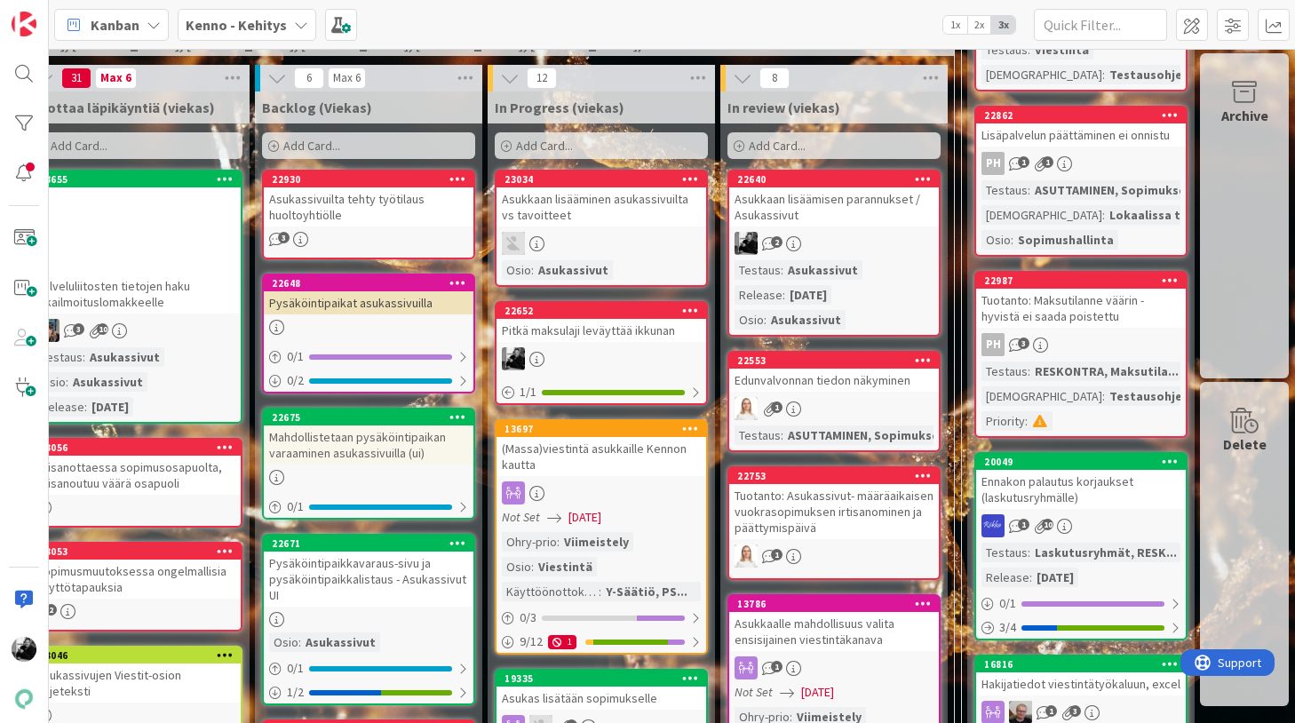
click at [643, 337] on div "Pitkä maksulaji leväyttää ikkunan" at bounding box center [601, 330] width 210 height 23
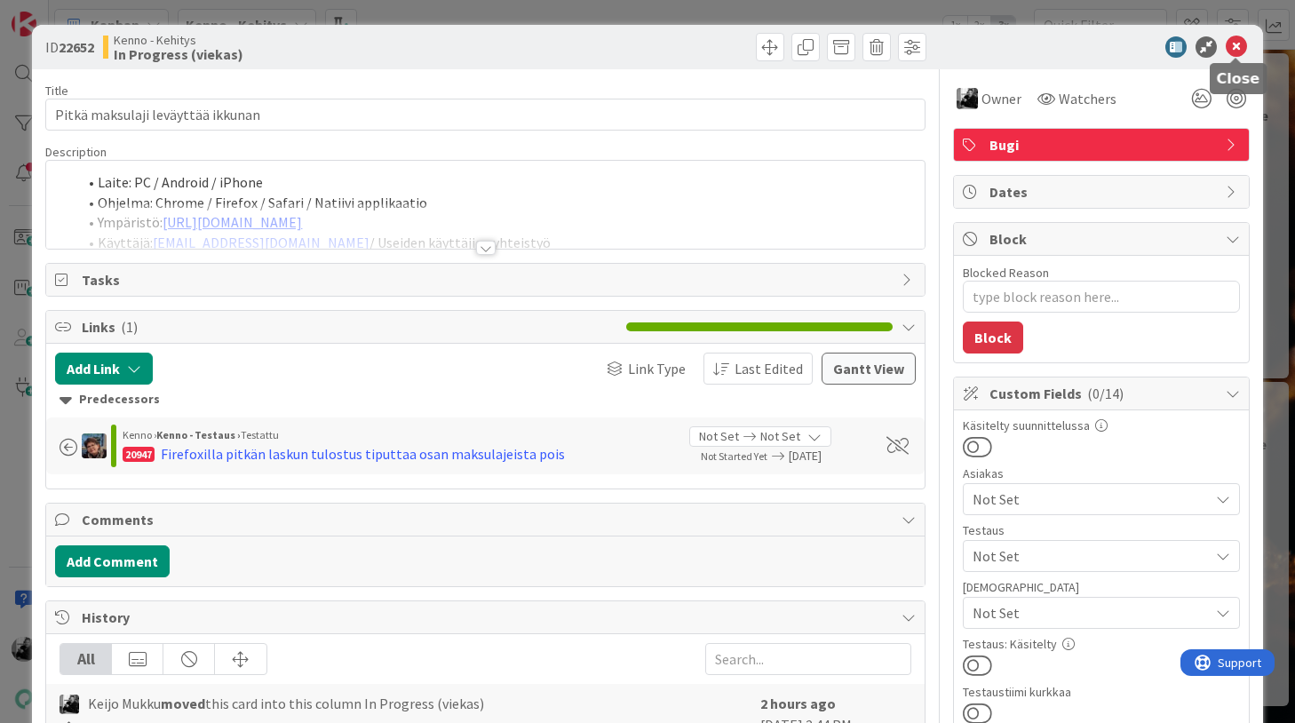
click at [1235, 45] on icon at bounding box center [1236, 46] width 21 height 21
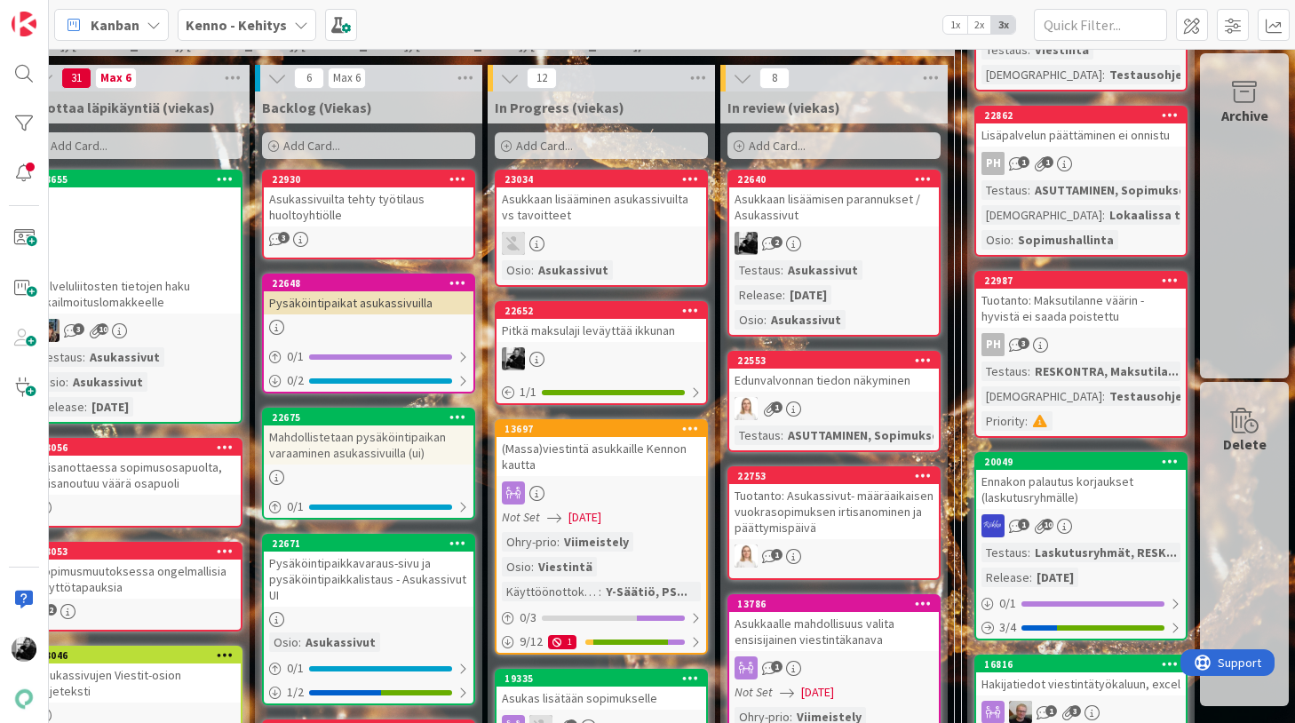
click at [556, 327] on div "Pitkä maksulaji leväyttää ikkunan" at bounding box center [601, 330] width 210 height 23
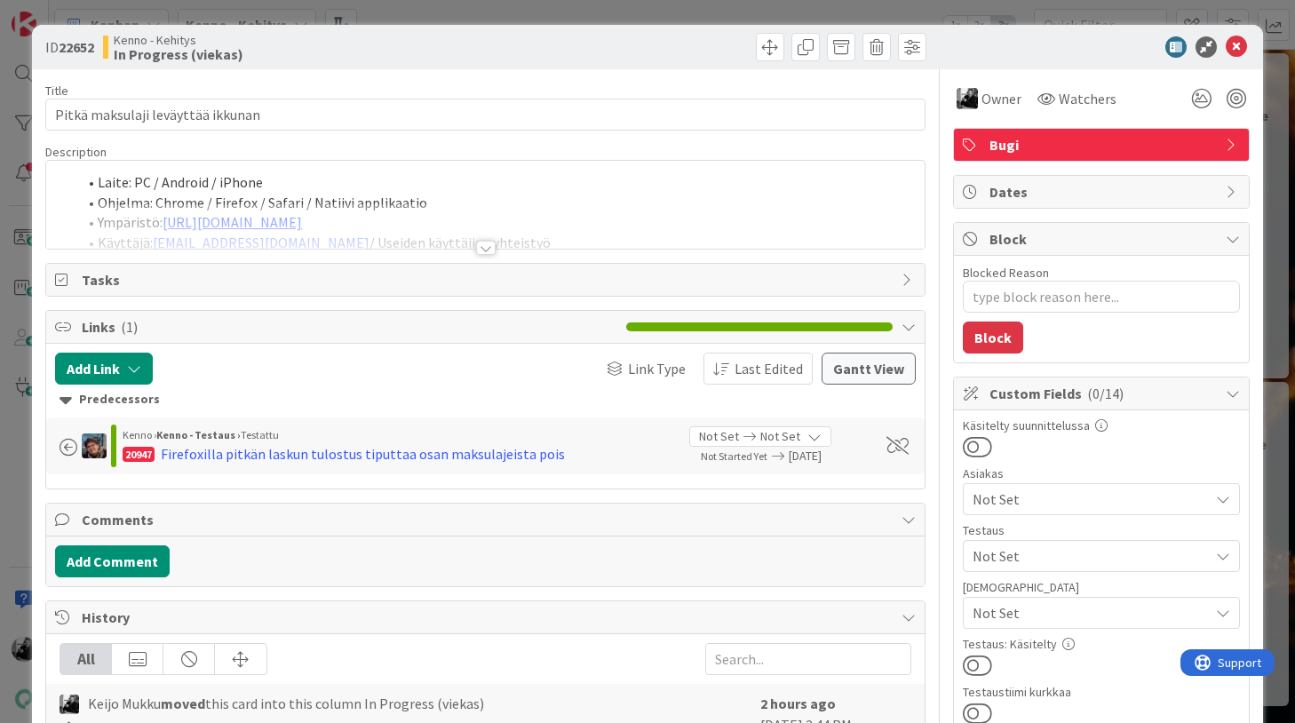
click at [487, 250] on div at bounding box center [486, 248] width 20 height 14
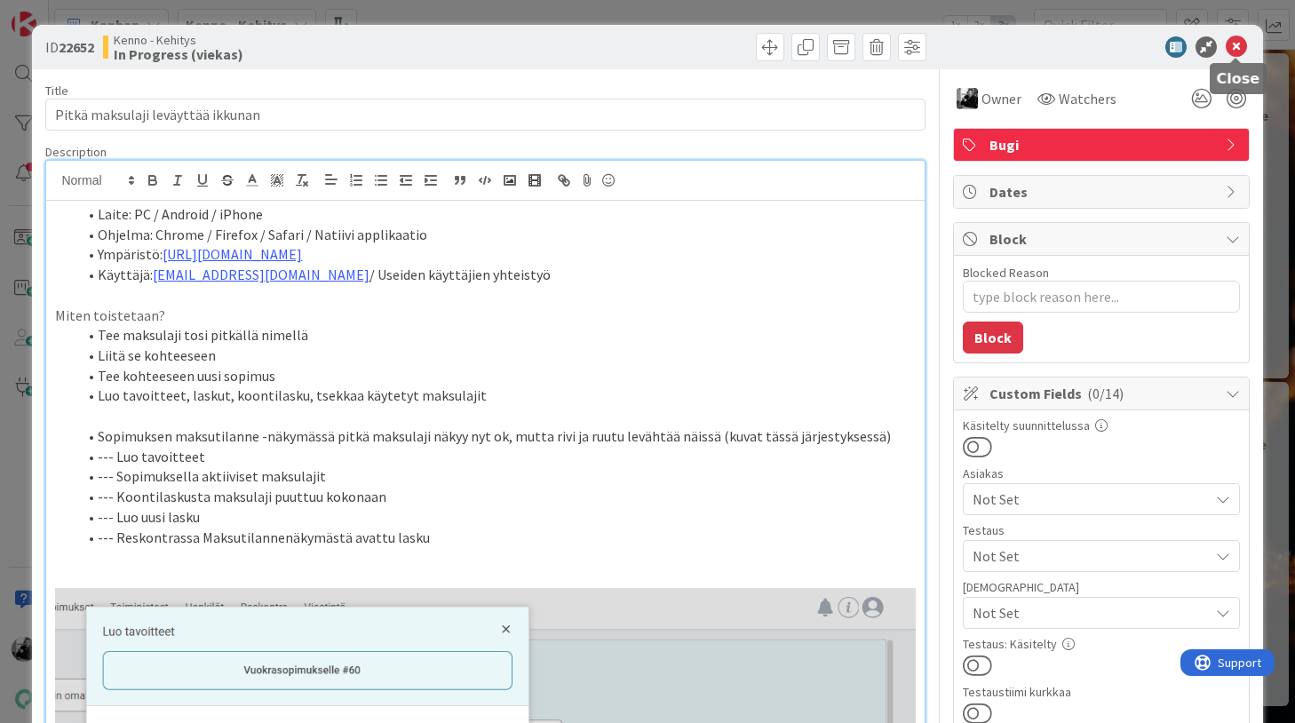
click at [1235, 51] on icon at bounding box center [1236, 46] width 21 height 21
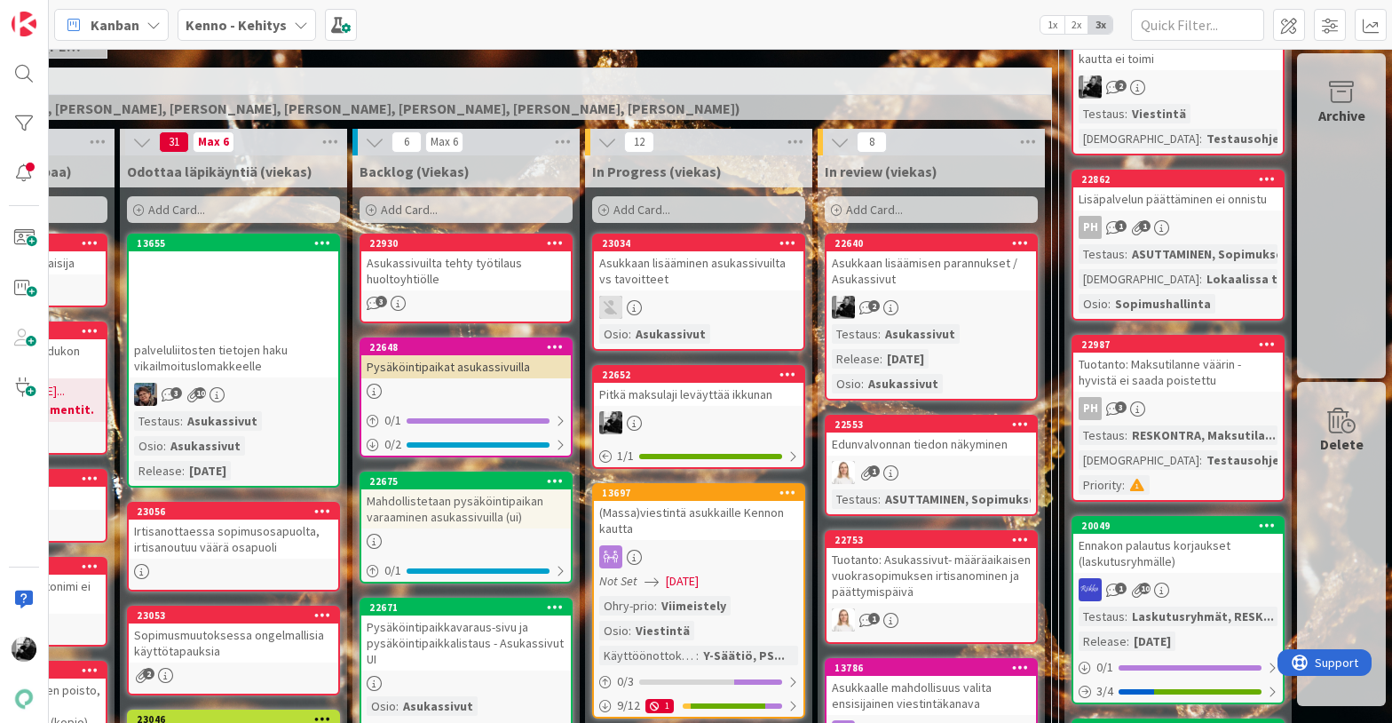
scroll to position [404, 225]
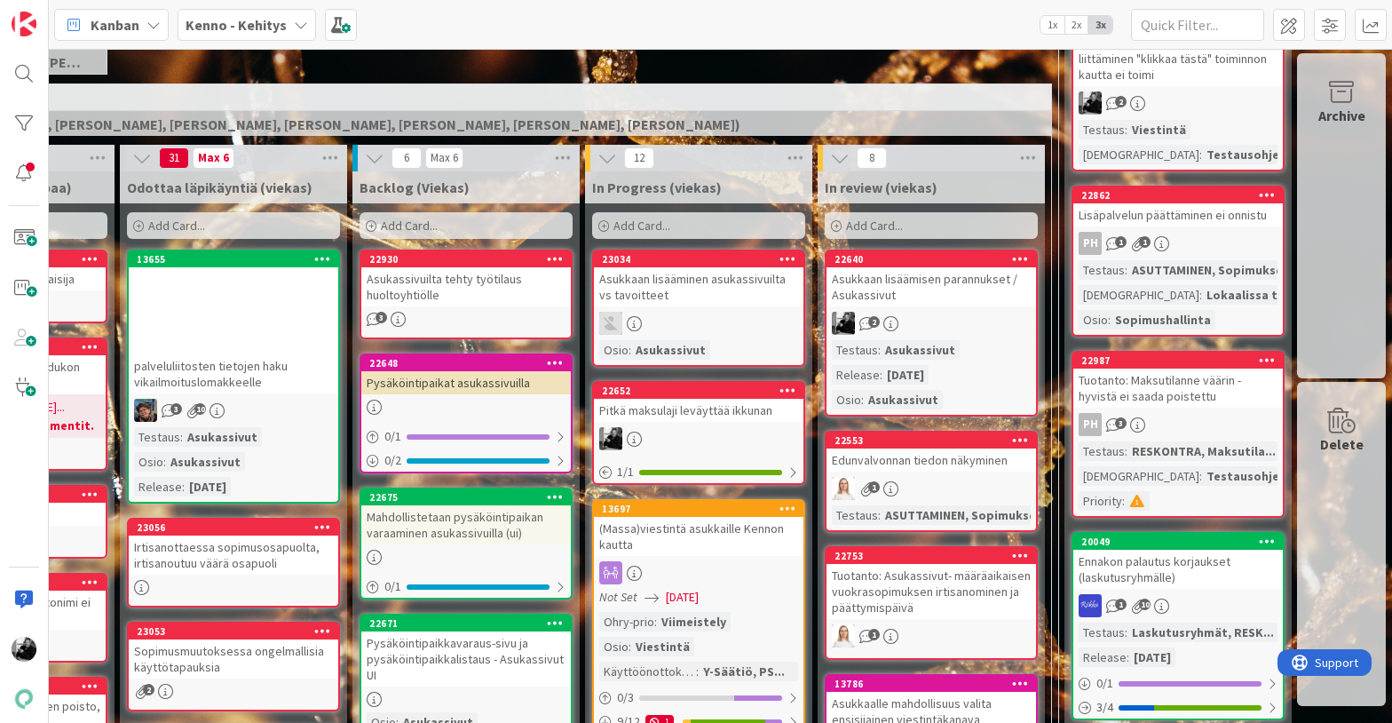
click at [721, 414] on div "Pitkä maksulaji leväyttää ikkunan" at bounding box center [699, 410] width 210 height 23
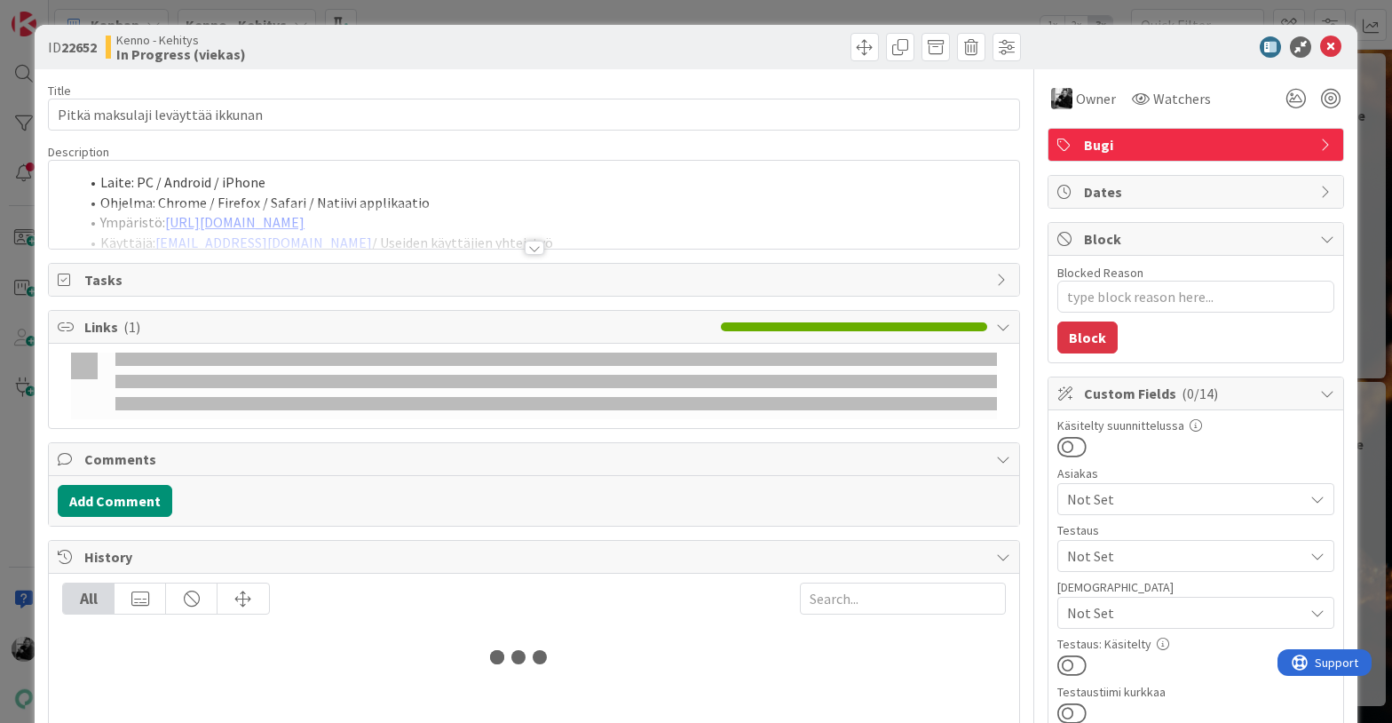
type textarea "x"
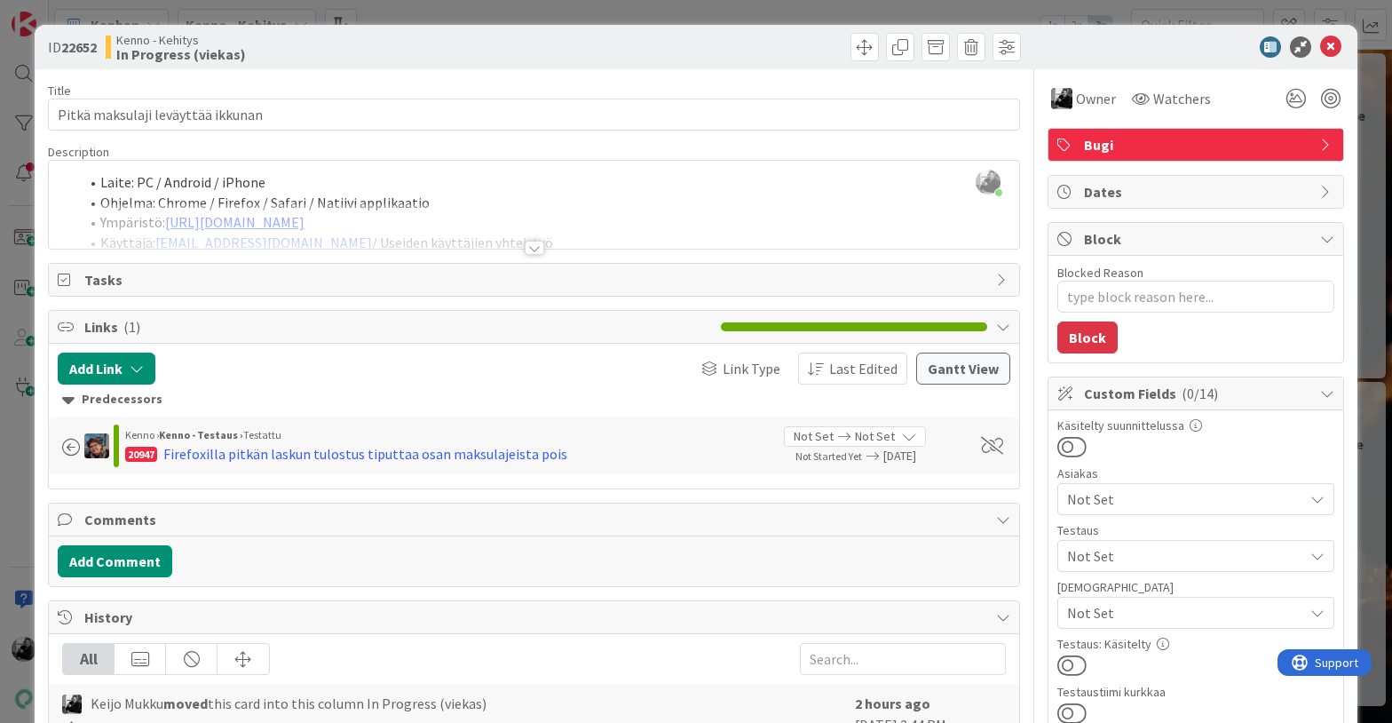
click at [539, 252] on div at bounding box center [535, 248] width 20 height 14
